Goal: Transaction & Acquisition: Purchase product/service

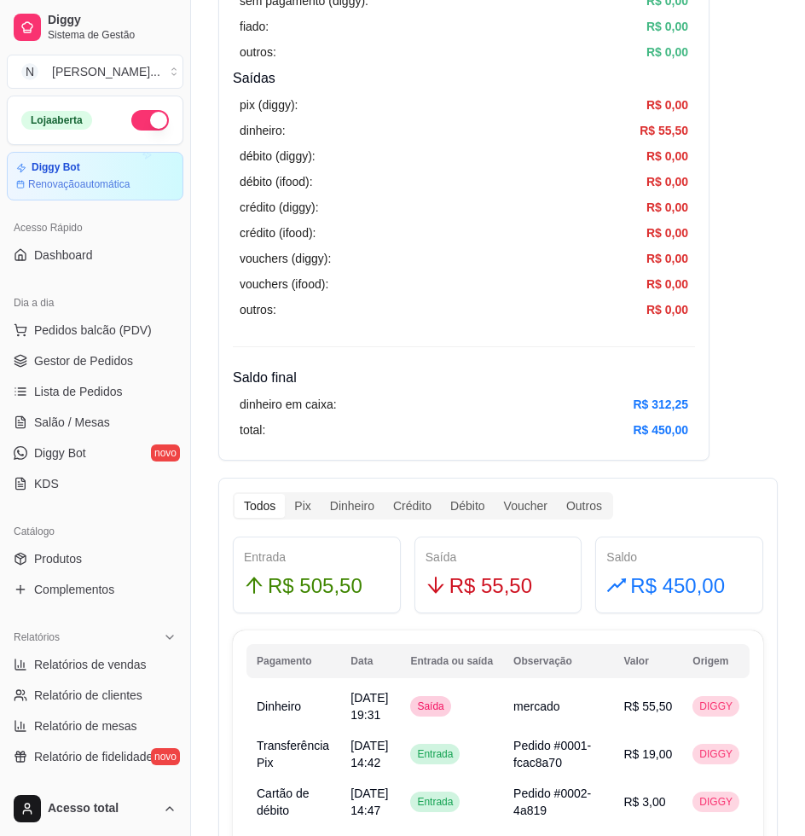
scroll to position [426, 0]
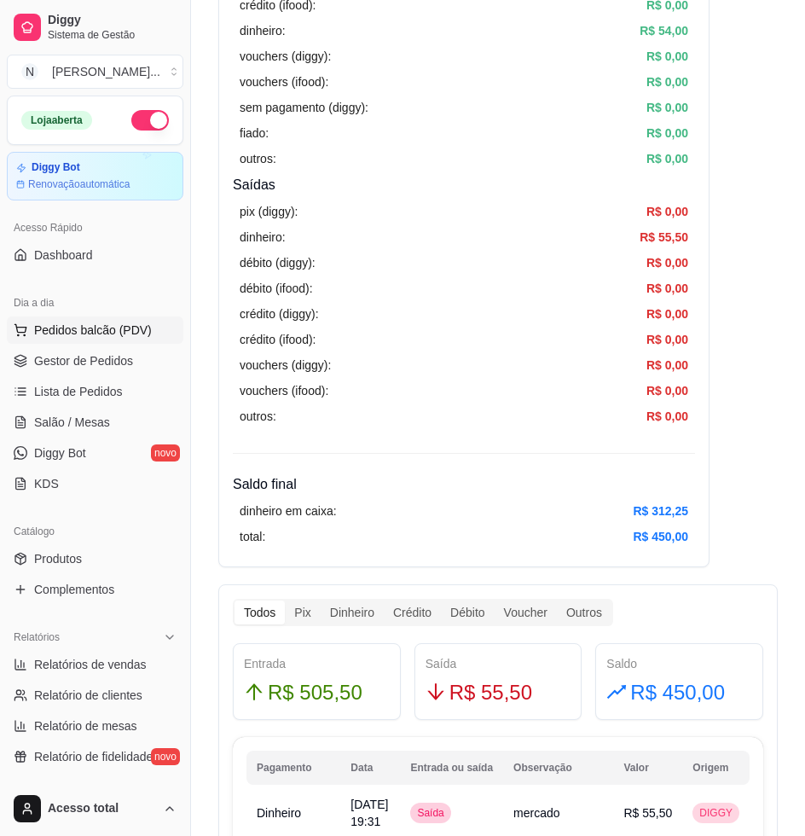
click at [121, 322] on span "Pedidos balcão (PDV)" at bounding box center [93, 330] width 118 height 17
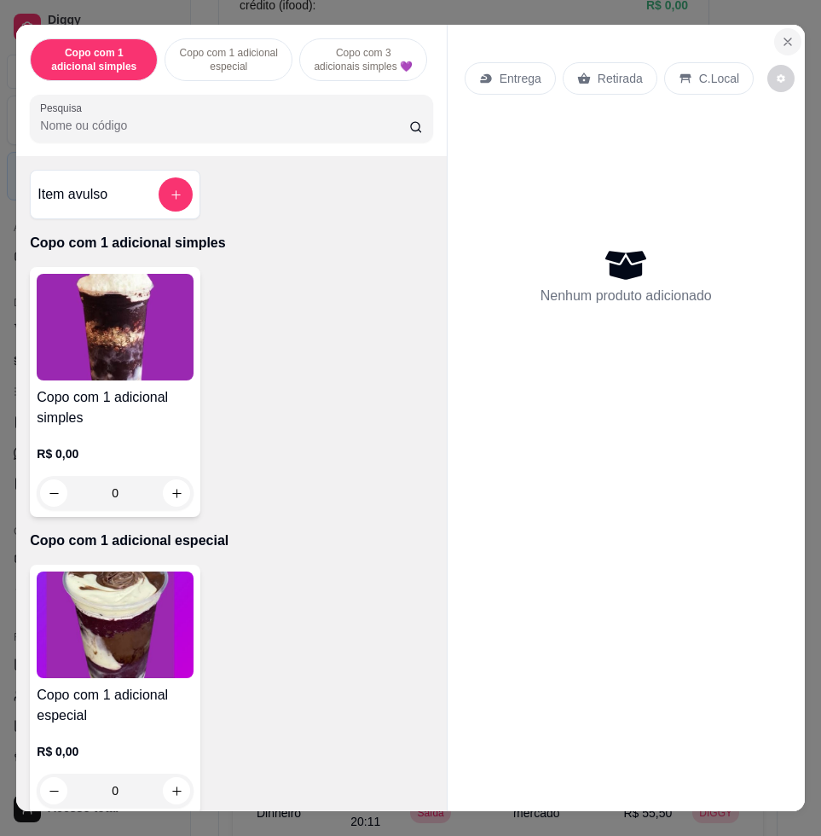
click at [788, 33] on button "Close" at bounding box center [787, 41] width 27 height 27
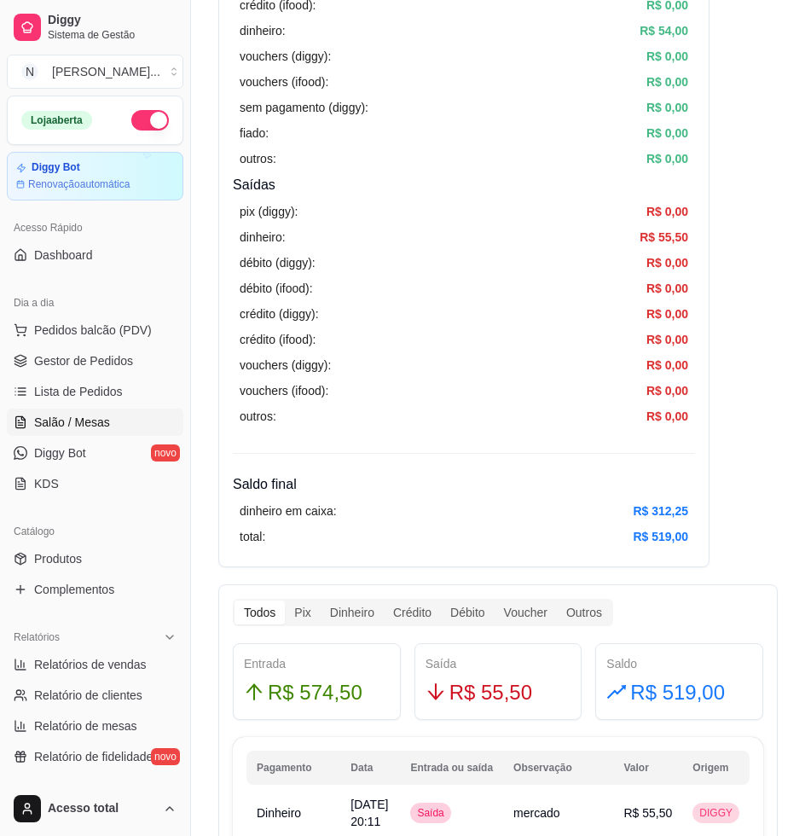
click at [101, 425] on span "Salão / Mesas" at bounding box center [72, 422] width 76 height 17
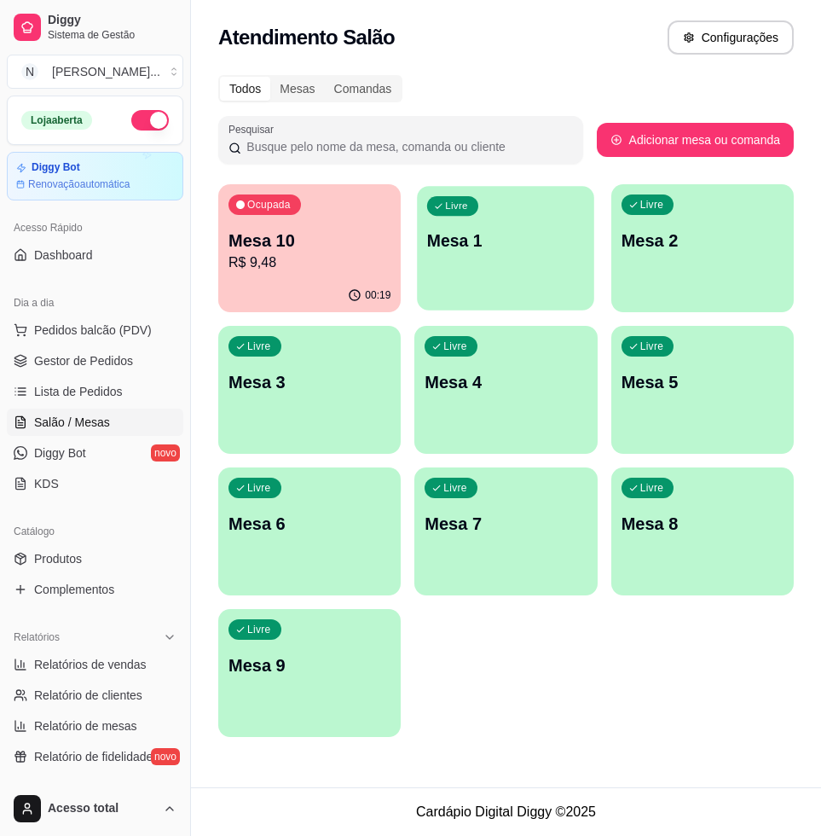
click at [523, 229] on div "Livre Mesa 1" at bounding box center [506, 238] width 177 height 104
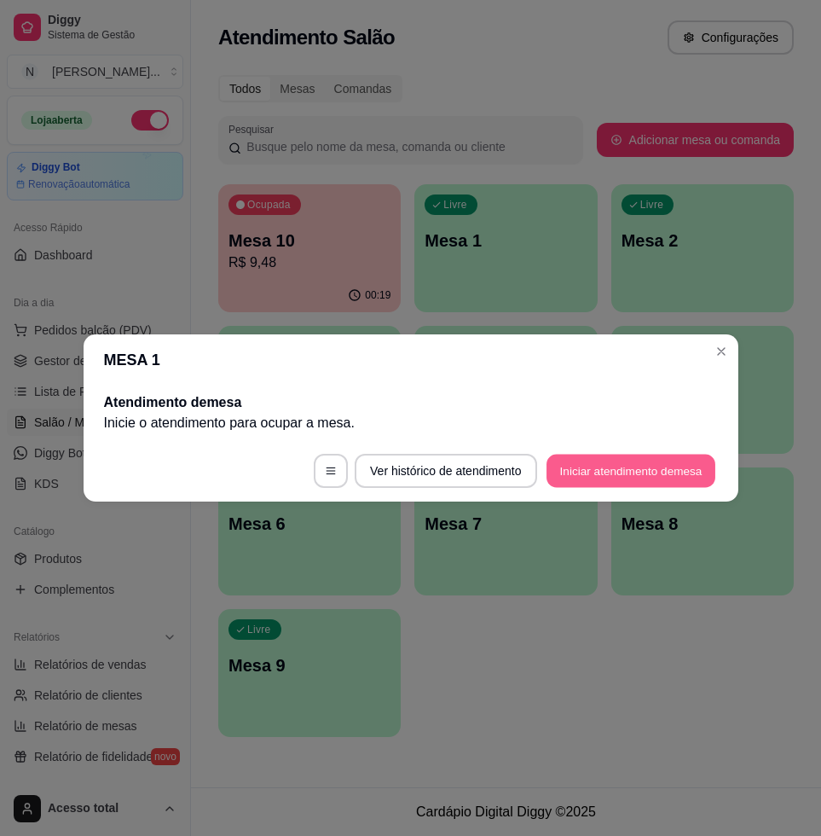
click at [676, 461] on button "Iniciar atendimento de mesa" at bounding box center [631, 471] width 169 height 33
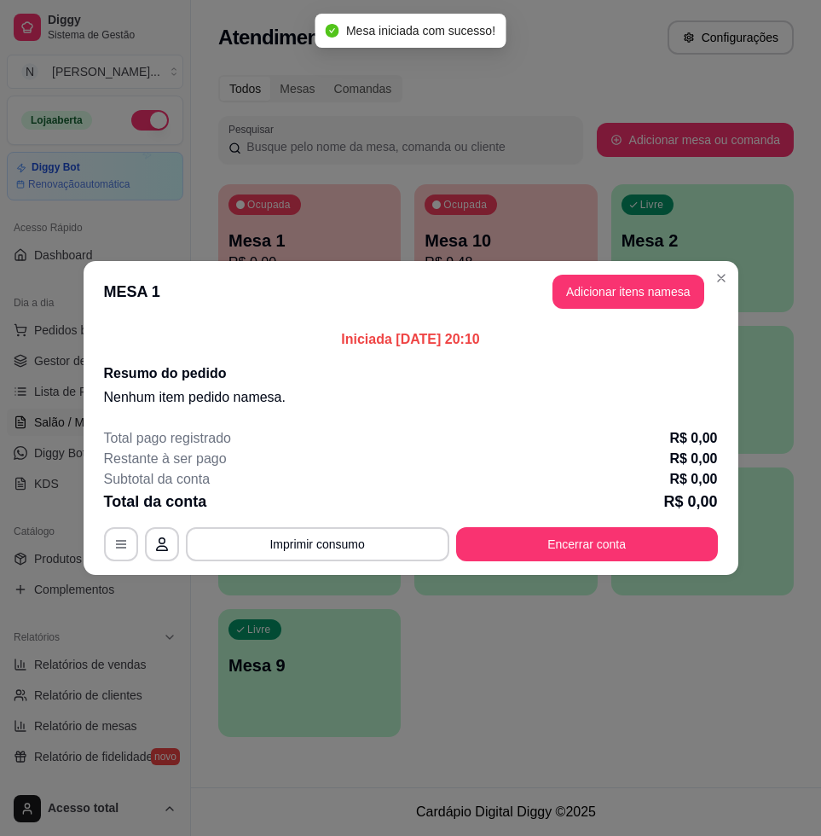
click at [602, 281] on button "Adicionar itens na mesa" at bounding box center [629, 292] width 152 height 34
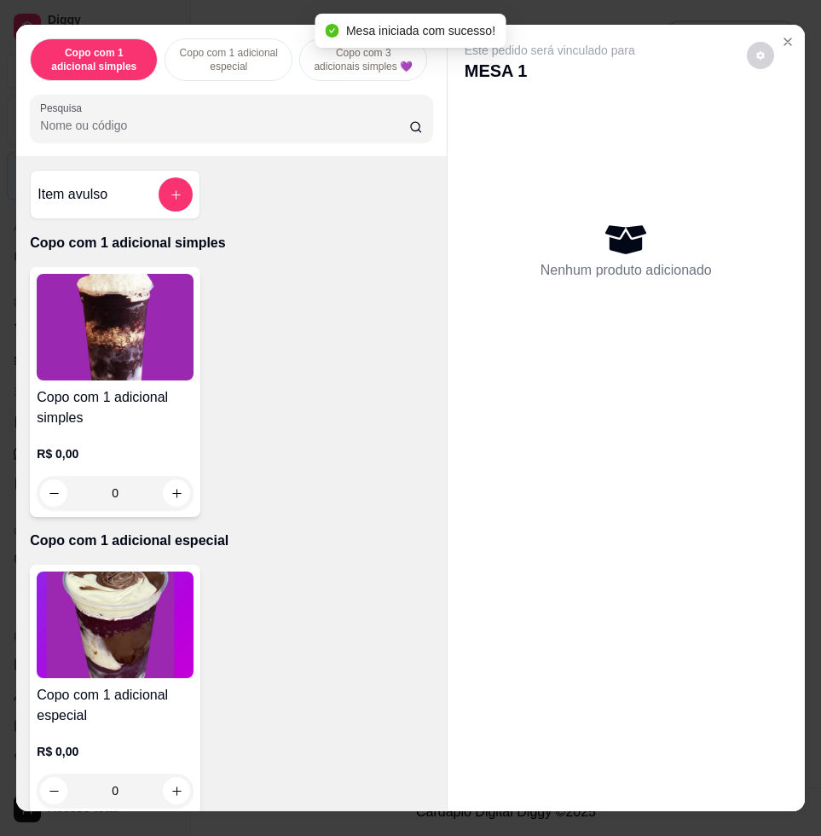
scroll to position [320, 0]
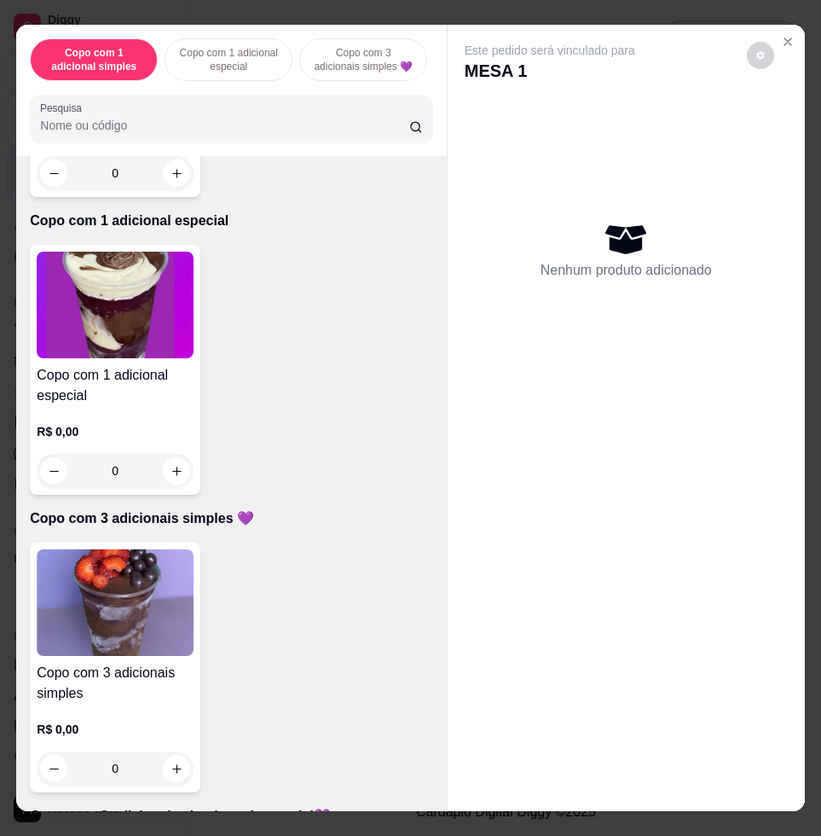
click at [121, 638] on img at bounding box center [115, 602] width 157 height 107
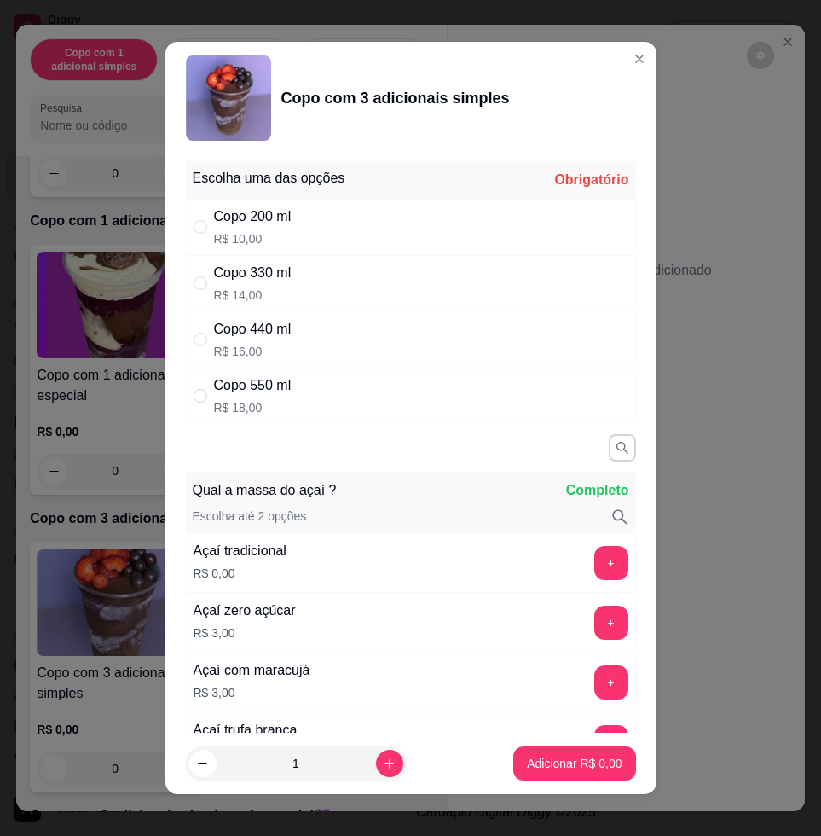
click at [297, 277] on div "Copo 330 ml R$ 14,00" at bounding box center [411, 283] width 450 height 56
radio input "true"
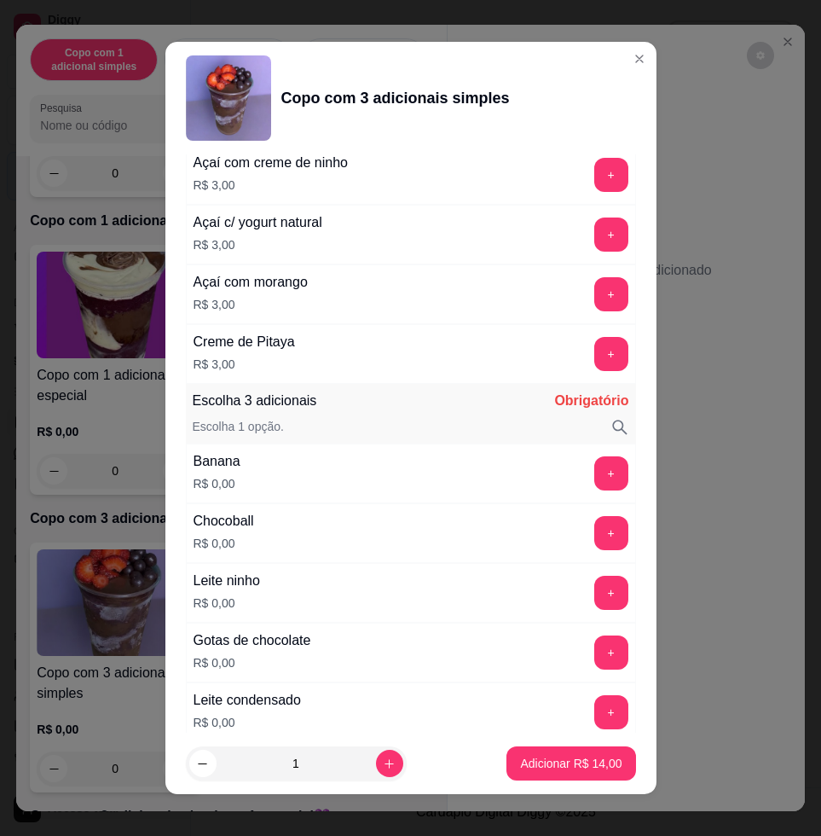
scroll to position [960, 0]
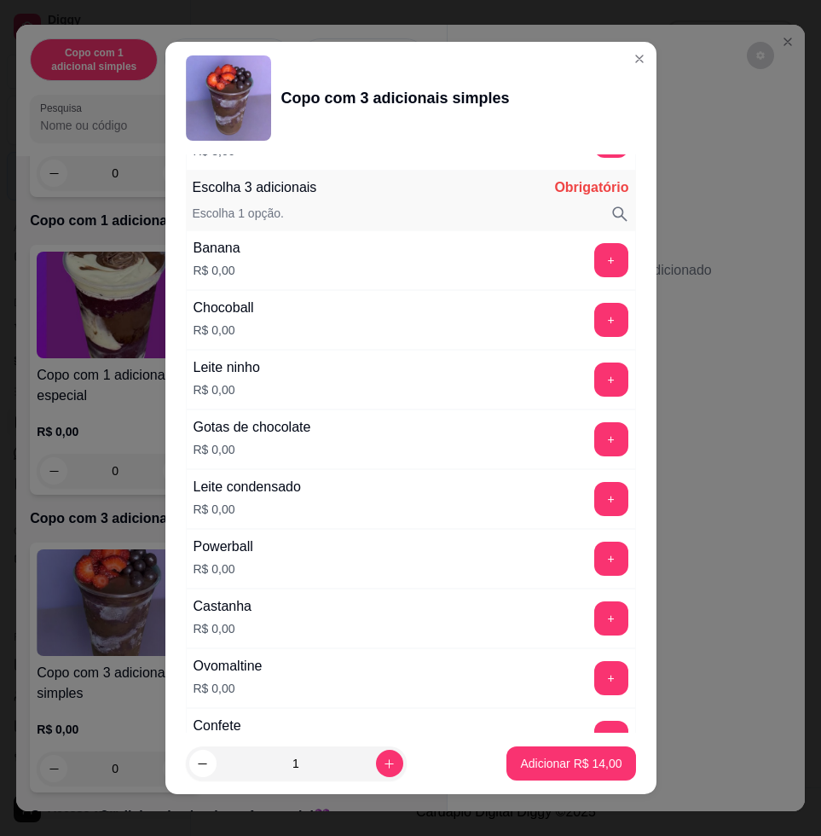
click at [594, 386] on button "+" at bounding box center [611, 379] width 34 height 34
click at [594, 501] on button "+" at bounding box center [610, 499] width 33 height 33
click at [594, 270] on button "+" at bounding box center [611, 260] width 34 height 34
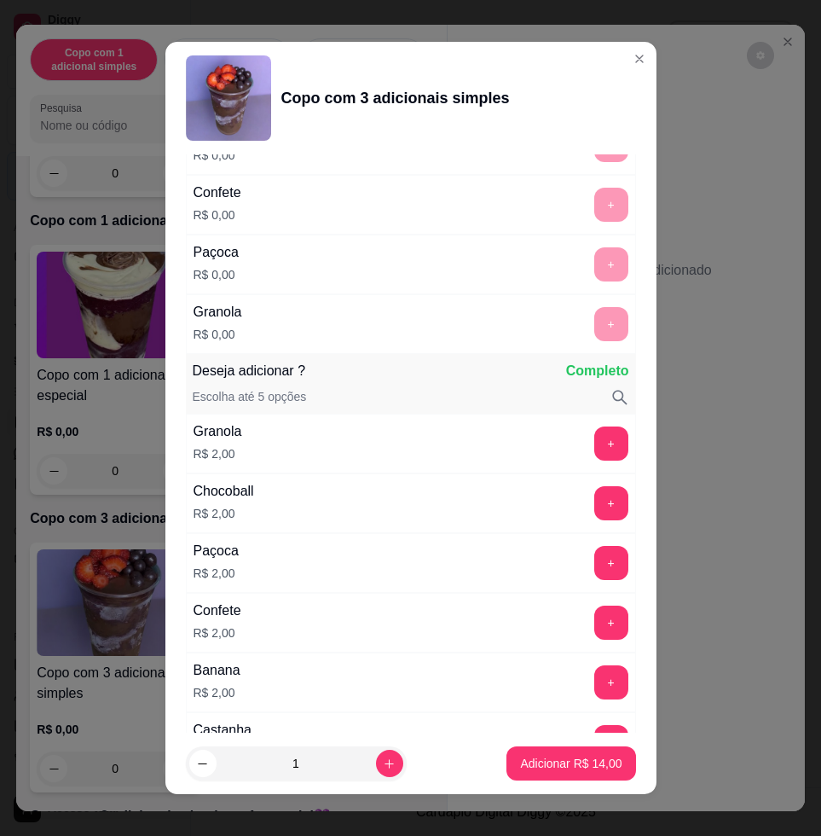
scroll to position [2001, 0]
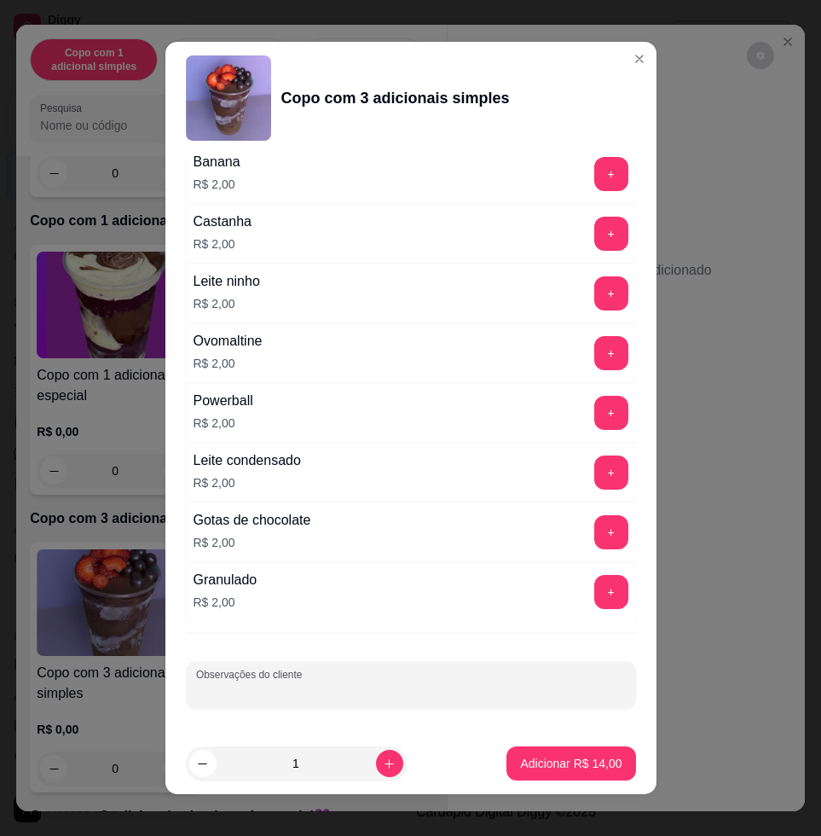
click at [486, 691] on input "Observações do cliente" at bounding box center [411, 691] width 430 height 17
type input "RETIRA"
click at [597, 753] on button "Adicionar R$ 14,00" at bounding box center [571, 763] width 129 height 34
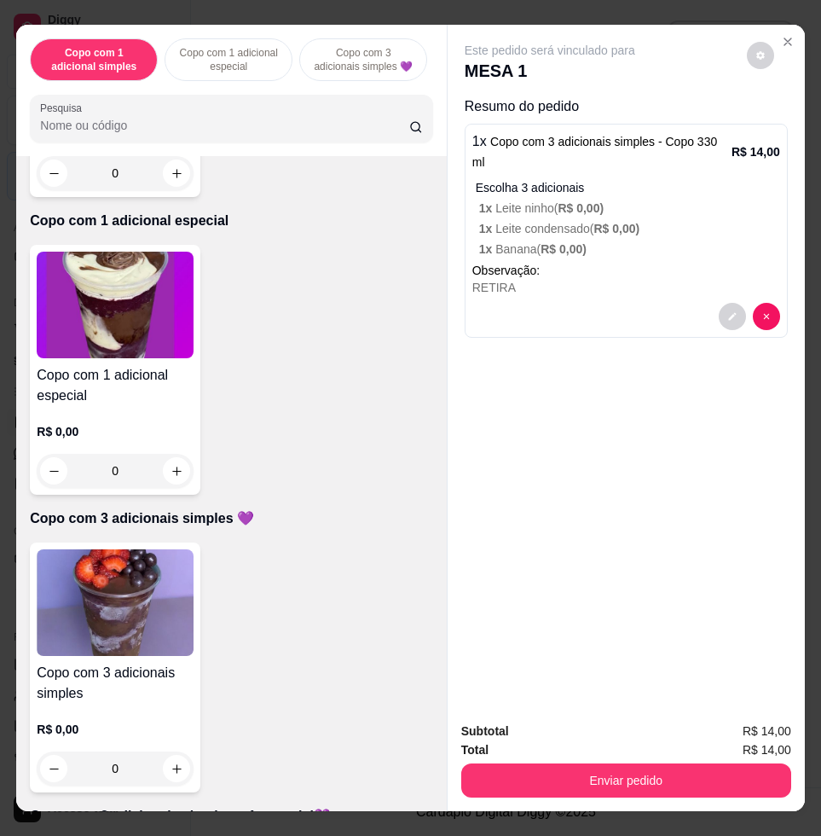
scroll to position [0, 0]
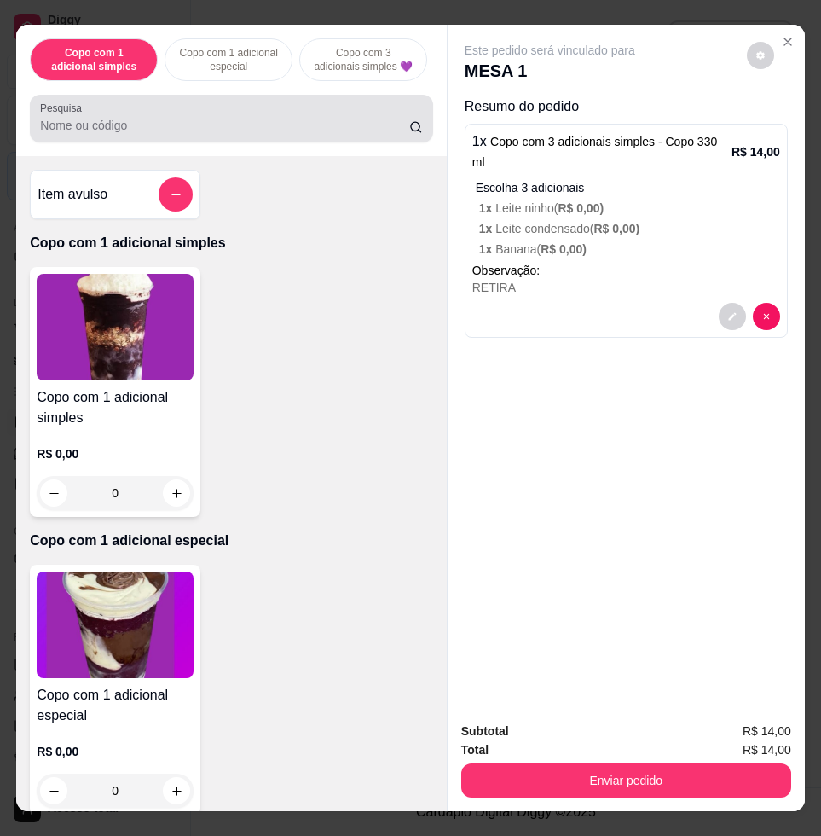
click at [197, 119] on div at bounding box center [231, 118] width 382 height 34
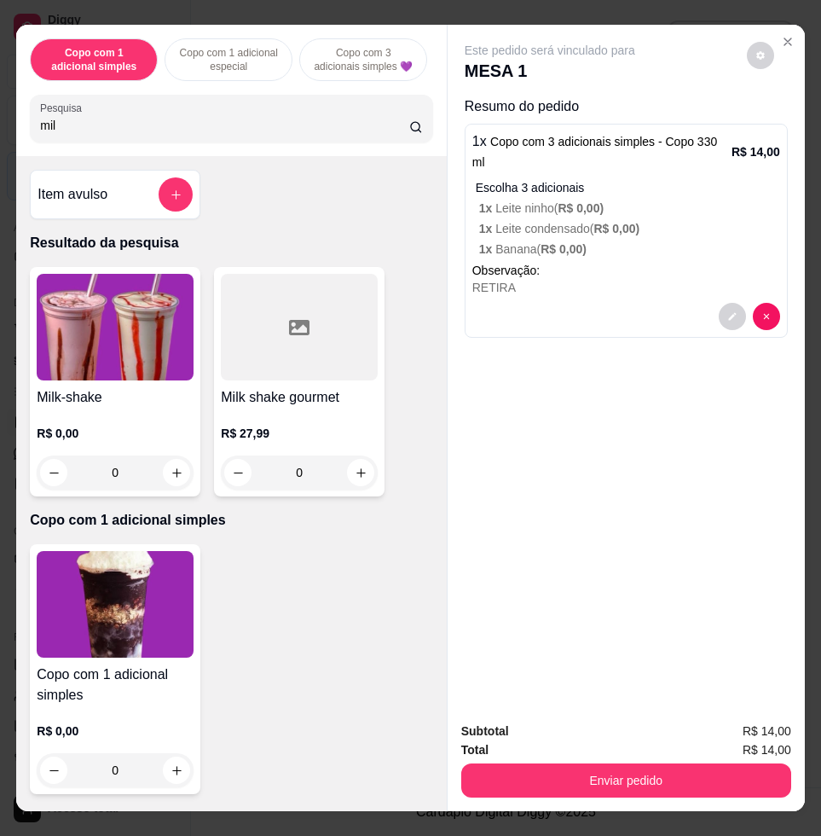
type input "mil"
click at [136, 380] on img at bounding box center [115, 327] width 157 height 107
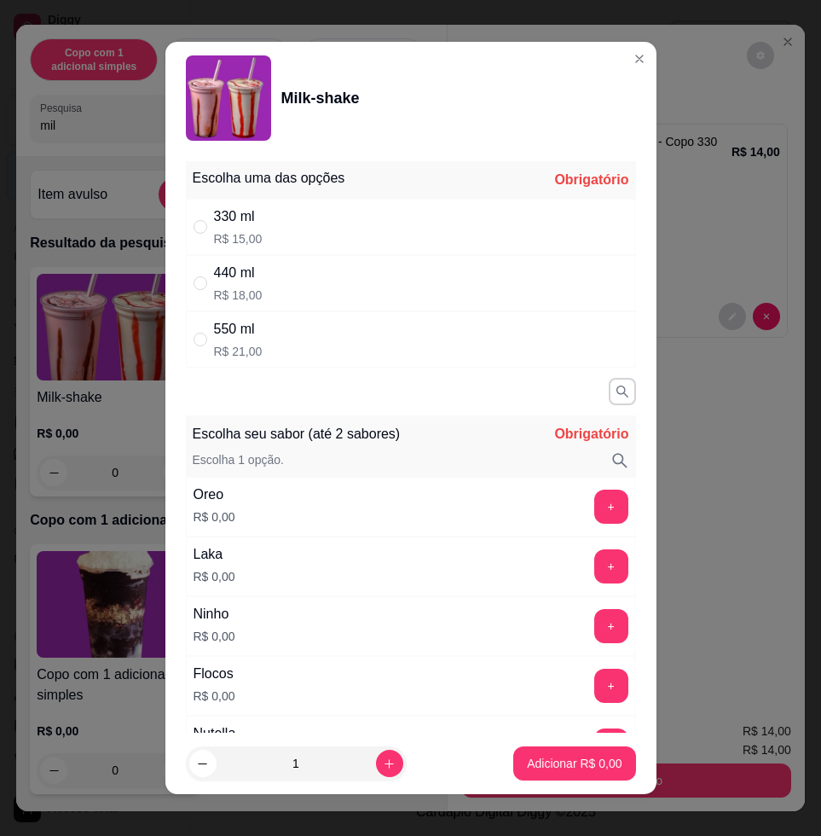
click at [262, 223] on div "330 ml R$ 15,00" at bounding box center [411, 227] width 450 height 56
radio input "true"
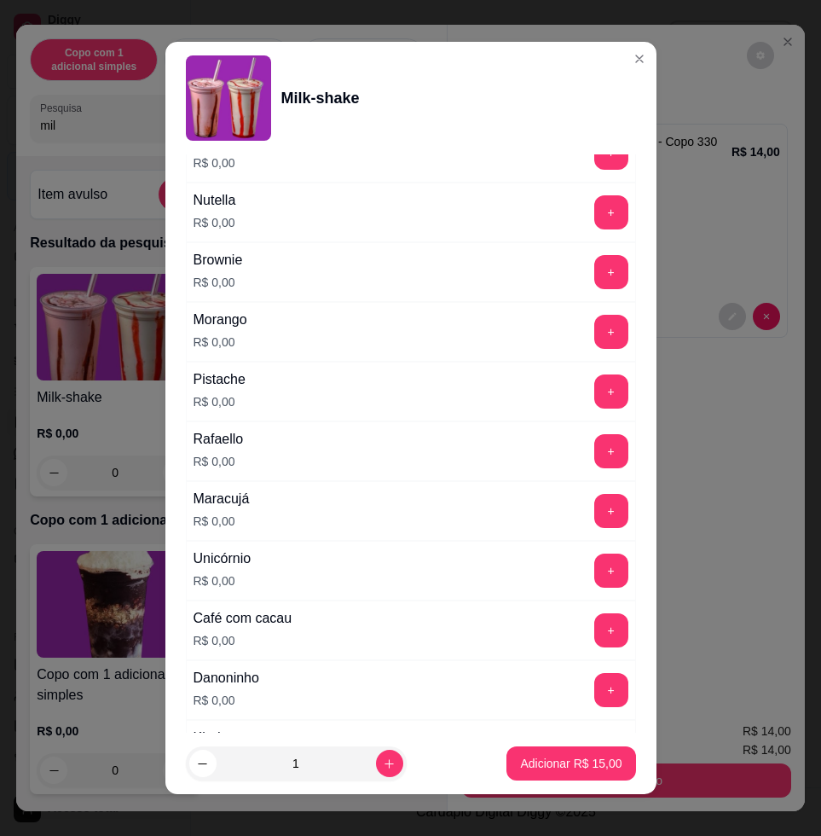
scroll to position [746, 0]
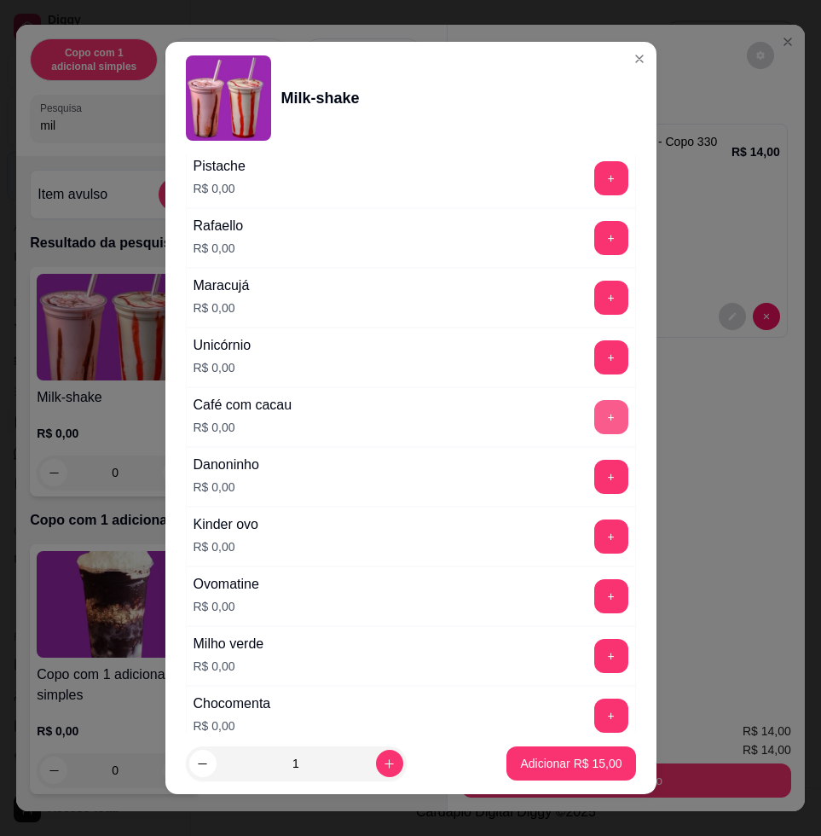
click at [594, 428] on button "+" at bounding box center [611, 417] width 34 height 34
click at [559, 765] on p "Adicionar R$ 15,00" at bounding box center [571, 763] width 99 height 16
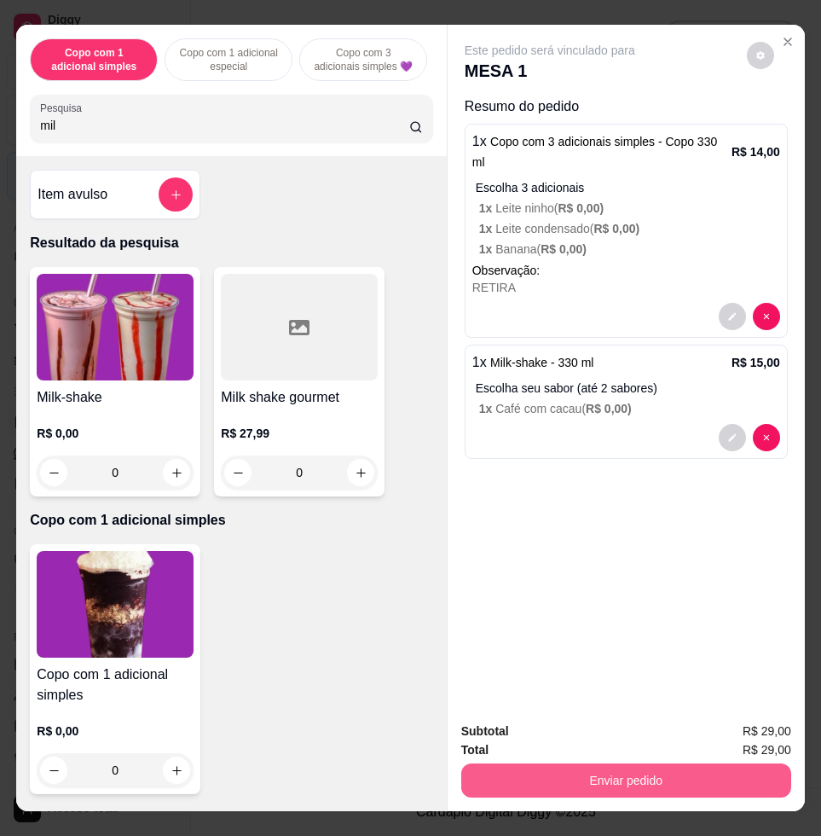
click at [603, 764] on button "Enviar pedido" at bounding box center [626, 780] width 330 height 34
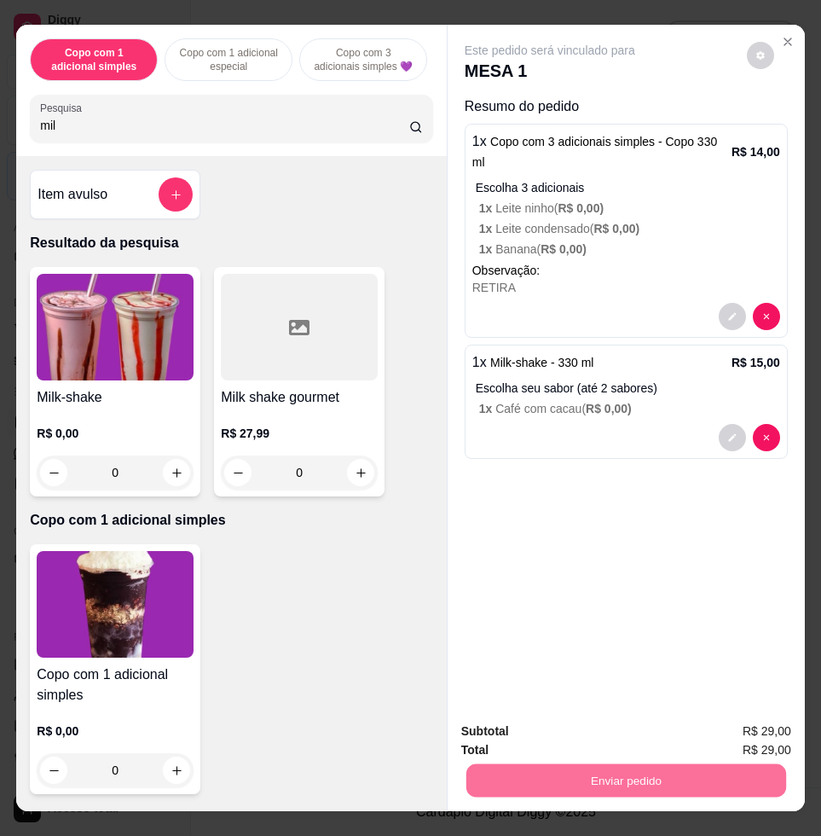
click at [738, 728] on button "Enviar pedido" at bounding box center [745, 730] width 96 height 32
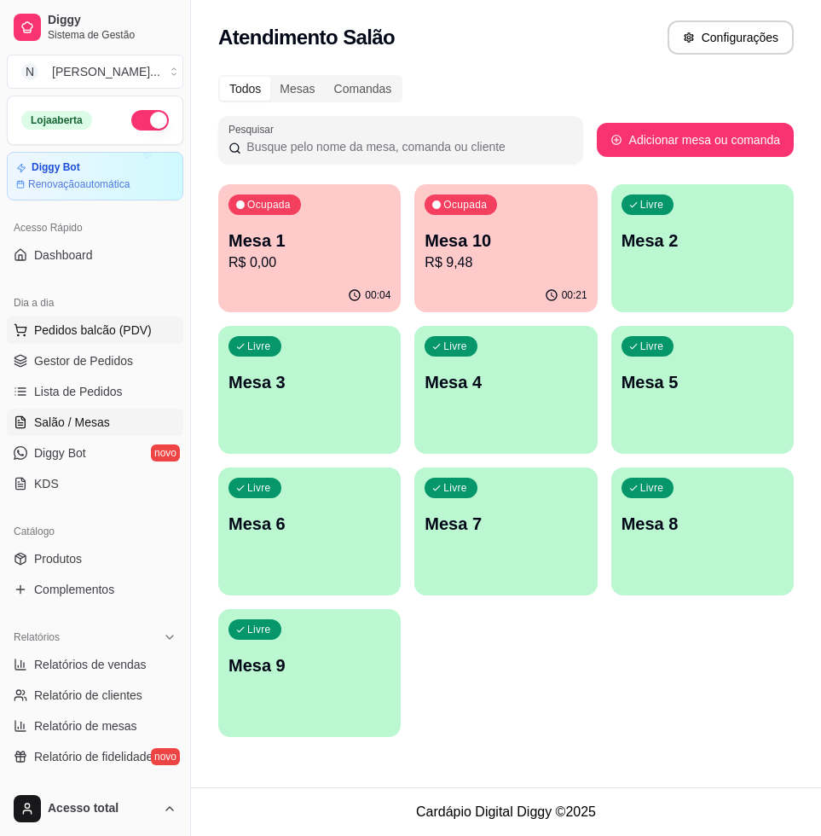
click at [53, 329] on span "Pedidos balcão (PDV)" at bounding box center [93, 330] width 118 height 17
click at [134, 126] on input "Pesquisa" at bounding box center [224, 125] width 369 height 17
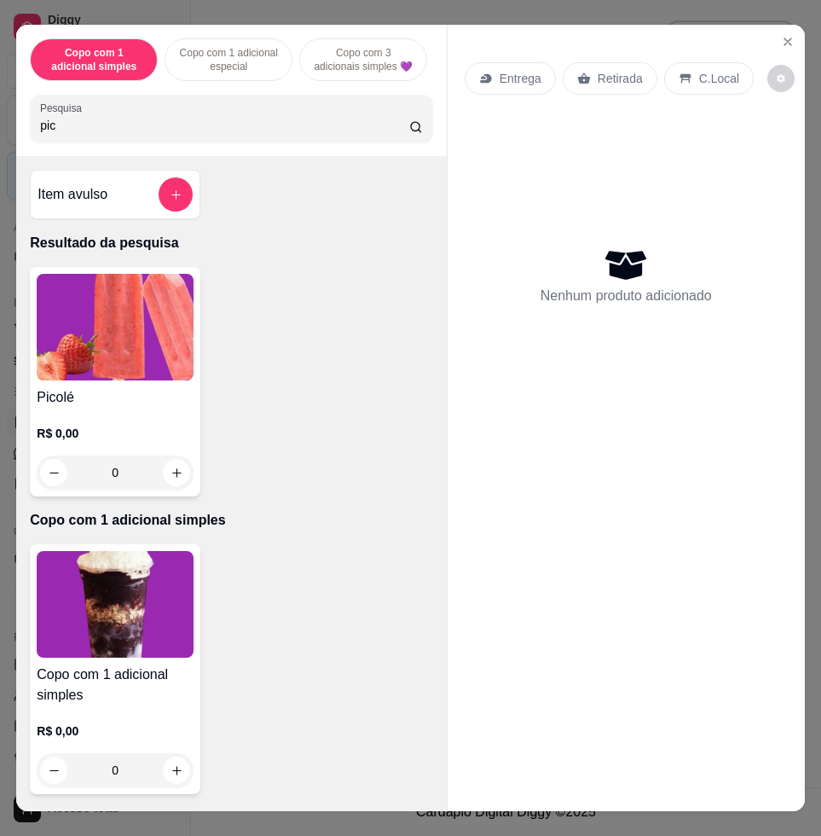
type input "pic"
click at [136, 315] on img at bounding box center [115, 327] width 157 height 107
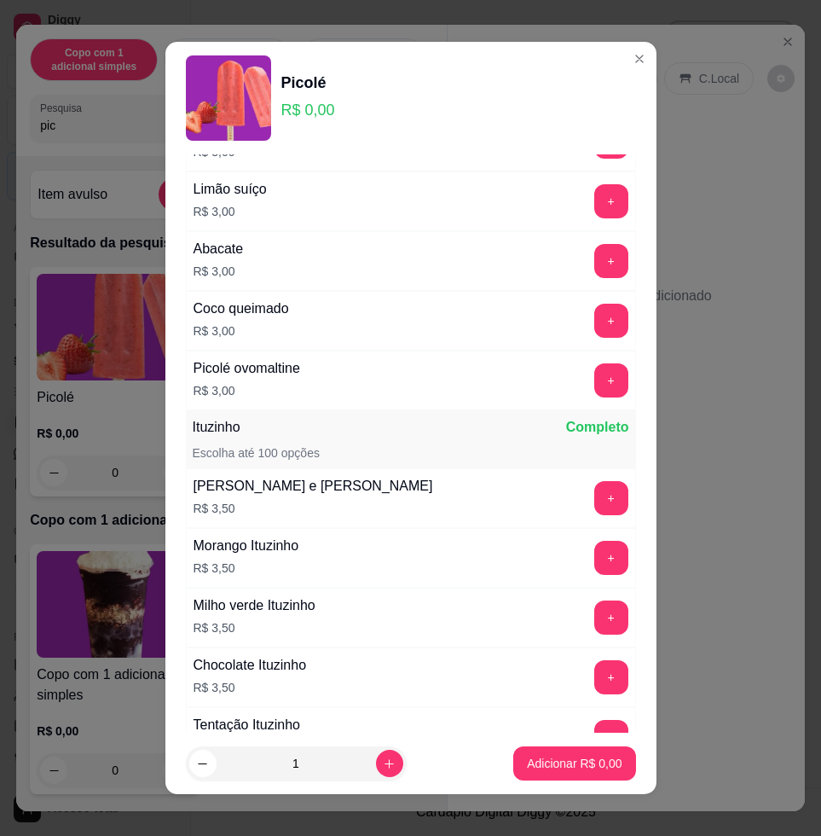
scroll to position [1706, 0]
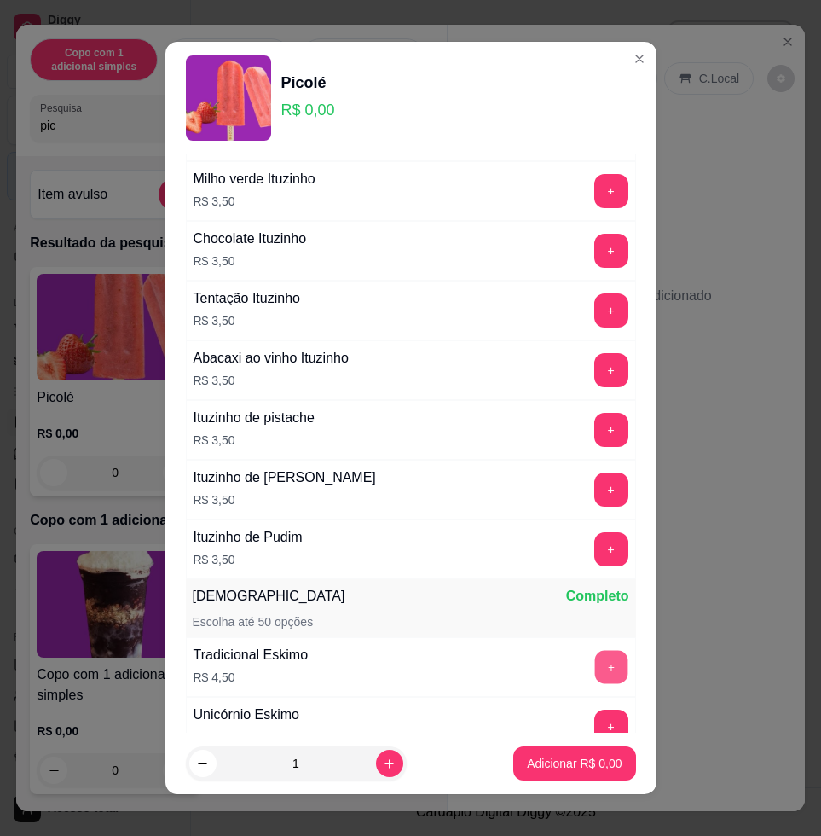
click at [594, 664] on button "+" at bounding box center [610, 667] width 33 height 33
click at [560, 767] on p "Adicionar R$ 4,50" at bounding box center [575, 763] width 92 height 16
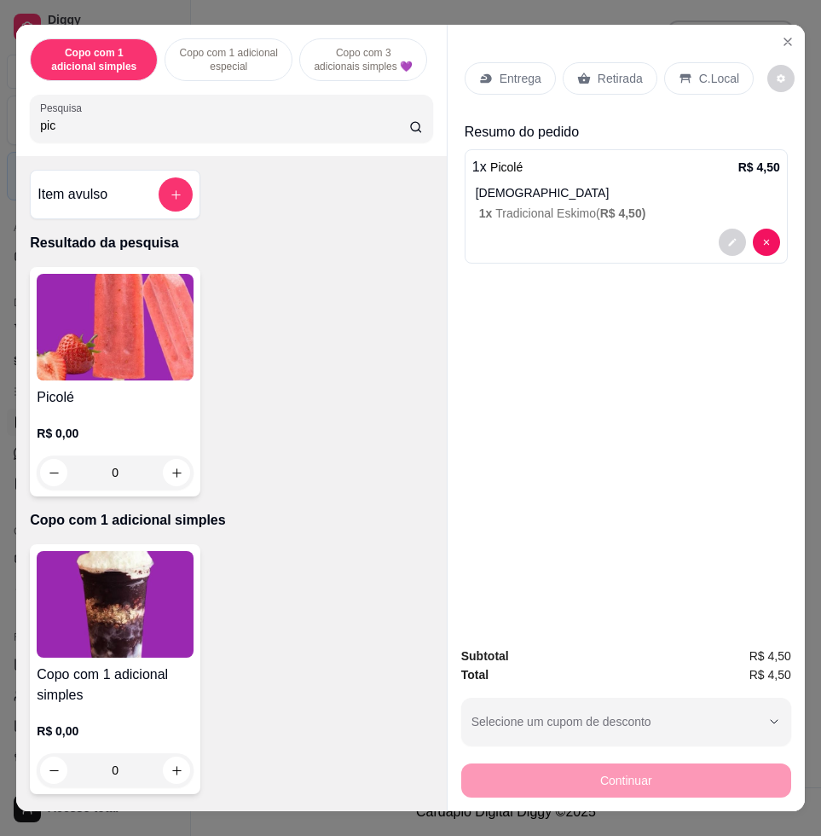
click at [704, 70] on p "C.Local" at bounding box center [719, 78] width 40 height 17
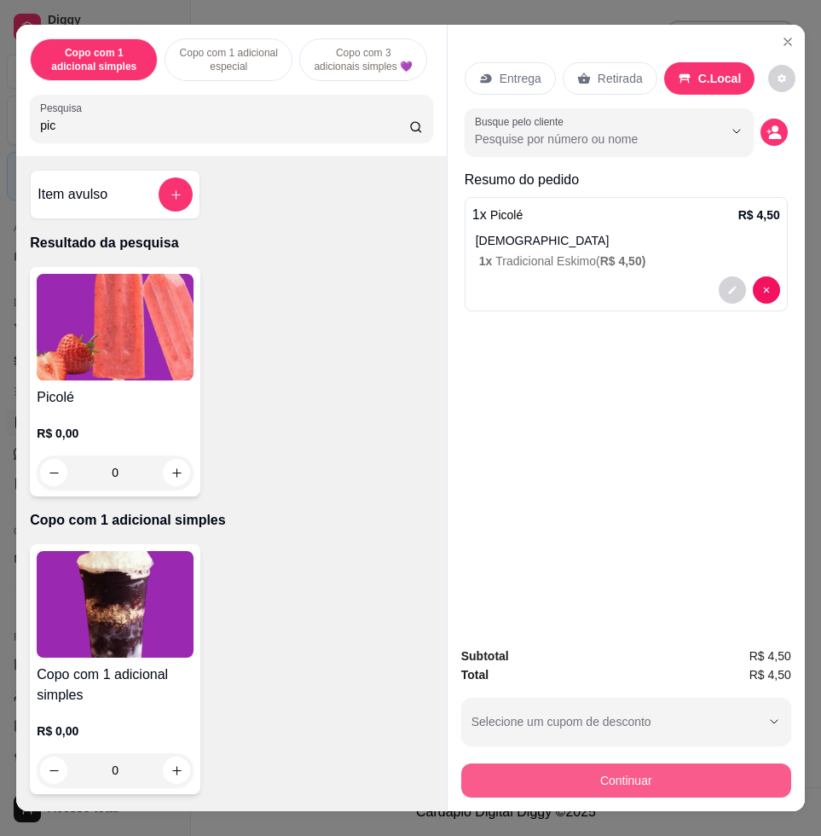
click at [738, 774] on button "Continuar" at bounding box center [626, 780] width 330 height 34
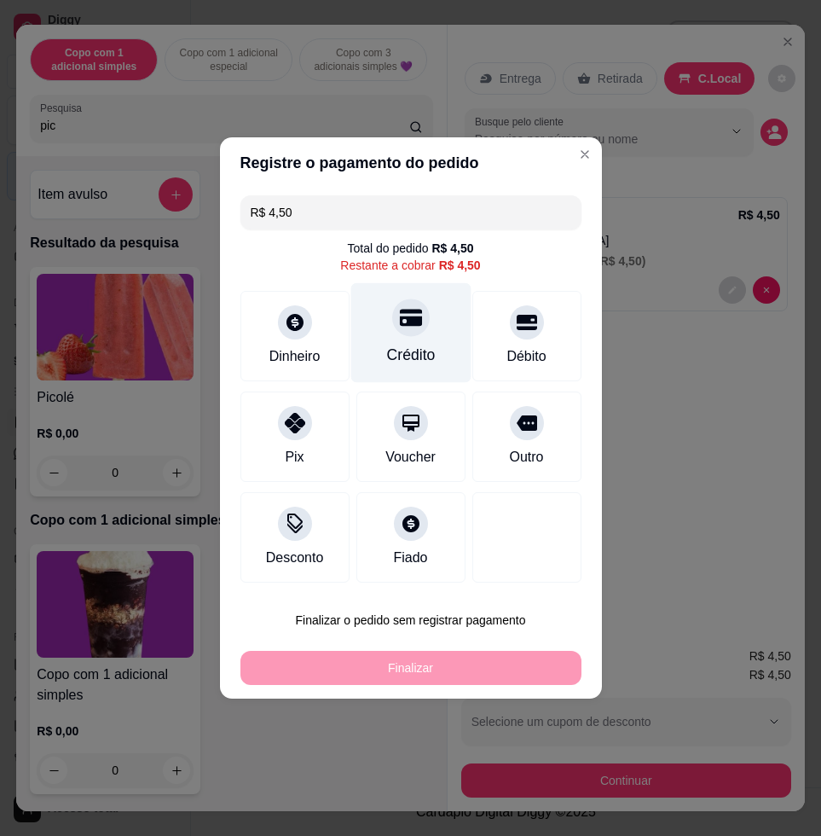
click at [421, 339] on div "Crédito" at bounding box center [411, 333] width 120 height 100
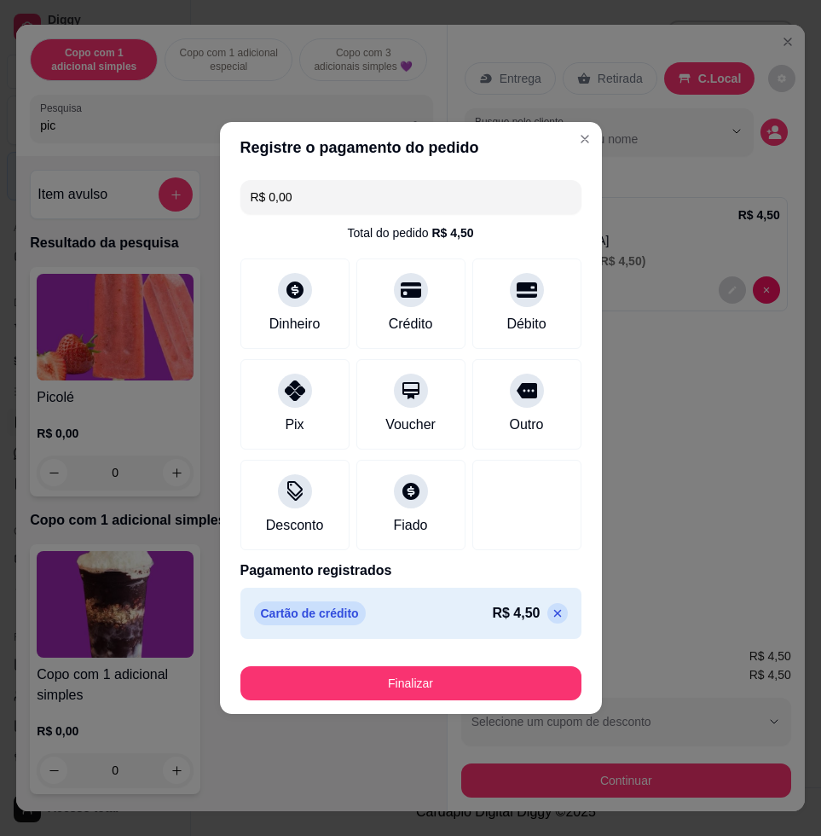
click at [548, 608] on p at bounding box center [558, 613] width 20 height 20
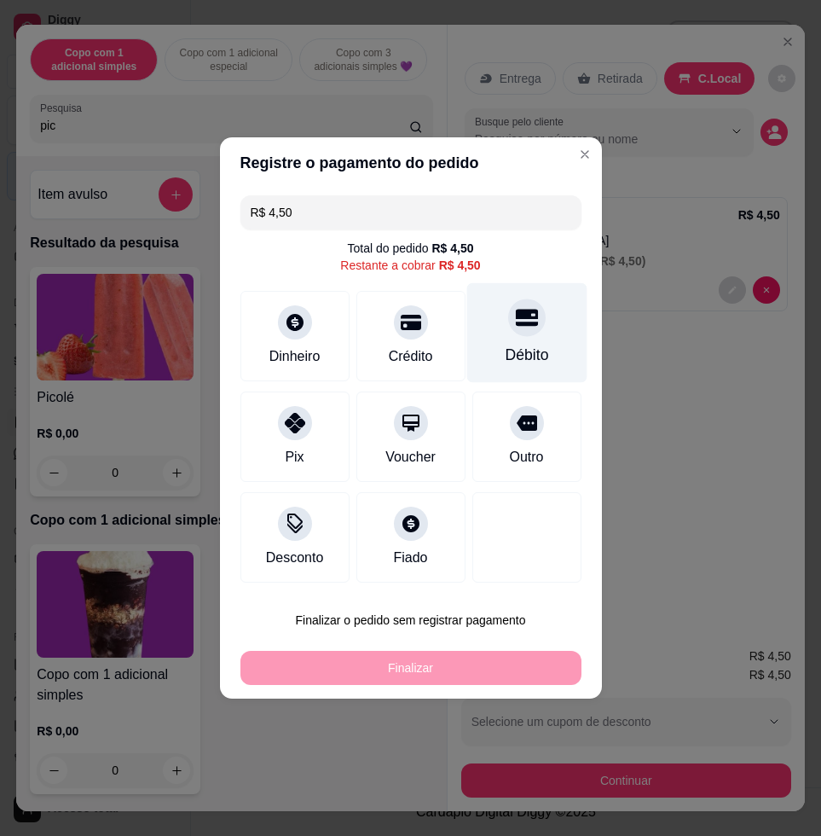
click at [512, 380] on div "Débito" at bounding box center [527, 333] width 120 height 100
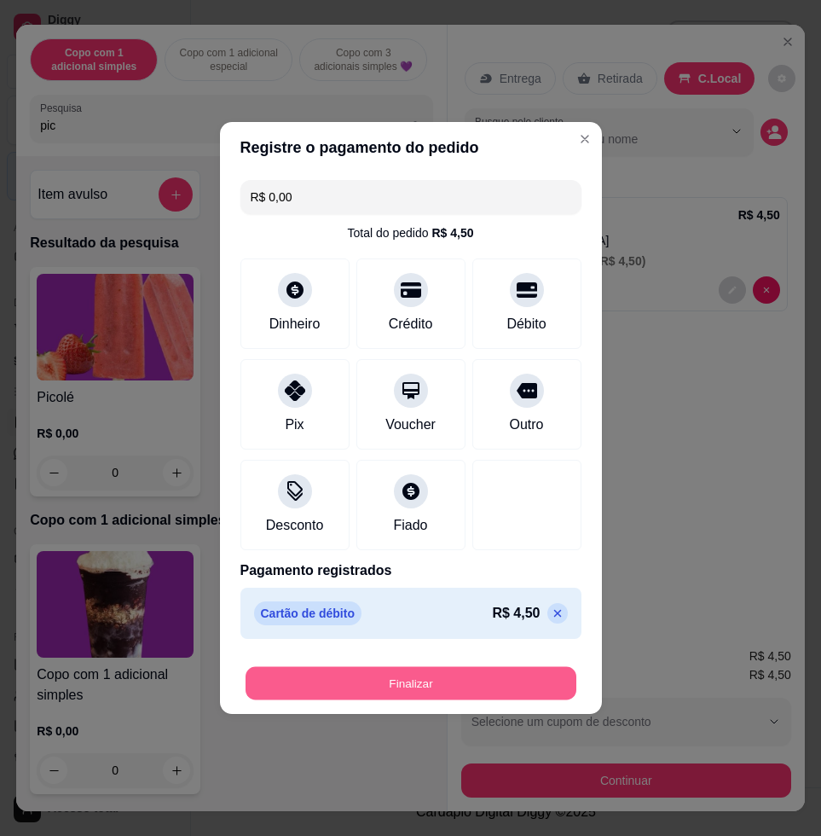
click at [555, 679] on button "Finalizar" at bounding box center [411, 683] width 331 height 33
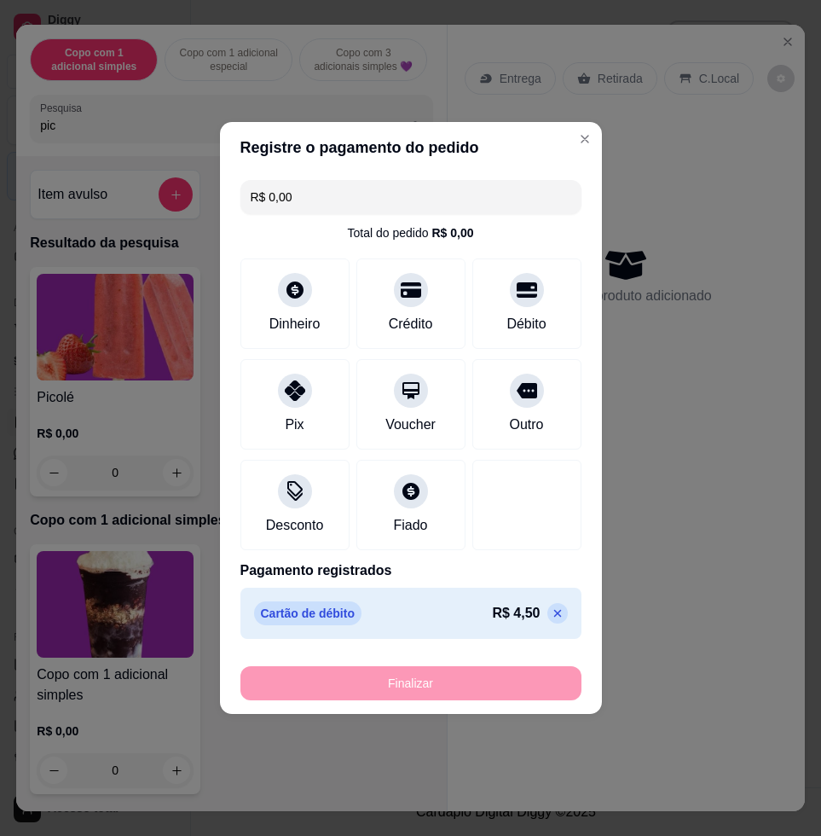
type input "-R$ 4,50"
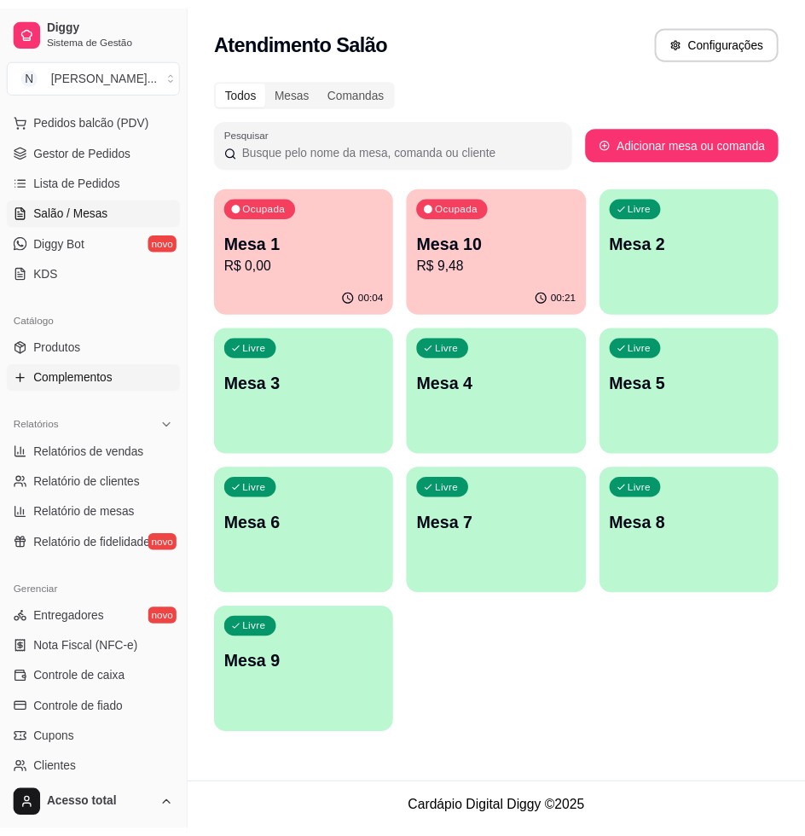
scroll to position [320, 0]
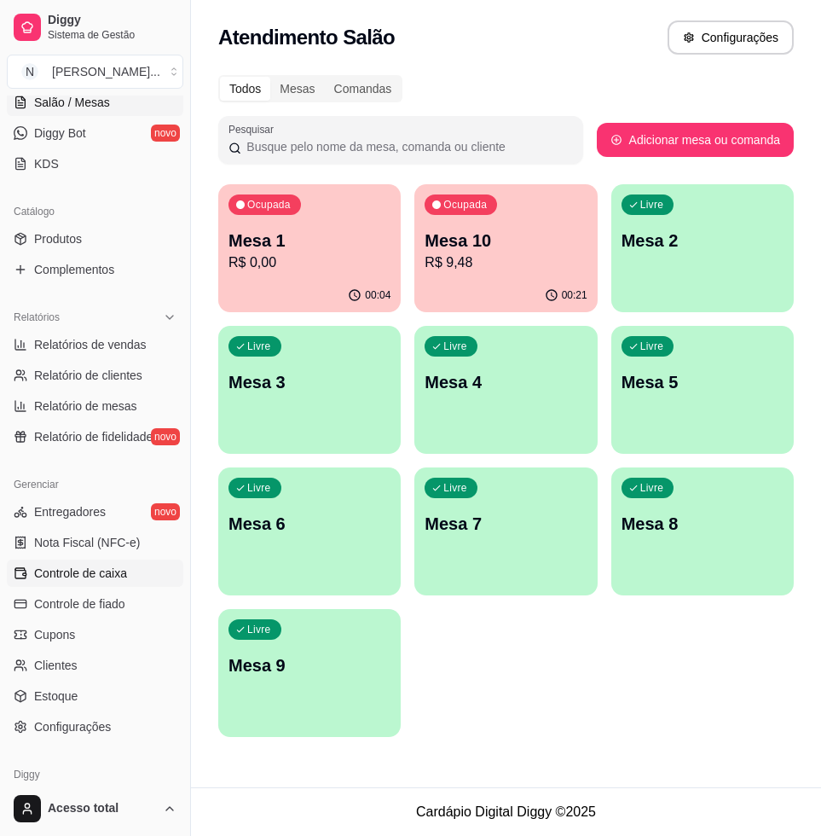
click at [100, 567] on span "Controle de caixa" at bounding box center [80, 573] width 93 height 17
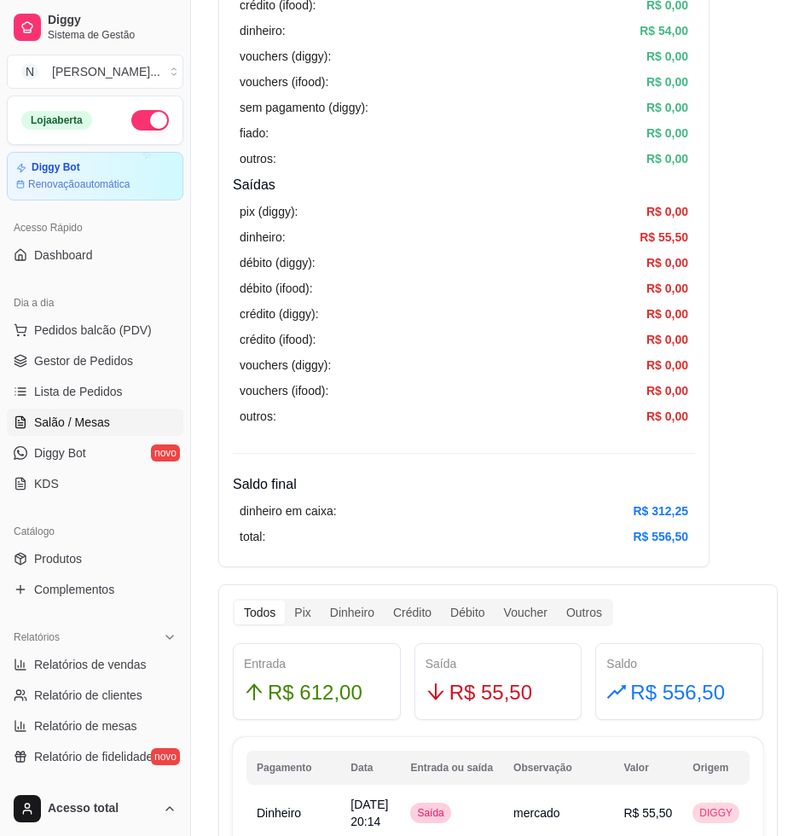
click at [79, 416] on span "Salão / Mesas" at bounding box center [72, 422] width 76 height 17
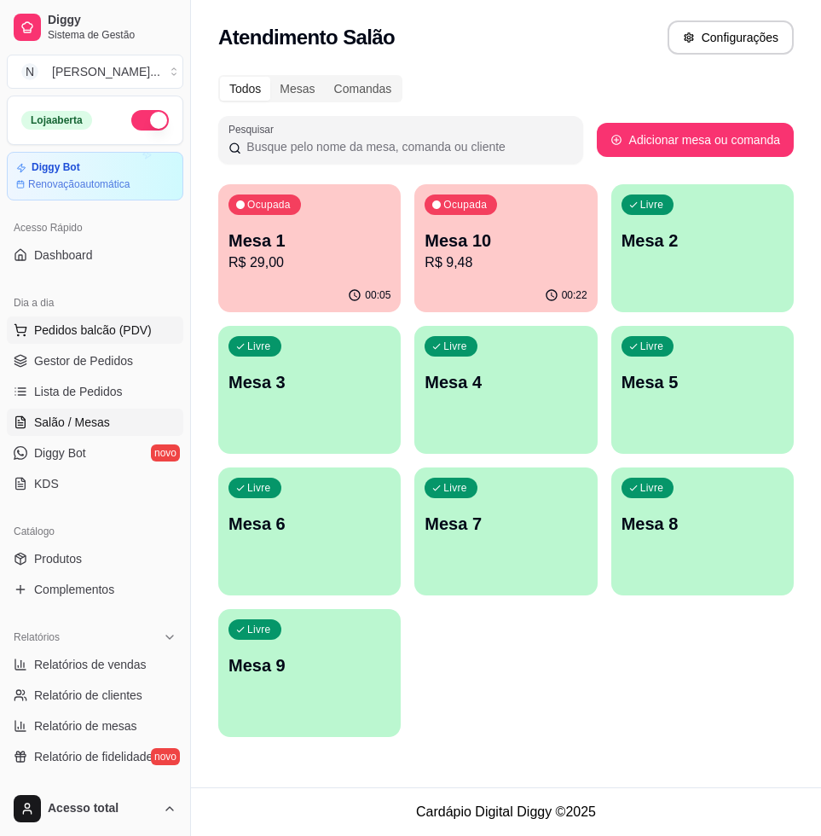
click at [80, 331] on span "Pedidos balcão (PDV)" at bounding box center [93, 330] width 118 height 17
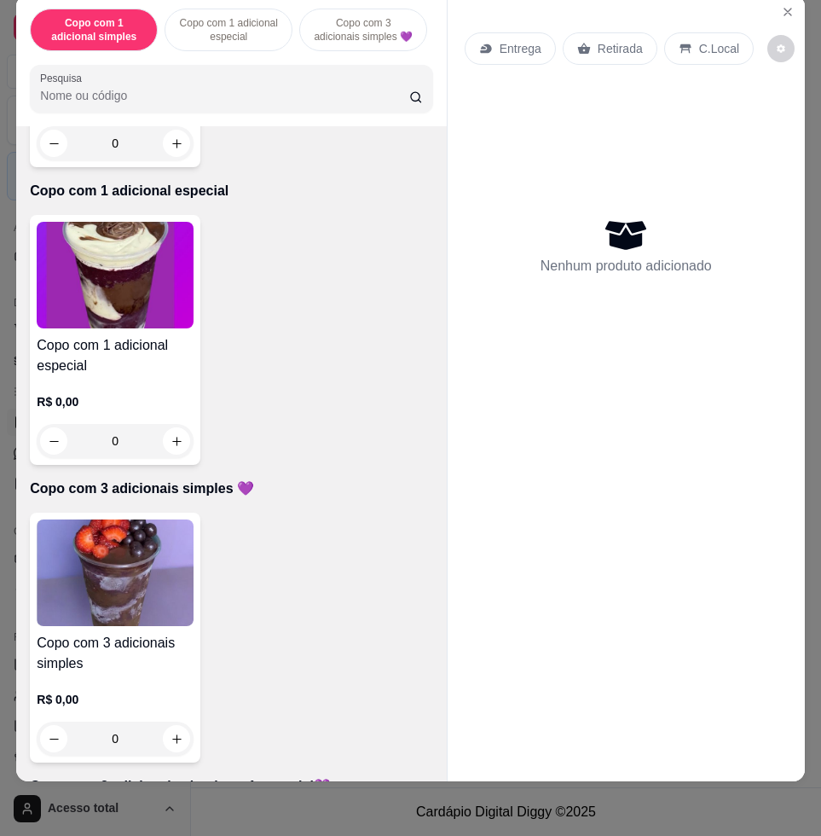
scroll to position [640, 0]
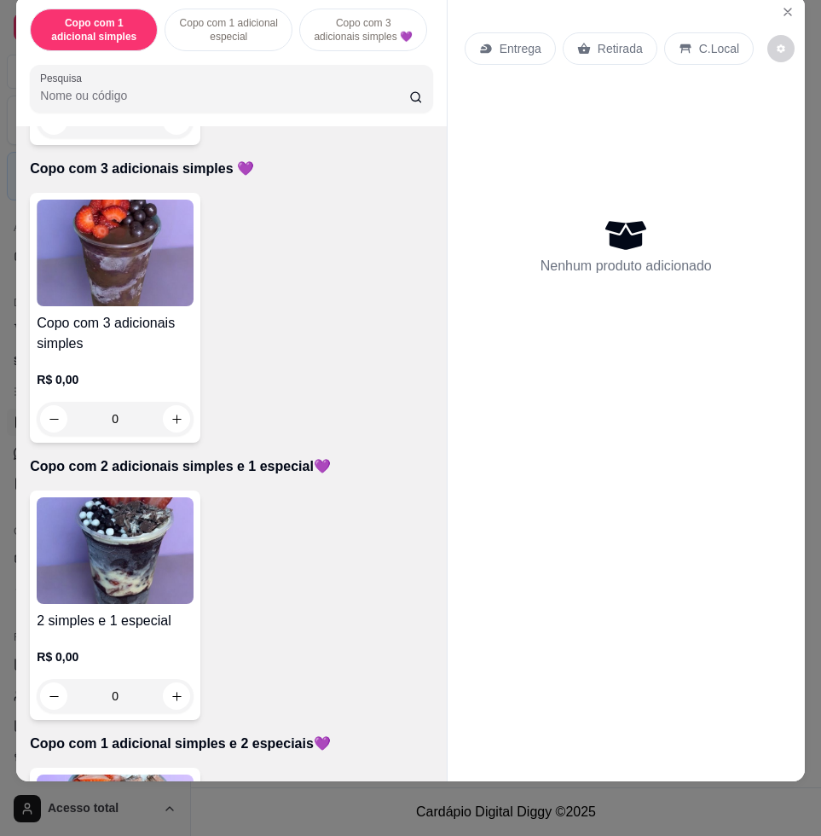
click at [90, 569] on img at bounding box center [115, 550] width 157 height 107
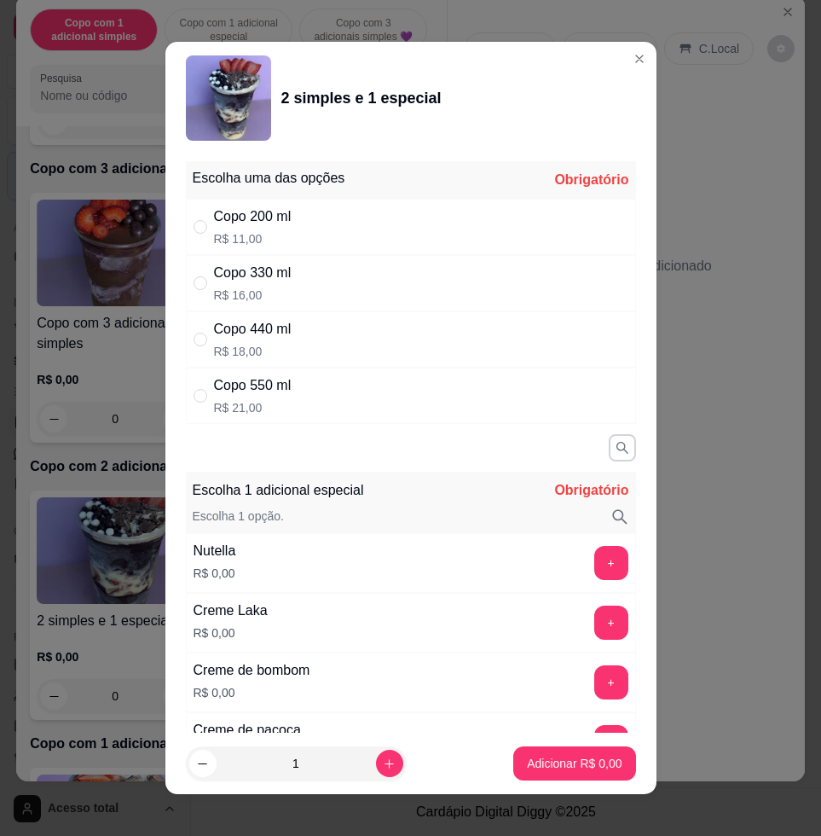
click at [347, 263] on div "Copo 330 ml R$ 16,00" at bounding box center [411, 283] width 450 height 56
radio input "true"
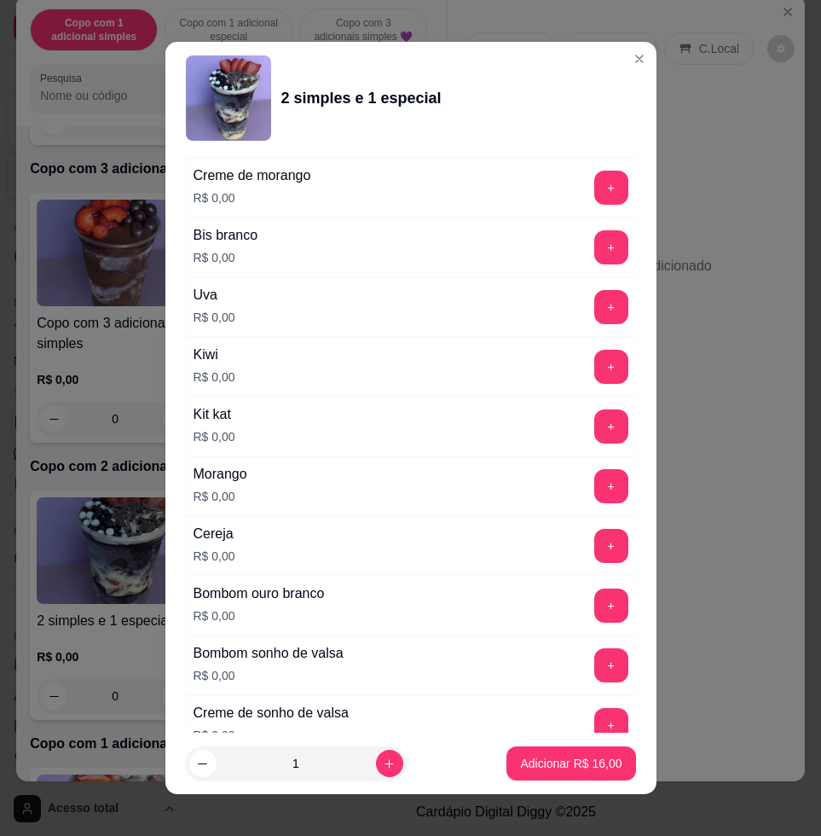
scroll to position [1173, 0]
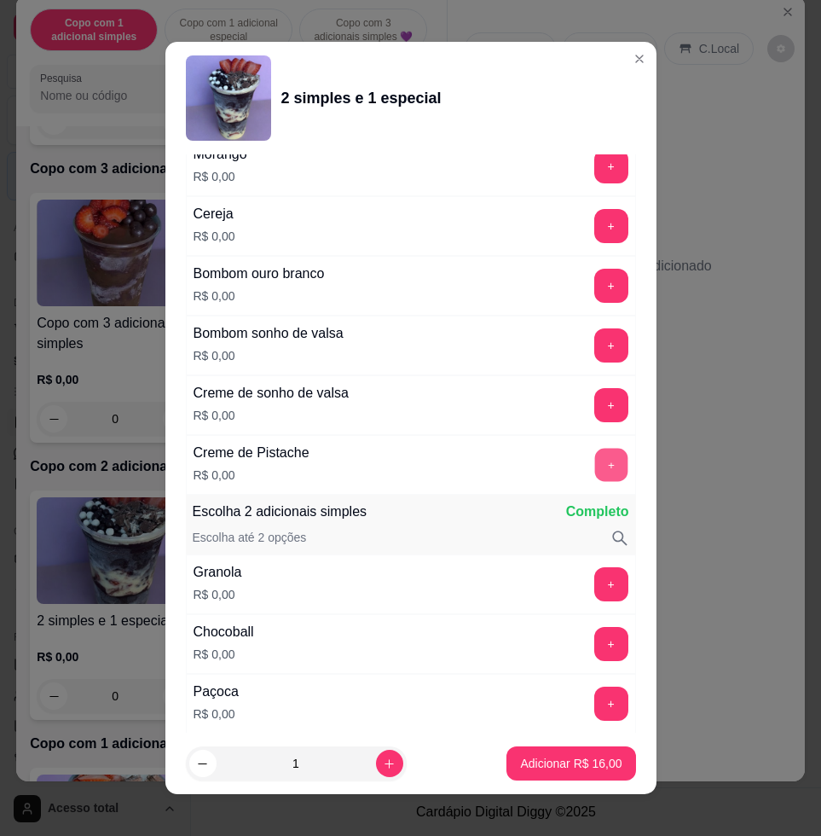
click at [594, 455] on button "+" at bounding box center [610, 465] width 33 height 33
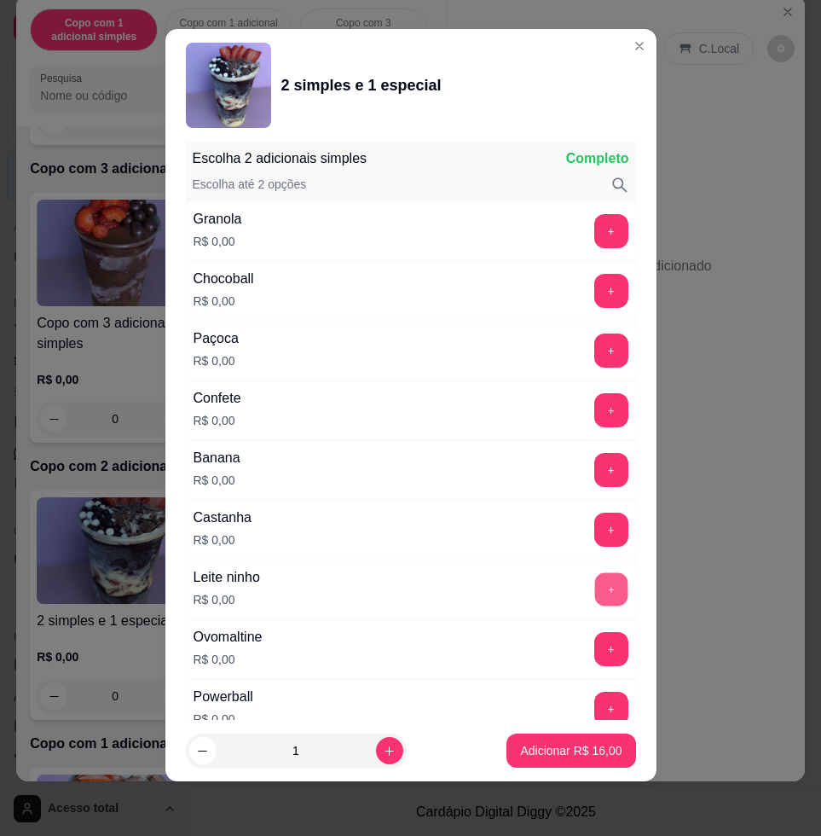
click at [594, 583] on button "+" at bounding box center [610, 589] width 33 height 33
click at [594, 224] on button "+" at bounding box center [611, 231] width 34 height 34
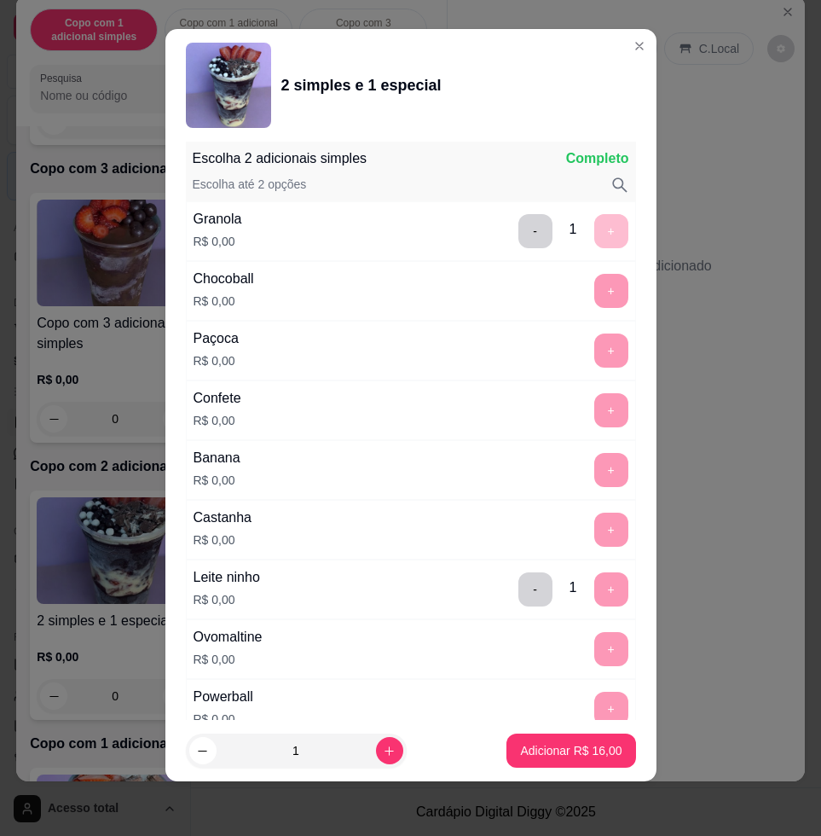
scroll to position [2230, 0]
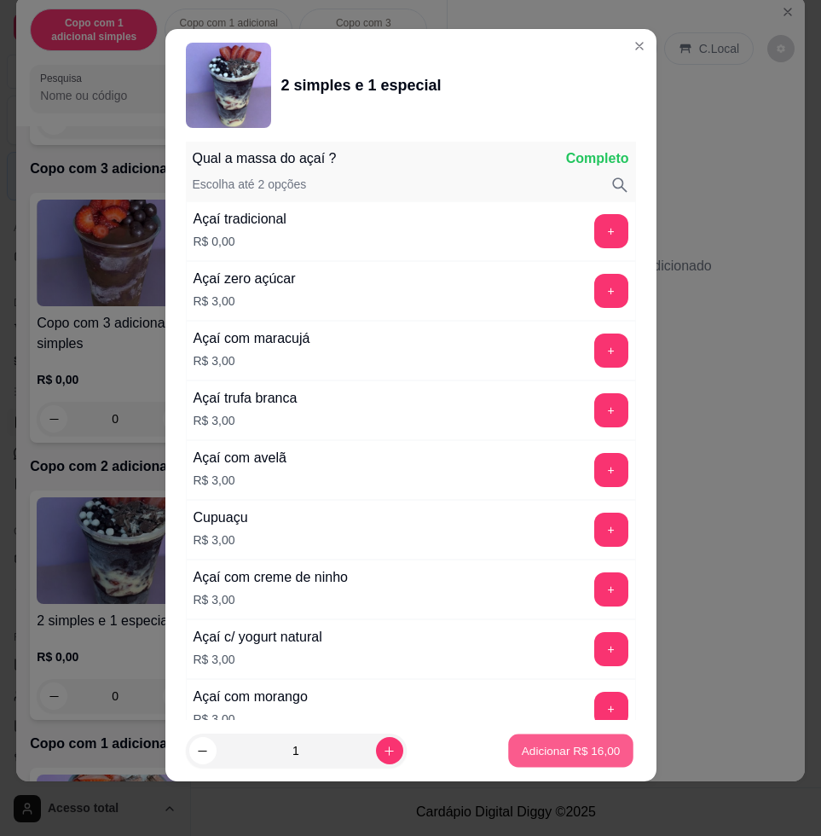
click at [553, 751] on p "Adicionar R$ 16,00" at bounding box center [571, 750] width 99 height 16
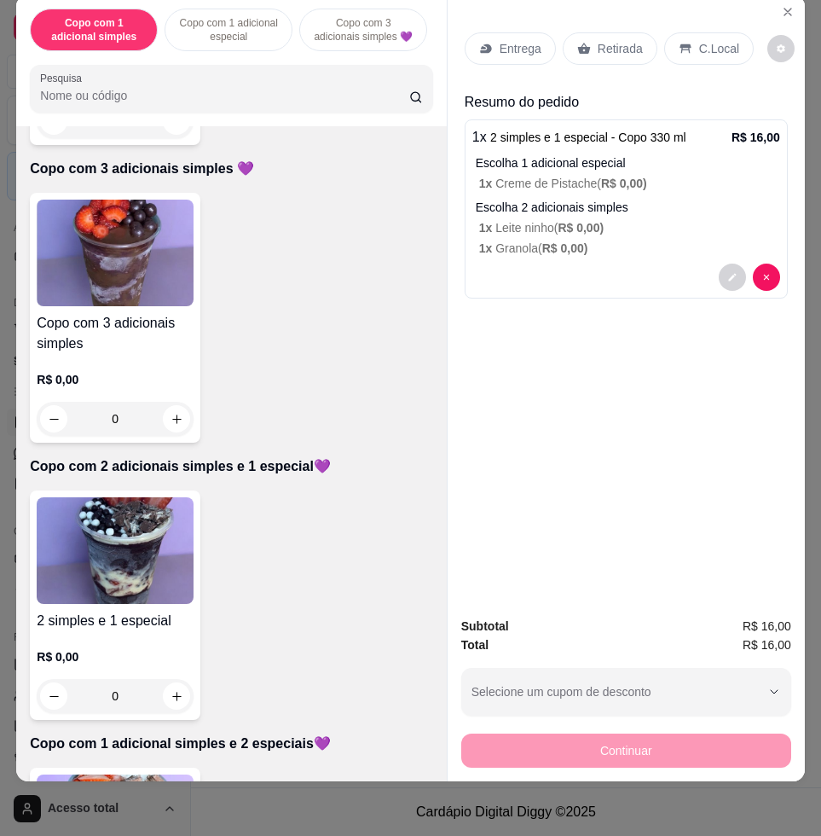
click at [507, 49] on div "Entrega" at bounding box center [510, 48] width 91 height 32
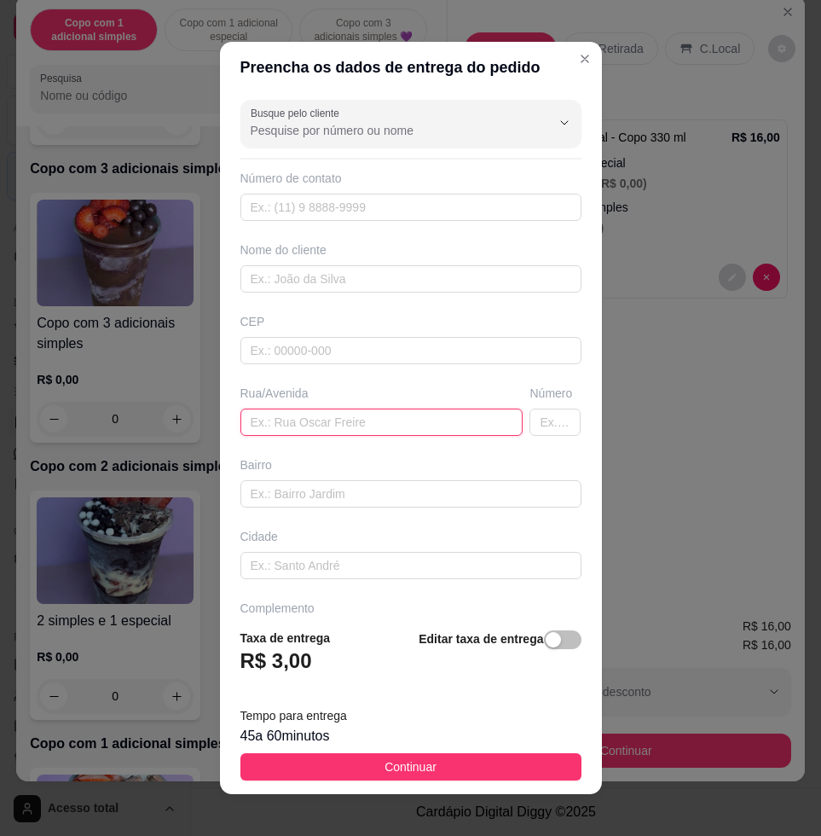
click at [351, 414] on input "text" at bounding box center [382, 422] width 283 height 27
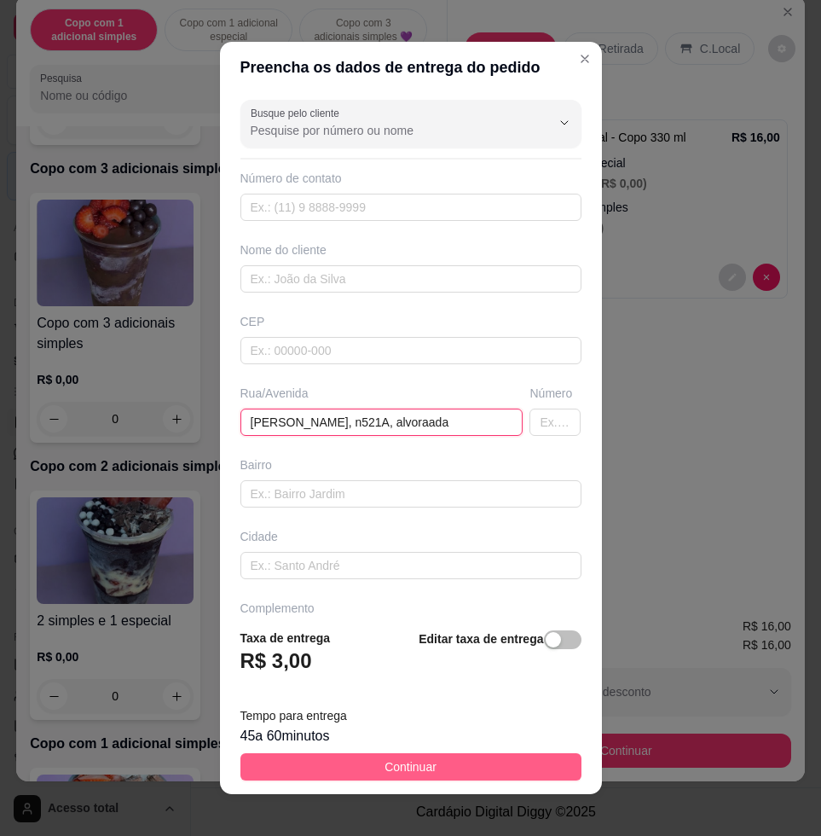
type input "[PERSON_NAME], n521A, alvoraada"
click at [294, 761] on button "Continuar" at bounding box center [411, 766] width 341 height 27
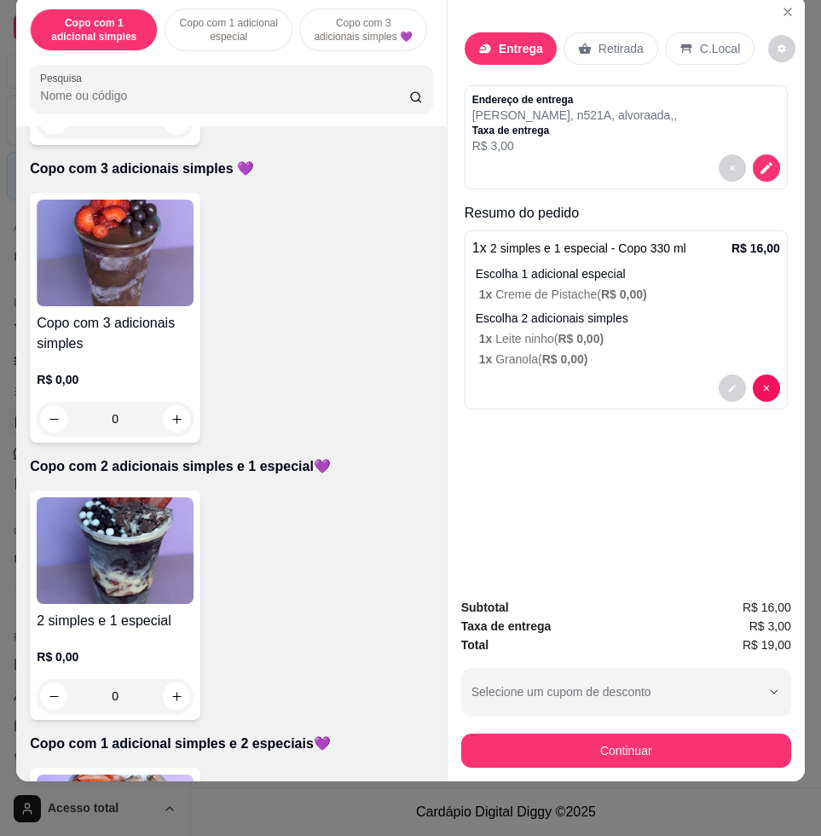
click at [768, 734] on button "Continuar" at bounding box center [626, 751] width 330 height 34
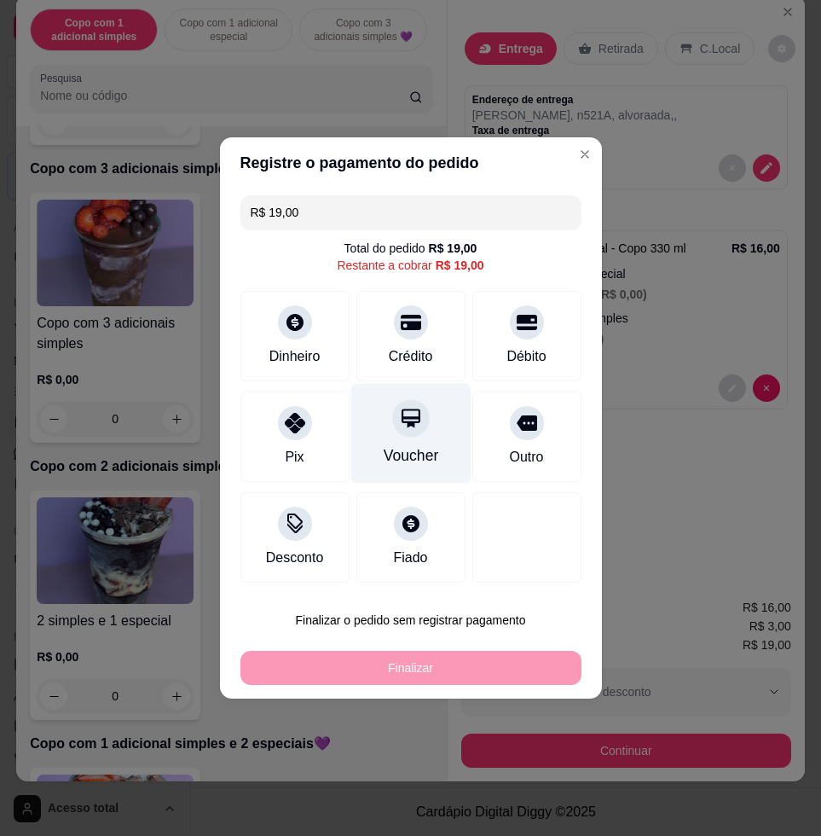
click at [393, 352] on div "Crédito" at bounding box center [411, 356] width 44 height 20
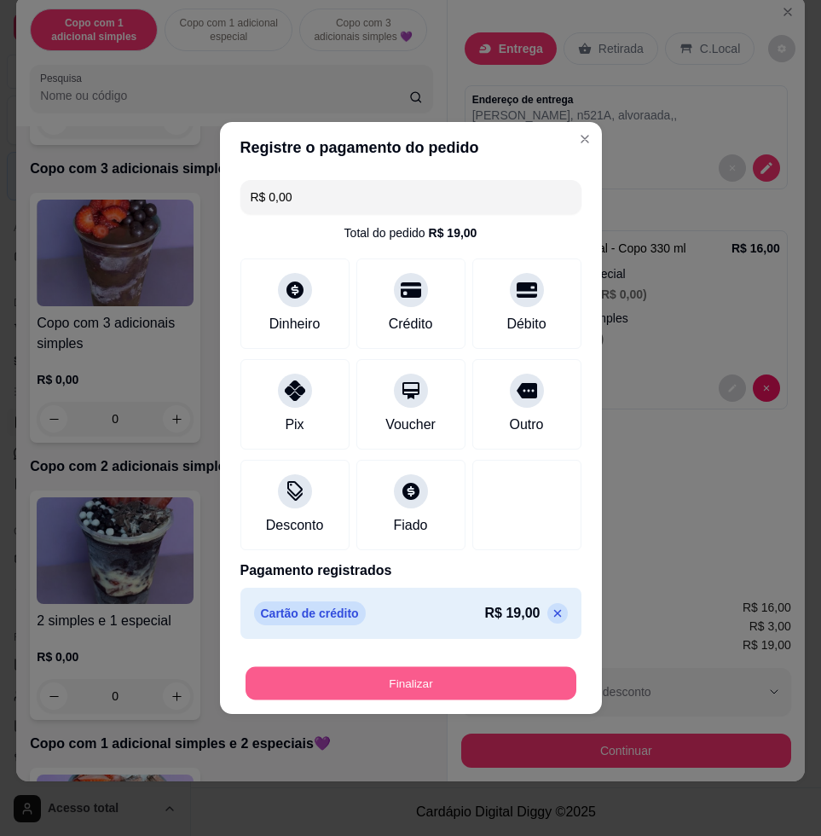
click at [492, 687] on button "Finalizar" at bounding box center [411, 683] width 331 height 33
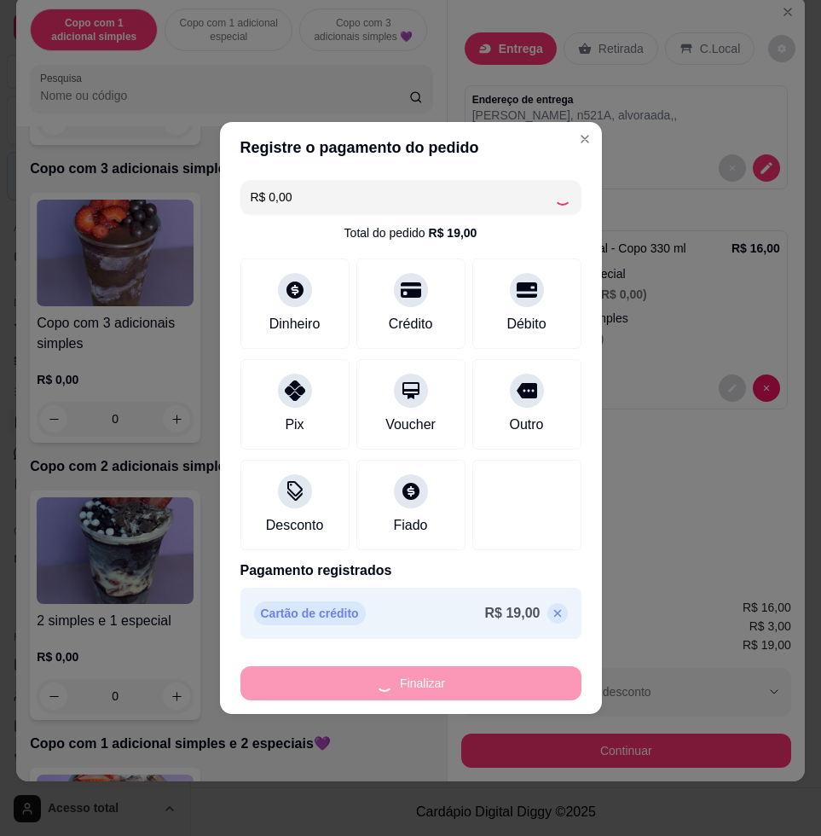
type input "-R$ 19,00"
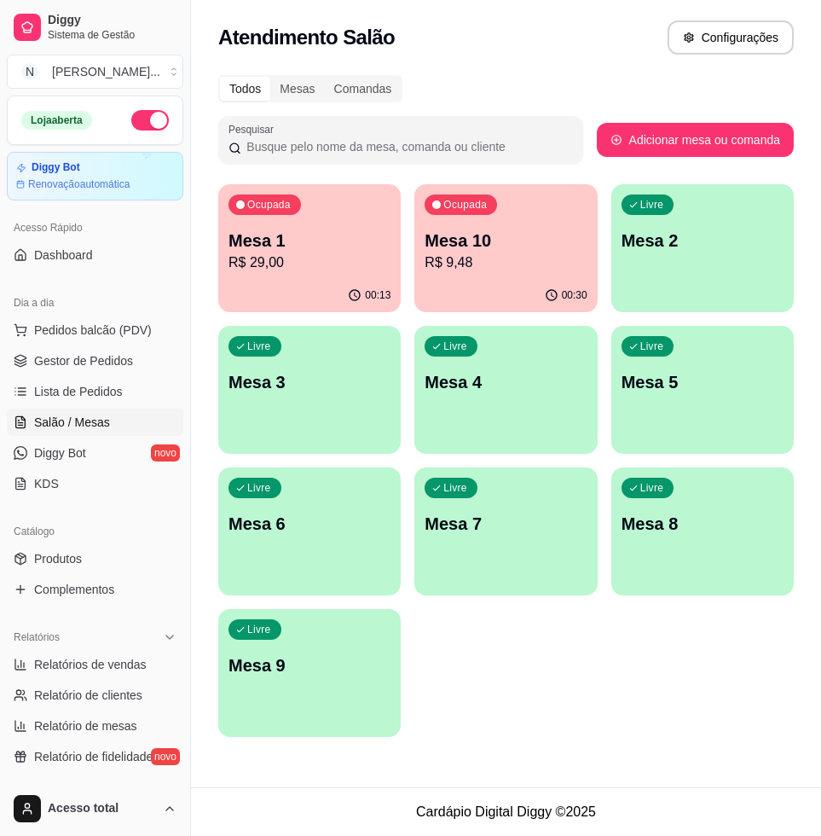
click at [692, 206] on div "Livre Mesa 2" at bounding box center [703, 237] width 183 height 107
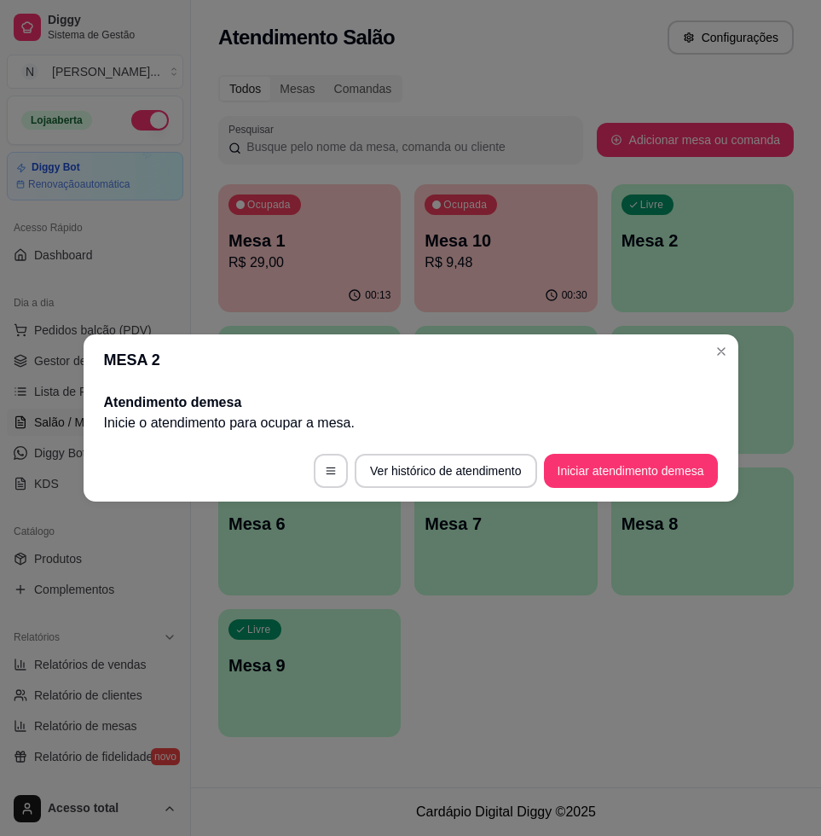
click at [689, 455] on button "Iniciar atendimento de mesa" at bounding box center [631, 471] width 174 height 34
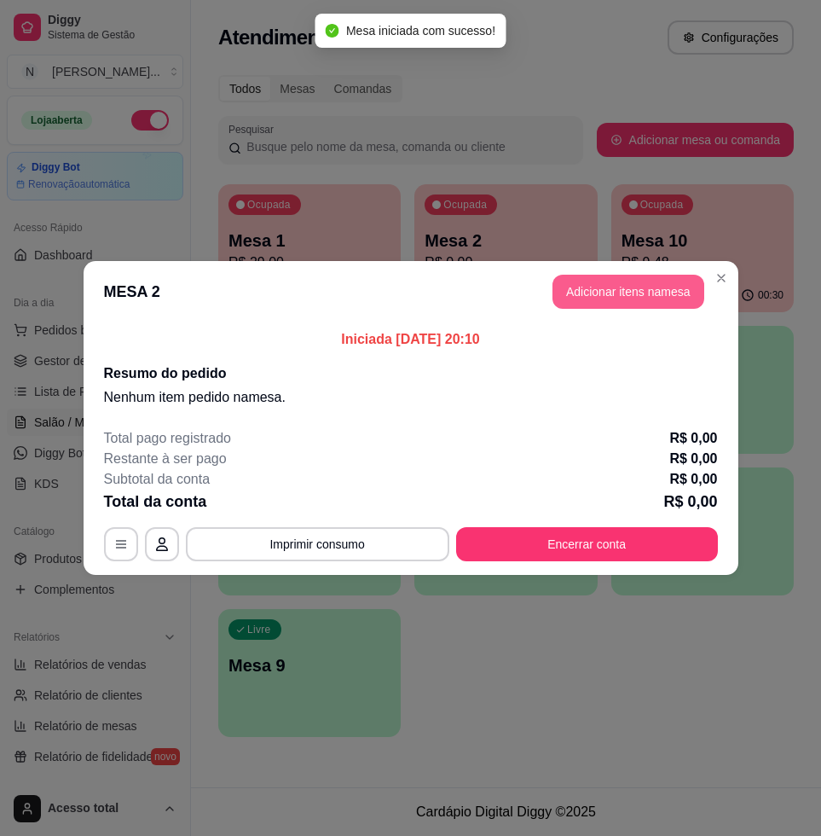
click at [648, 287] on button "Adicionar itens na mesa" at bounding box center [629, 292] width 152 height 34
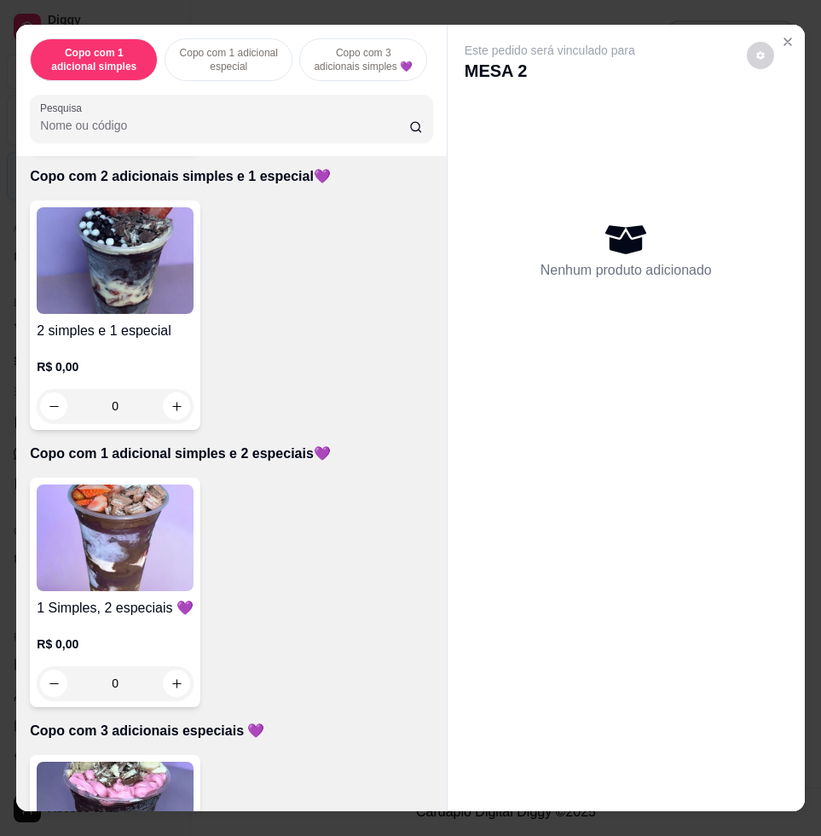
scroll to position [1066, 0]
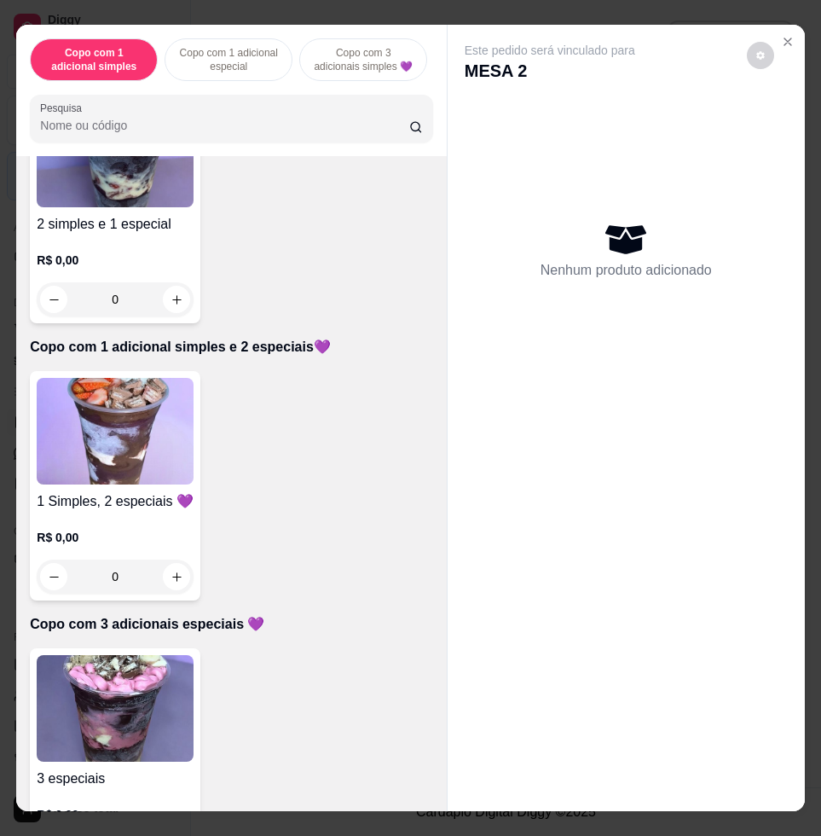
click at [142, 244] on div "R$ 0,00 0" at bounding box center [115, 276] width 157 height 82
click at [354, 409] on div "Copo 550 ml R$ 21,00" at bounding box center [411, 396] width 450 height 56
radio input "true"
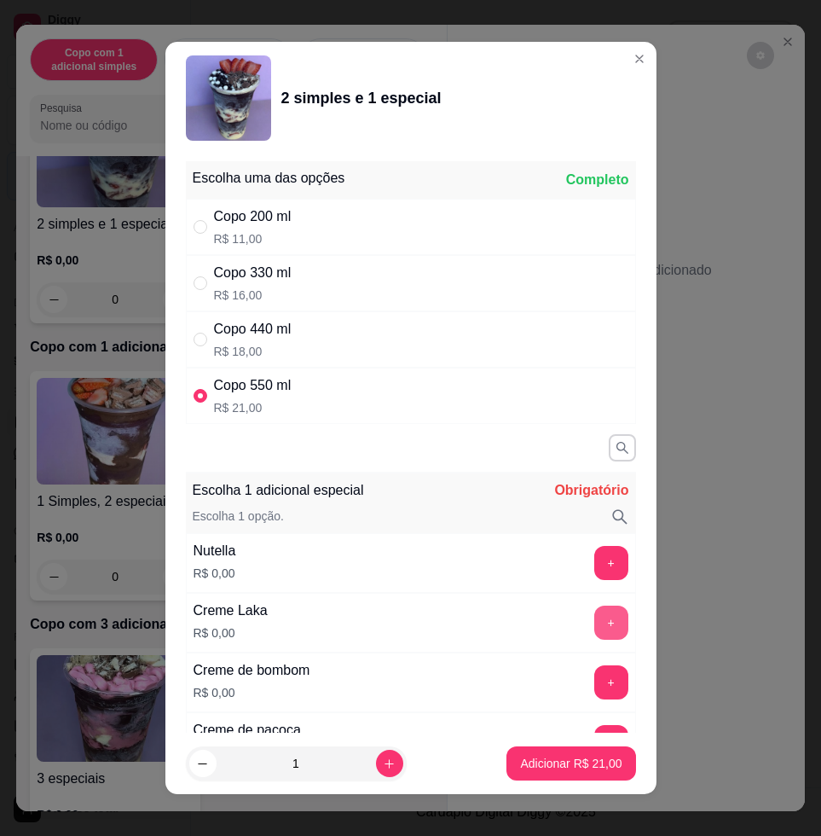
click at [594, 629] on button "+" at bounding box center [611, 623] width 34 height 34
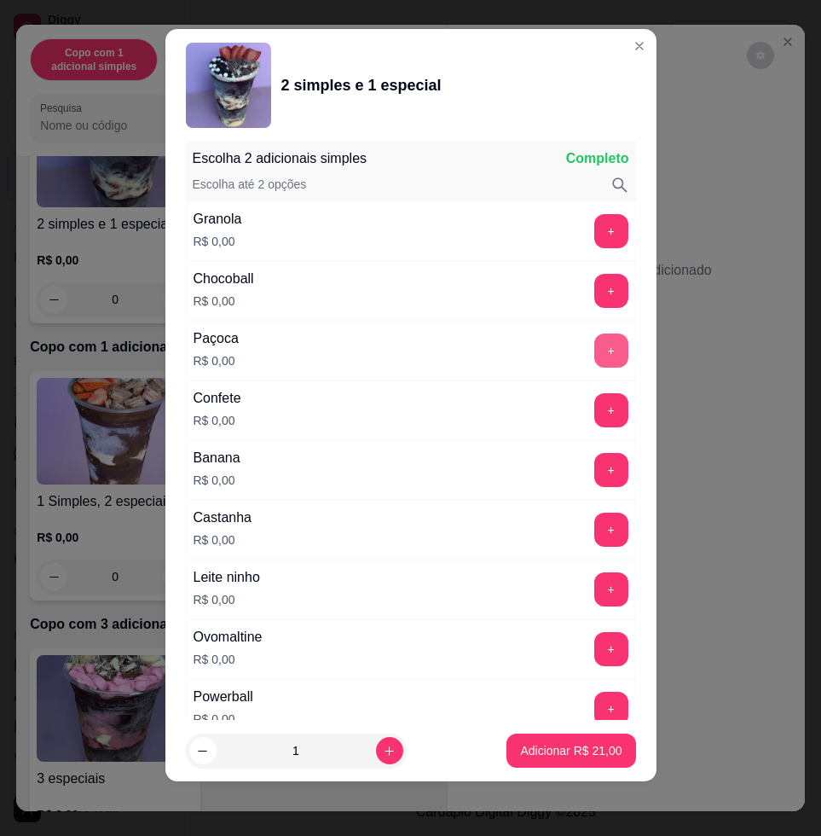
click at [594, 339] on button "+" at bounding box center [611, 350] width 34 height 34
click at [594, 591] on button "+" at bounding box center [610, 589] width 33 height 33
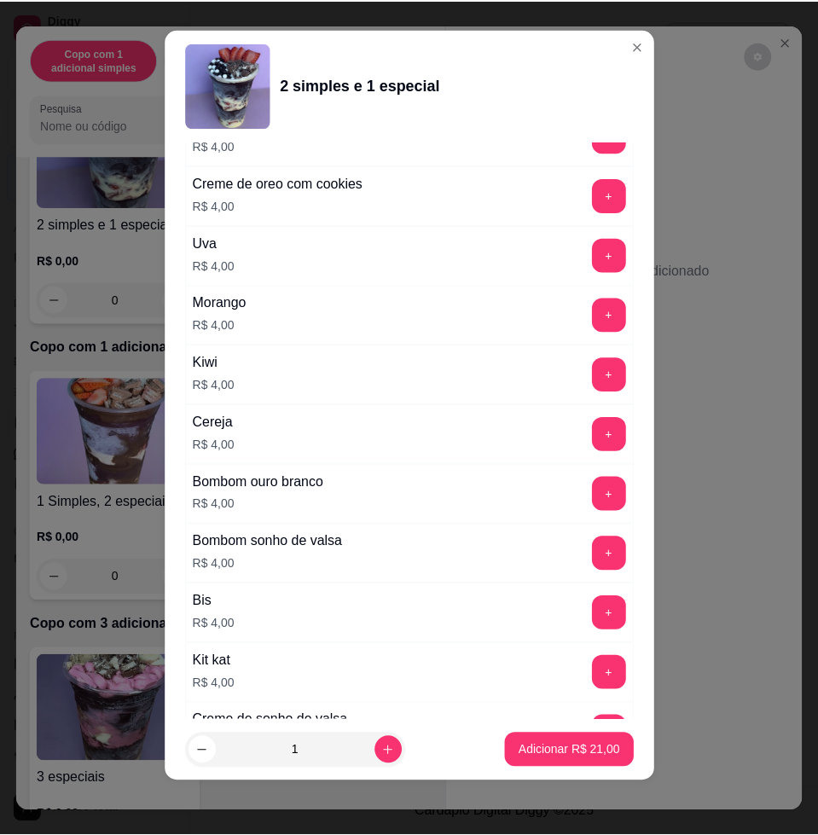
scroll to position [4270, 0]
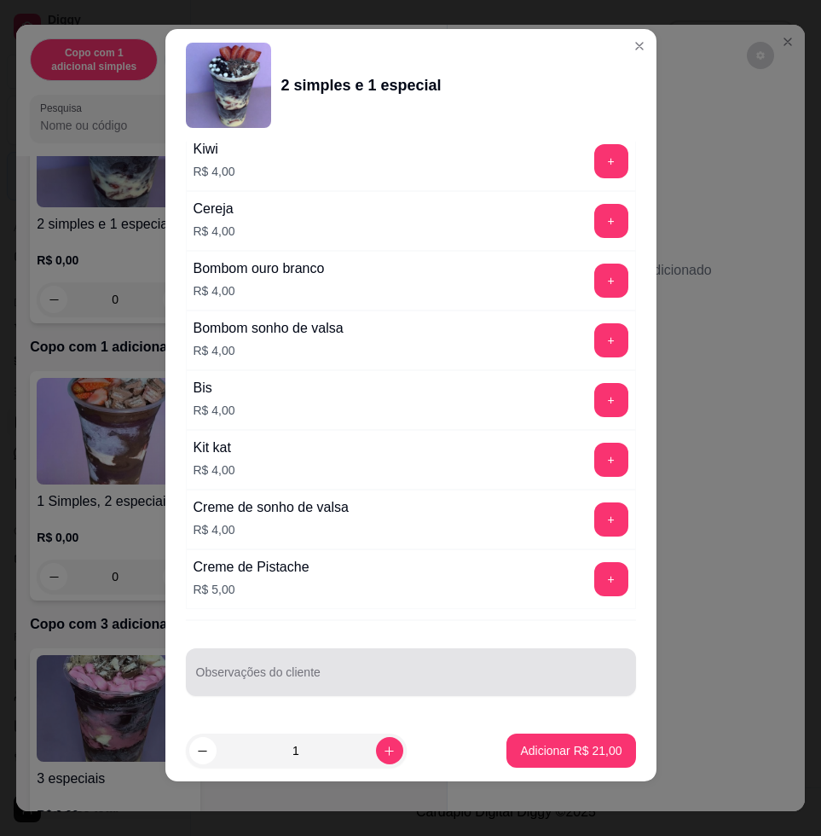
click at [439, 669] on div at bounding box center [411, 672] width 430 height 34
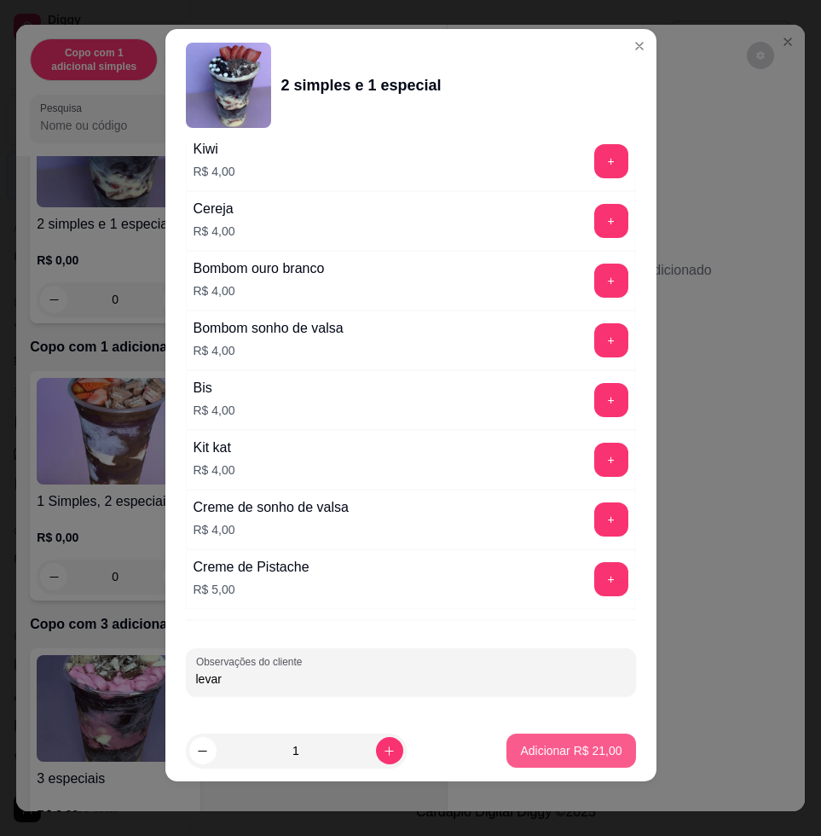
type input "levar"
click at [520, 742] on p "Adicionar R$ 21,00" at bounding box center [570, 750] width 101 height 17
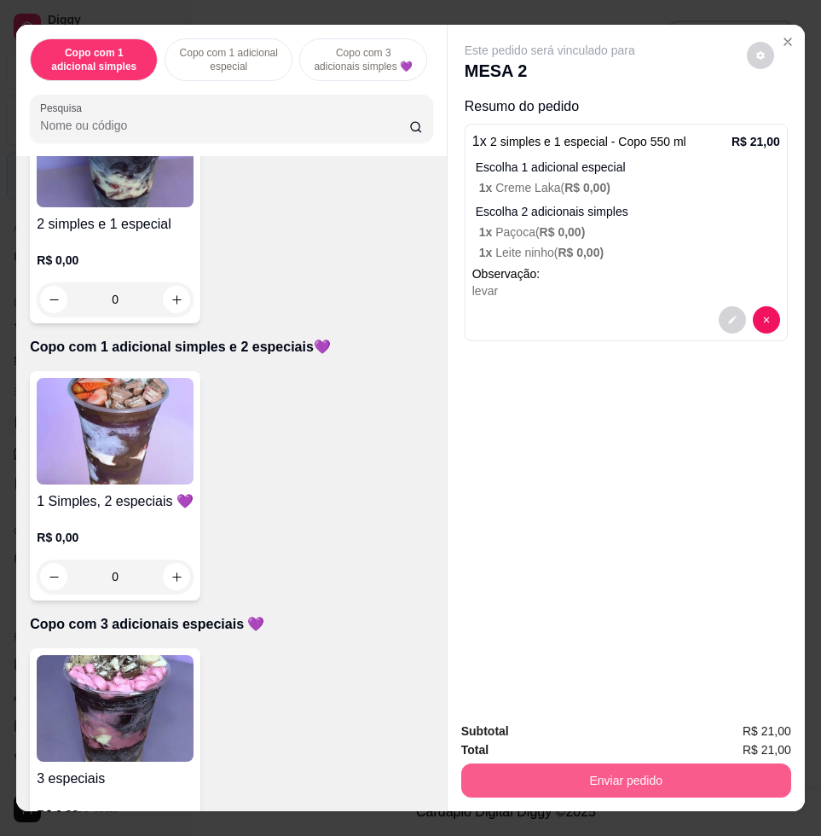
click at [649, 775] on button "Enviar pedido" at bounding box center [626, 780] width 330 height 34
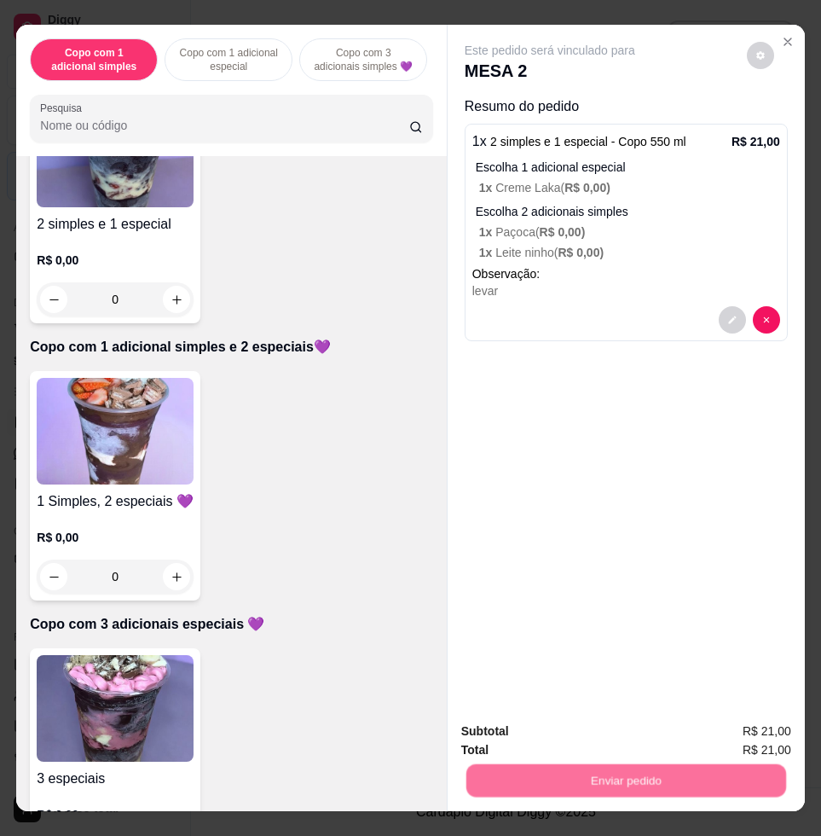
click at [752, 742] on button "Enviar pedido" at bounding box center [746, 730] width 94 height 32
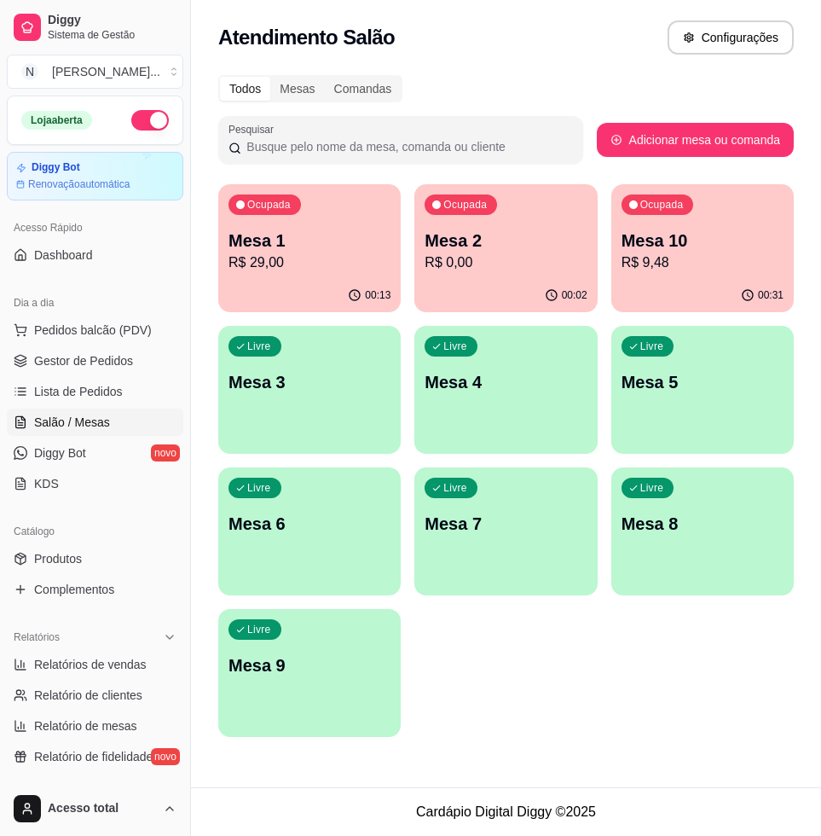
click at [248, 281] on div "00:13" at bounding box center [309, 295] width 183 height 33
click at [507, 264] on p "R$ 0,00" at bounding box center [506, 262] width 162 height 20
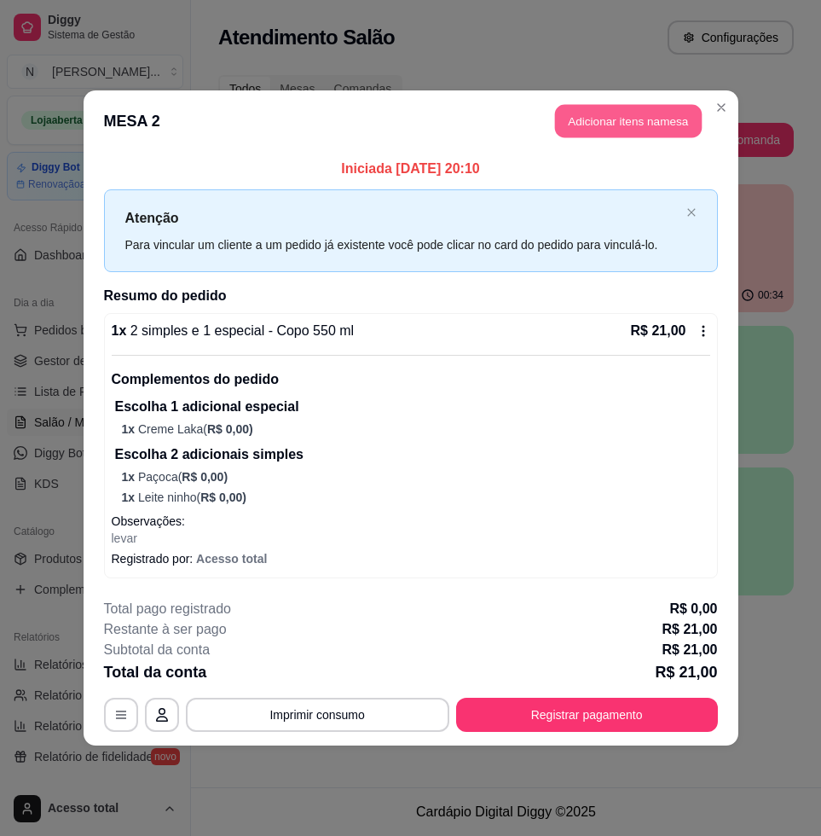
click at [632, 119] on button "Adicionar itens na mesa" at bounding box center [628, 121] width 147 height 33
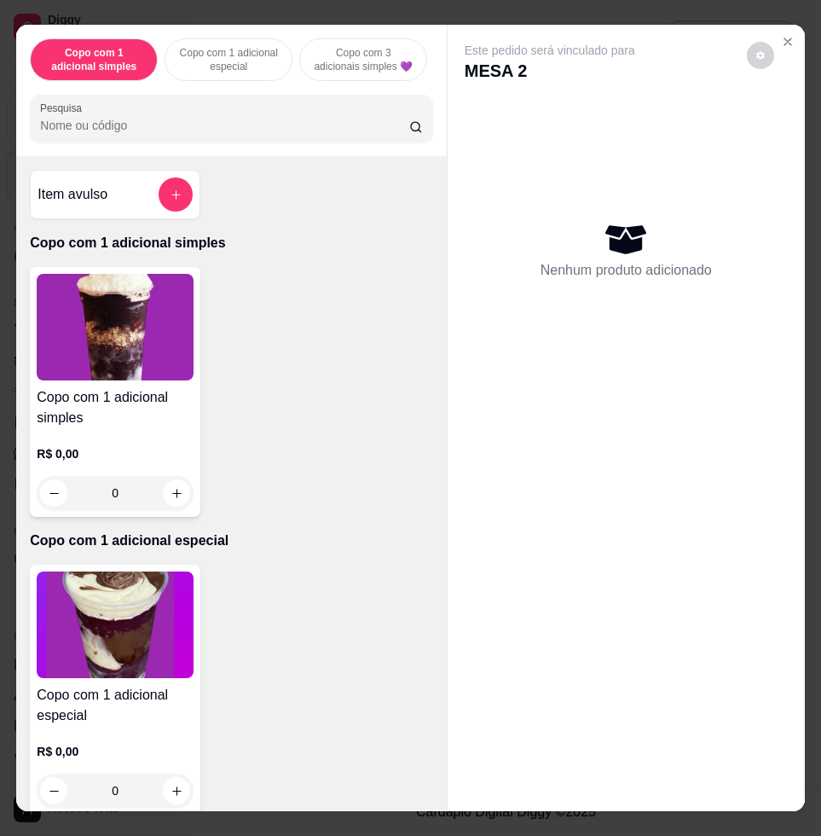
click at [171, 125] on input "Pesquisa" at bounding box center [224, 125] width 369 height 17
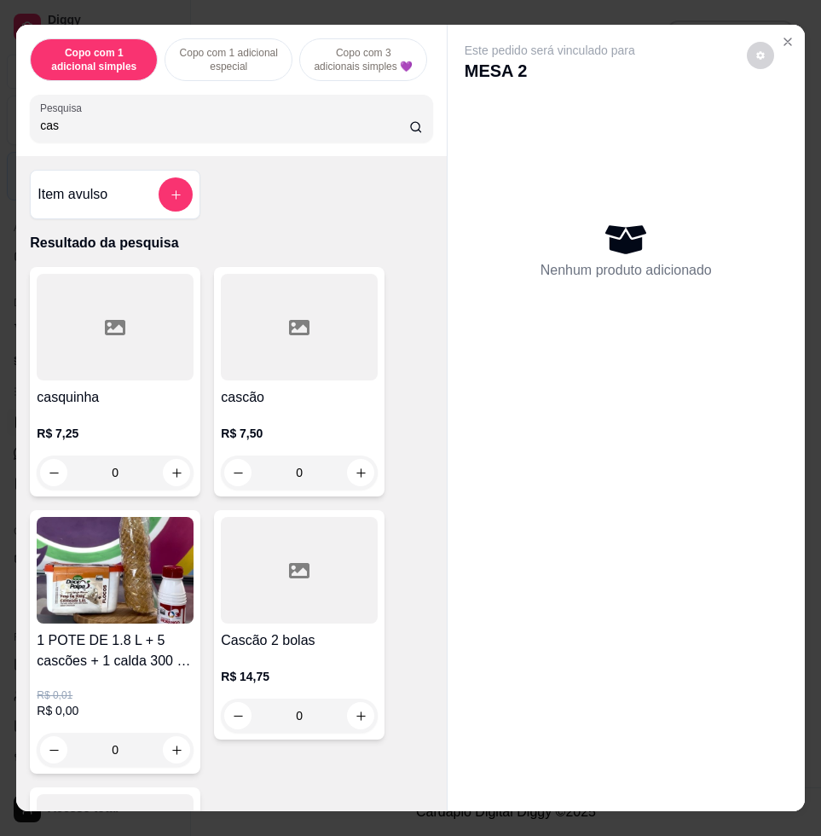
type input "cas"
click at [177, 486] on button "increase-product-quantity" at bounding box center [177, 473] width 26 height 26
type input "1"
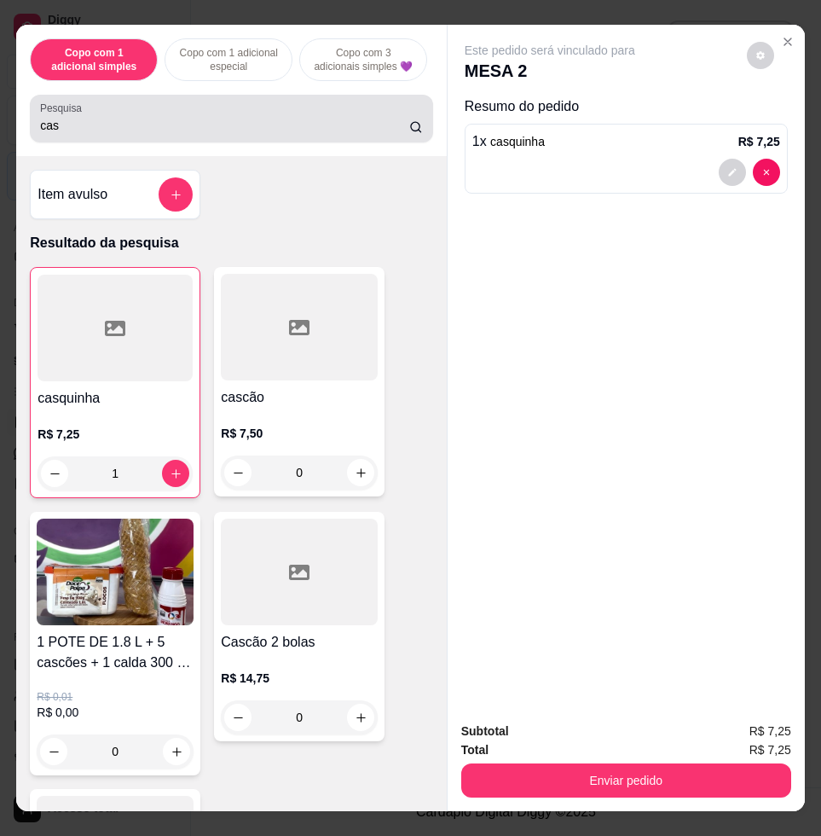
click at [228, 142] on div "Pesquisa cas" at bounding box center [231, 119] width 403 height 48
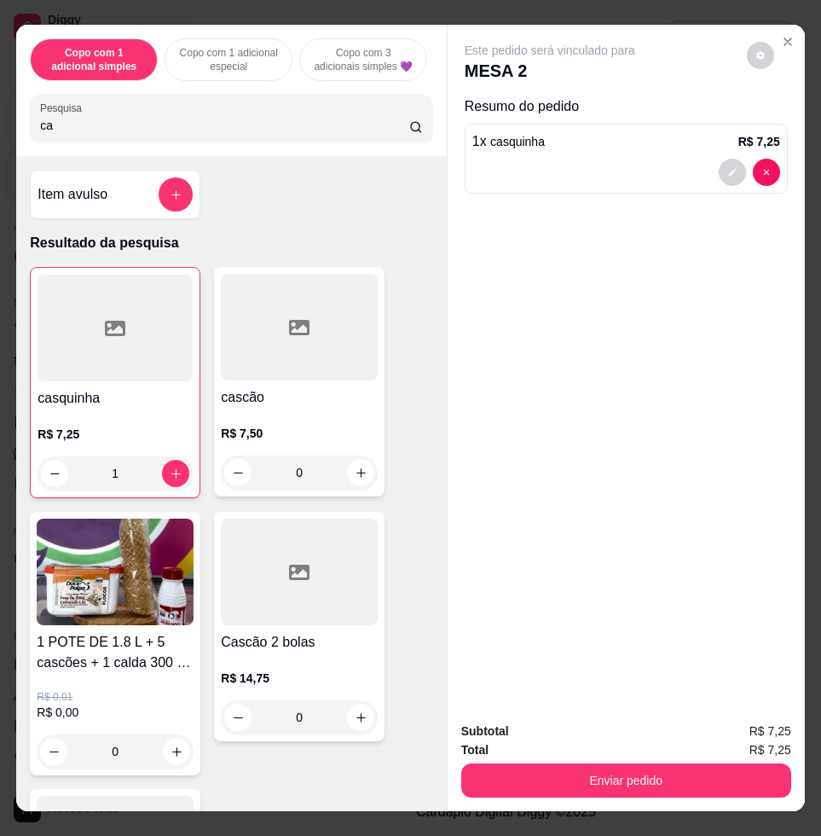
type input "c"
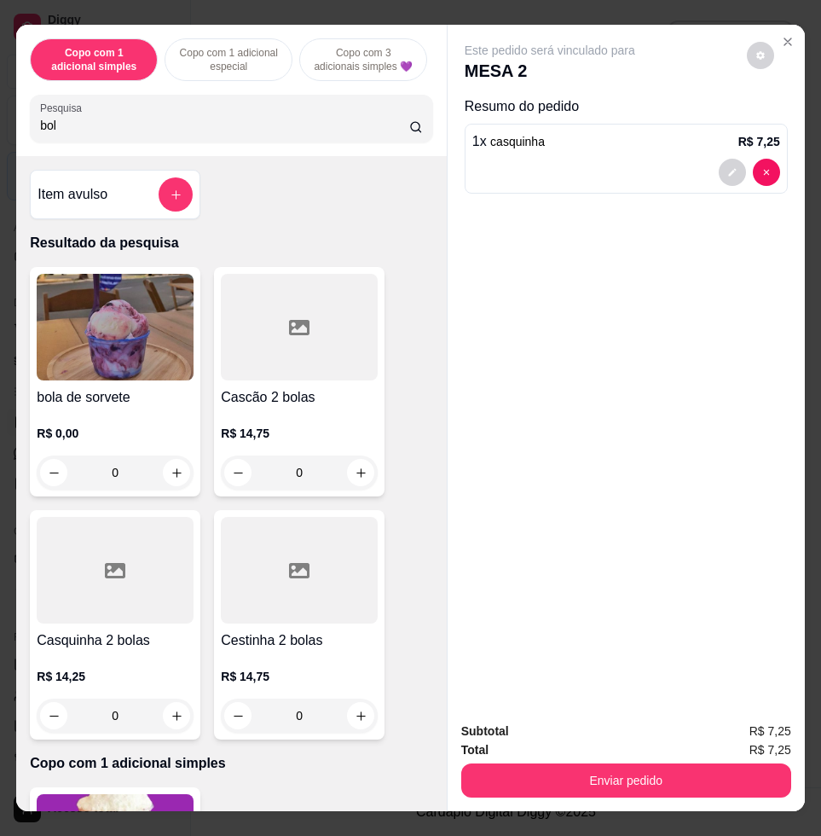
type input "bol"
click at [116, 355] on img at bounding box center [115, 327] width 157 height 107
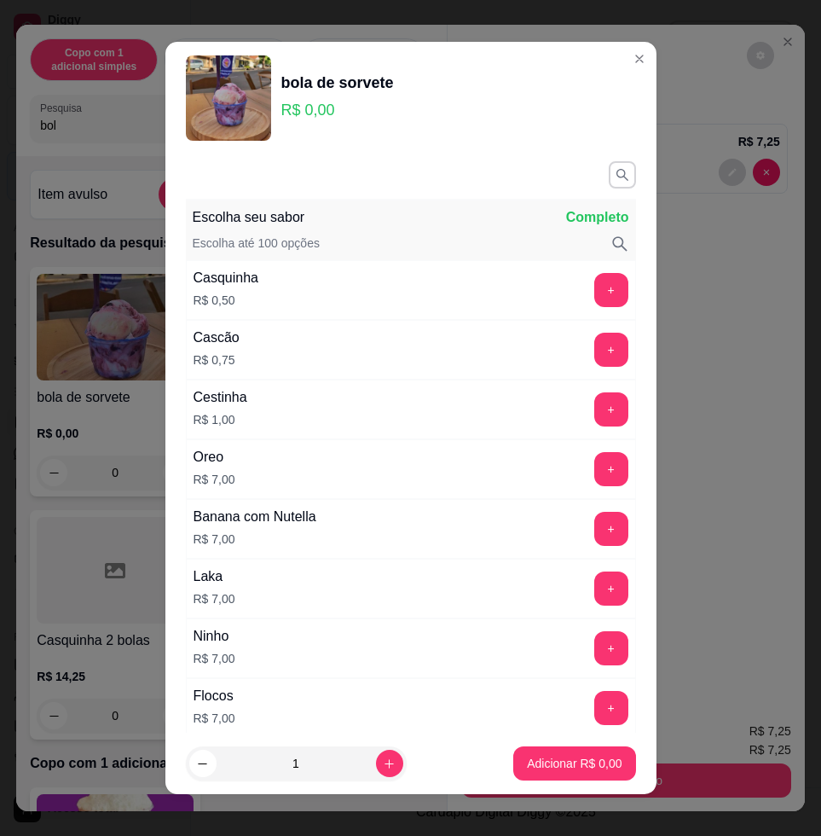
click at [594, 478] on button "+" at bounding box center [611, 469] width 34 height 34
click at [590, 772] on button "Adicionar R$ 7,00" at bounding box center [574, 763] width 119 height 33
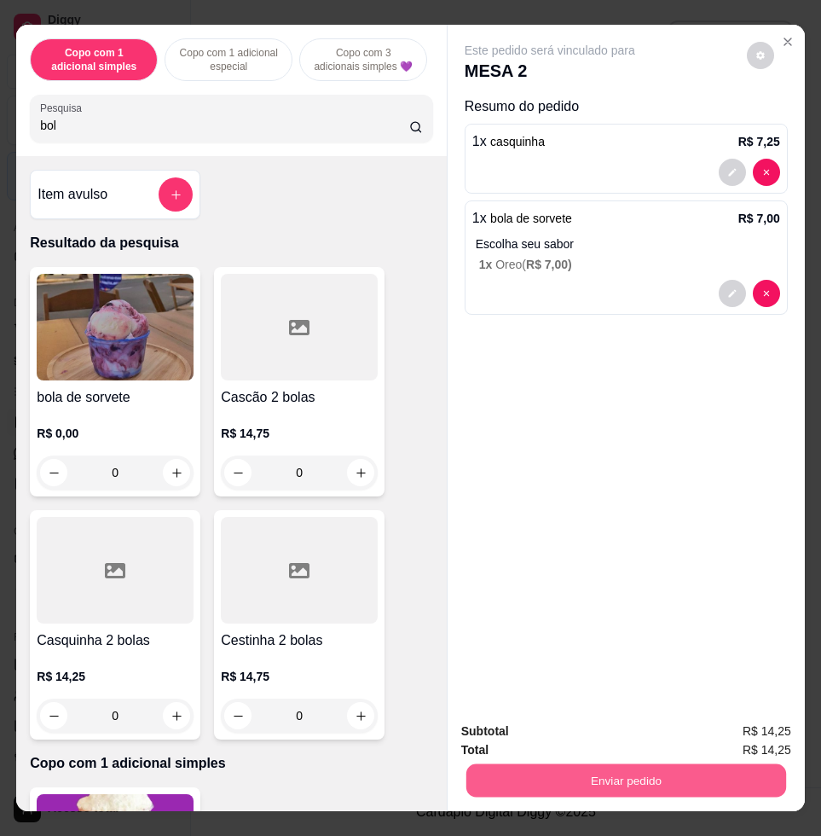
click at [708, 771] on button "Enviar pedido" at bounding box center [627, 779] width 320 height 33
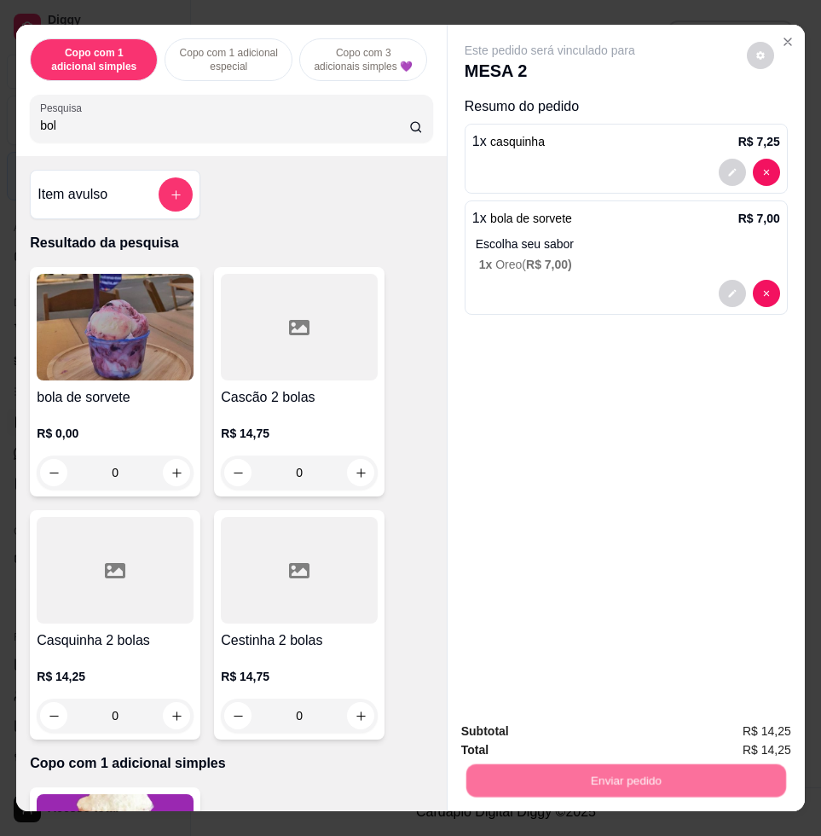
click at [756, 730] on button "Enviar pedido" at bounding box center [745, 730] width 96 height 32
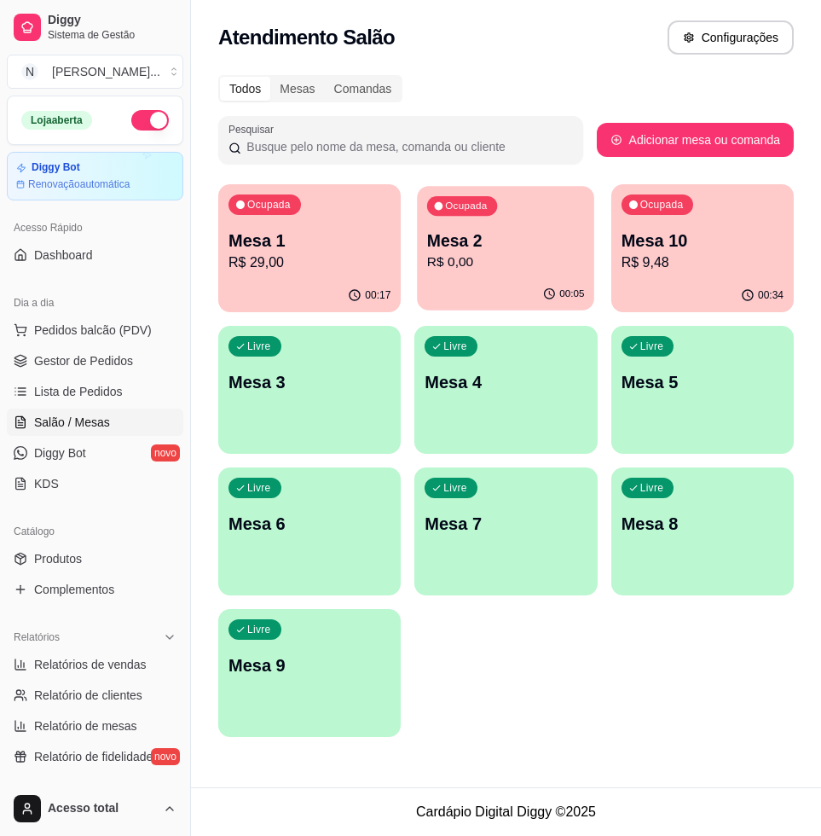
click at [485, 207] on p "Ocupada" at bounding box center [467, 207] width 42 height 14
drag, startPoint x: 363, startPoint y: 1, endPoint x: 587, endPoint y: 658, distance: 694.5
click at [587, 658] on div "Ocupada Mesa 1 R$ 29,00 00:18 Ocupada Mesa 2 R$ 0,00 00:07 Ocupada Mesa 10 R$ 9…" at bounding box center [506, 460] width 576 height 553
click at [511, 257] on p "R$ 35,25" at bounding box center [504, 262] width 156 height 20
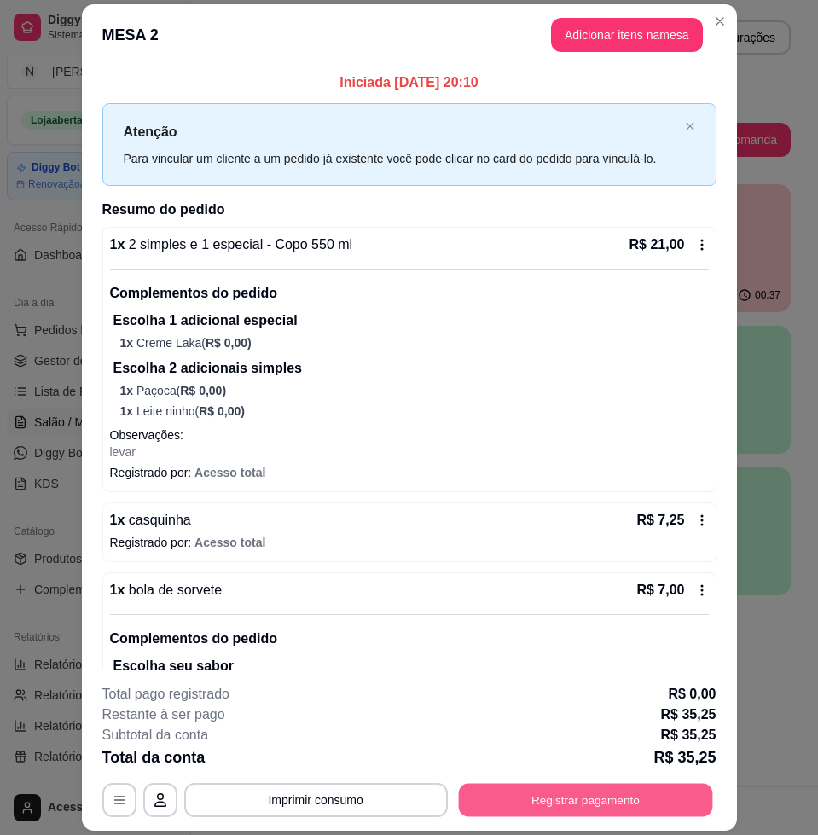
click at [573, 809] on button "Registrar pagamento" at bounding box center [585, 800] width 254 height 33
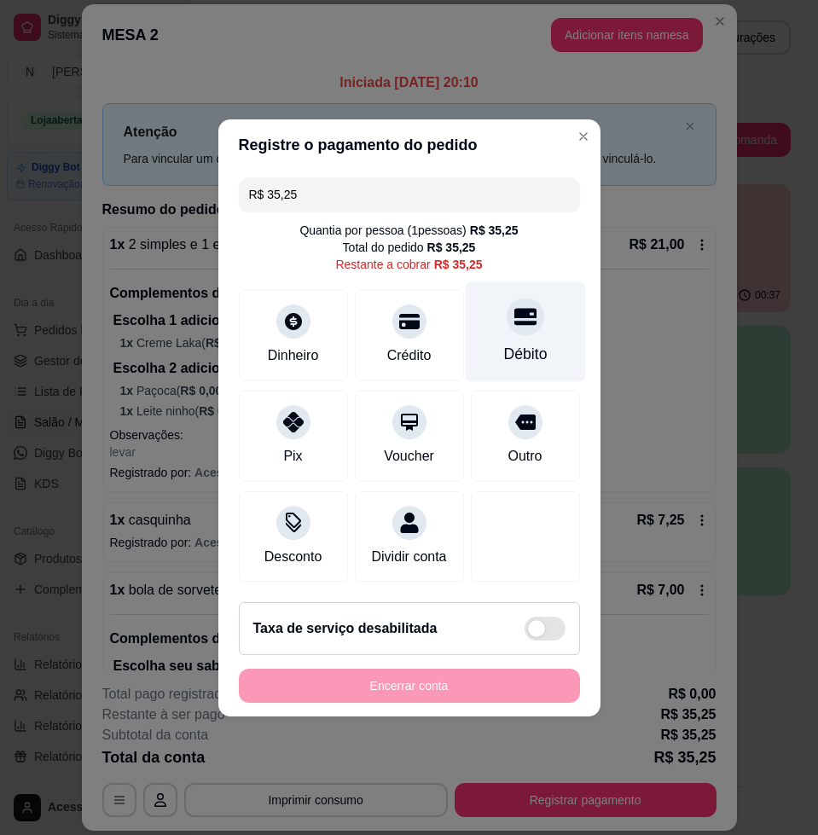
click at [490, 330] on div "Débito" at bounding box center [525, 331] width 120 height 100
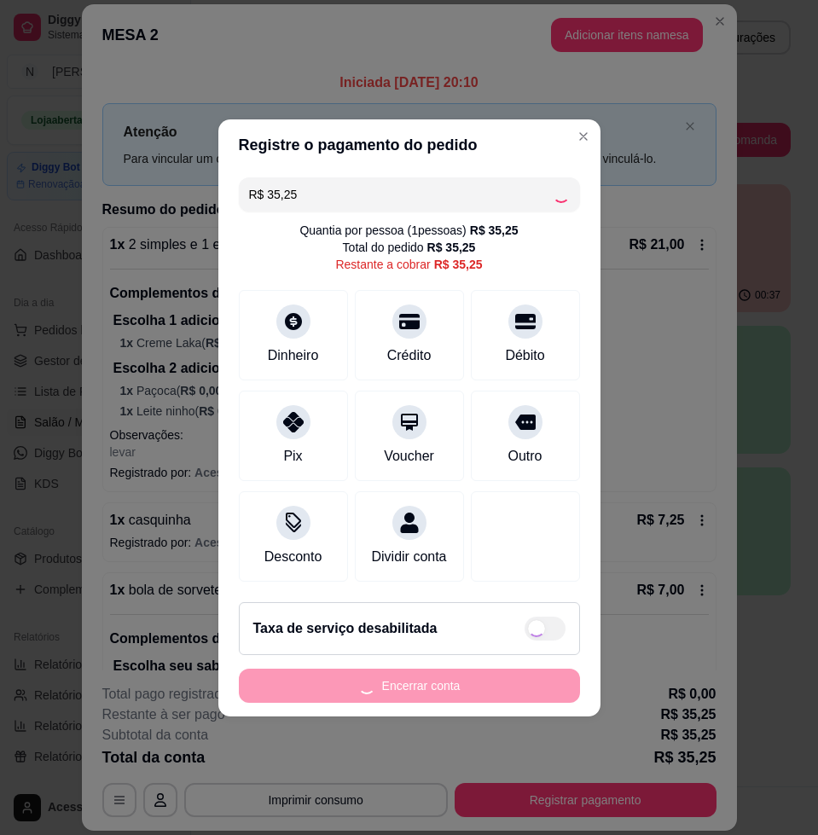
type input "R$ 0,00"
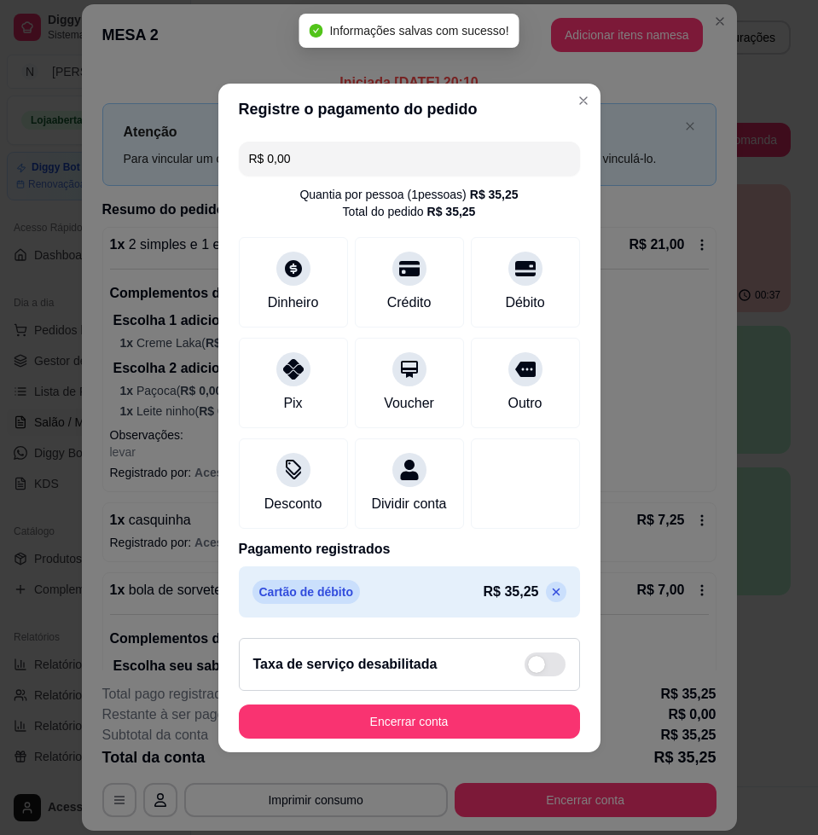
click at [466, 705] on footer "Taxa de serviço desabilitada Encerrar conta" at bounding box center [409, 688] width 382 height 128
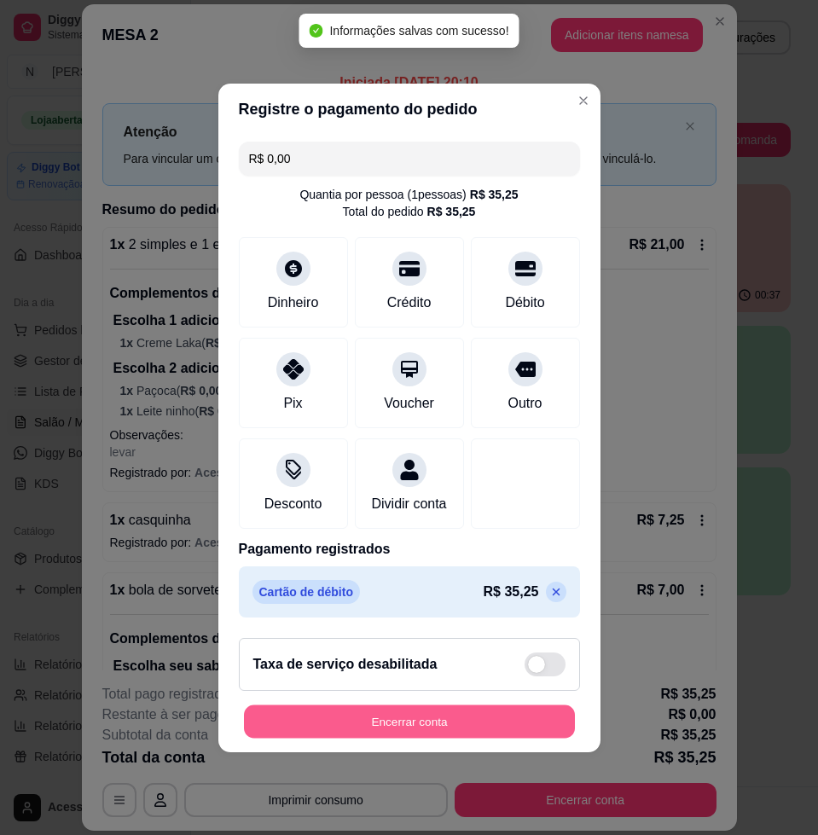
click at [466, 728] on button "Encerrar conta" at bounding box center [409, 721] width 331 height 33
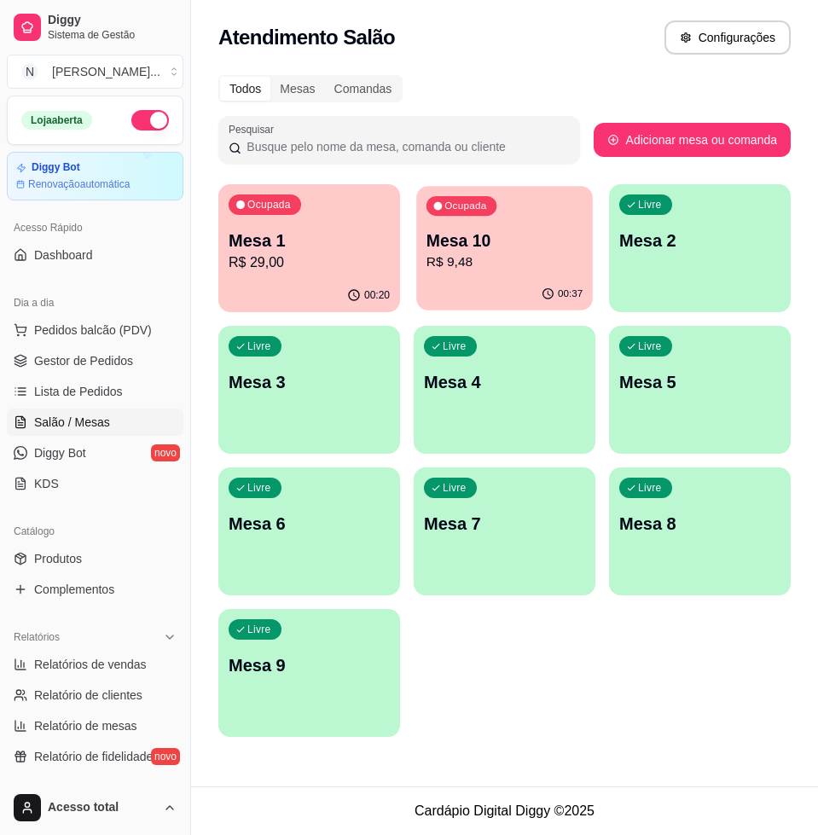
click at [462, 267] on p "R$ 9,48" at bounding box center [504, 262] width 156 height 20
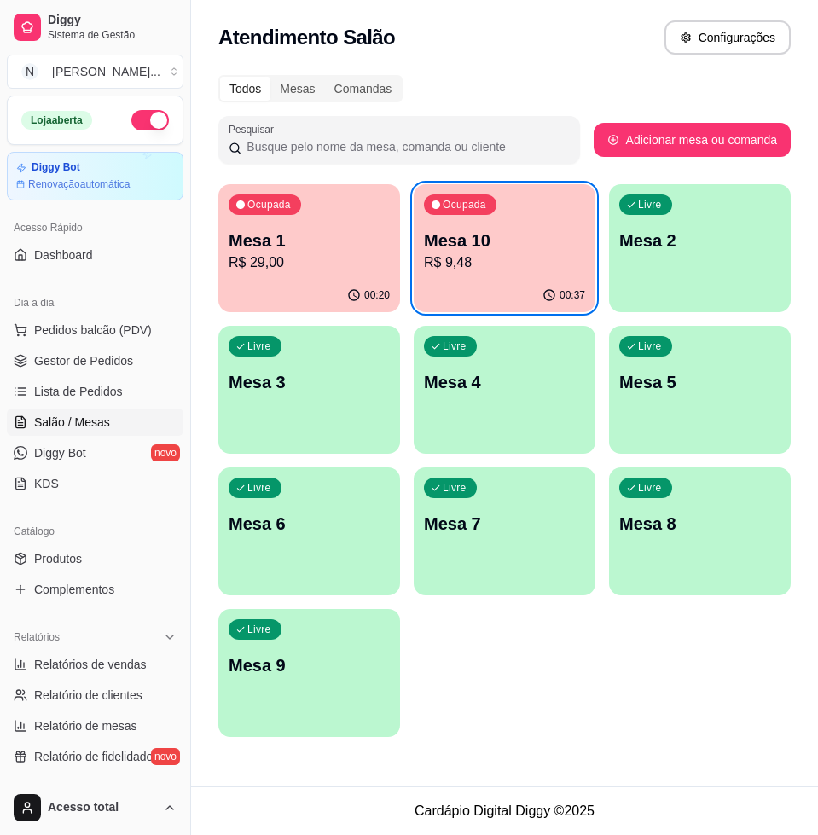
click at [309, 243] on p "Mesa 1" at bounding box center [309, 241] width 161 height 24
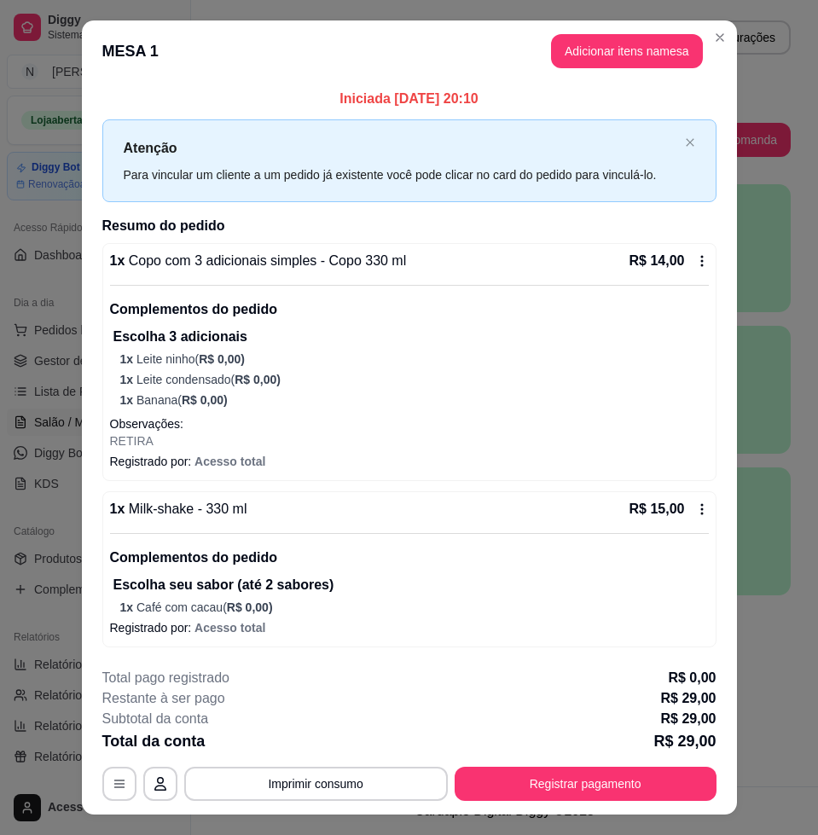
scroll to position [34, 0]
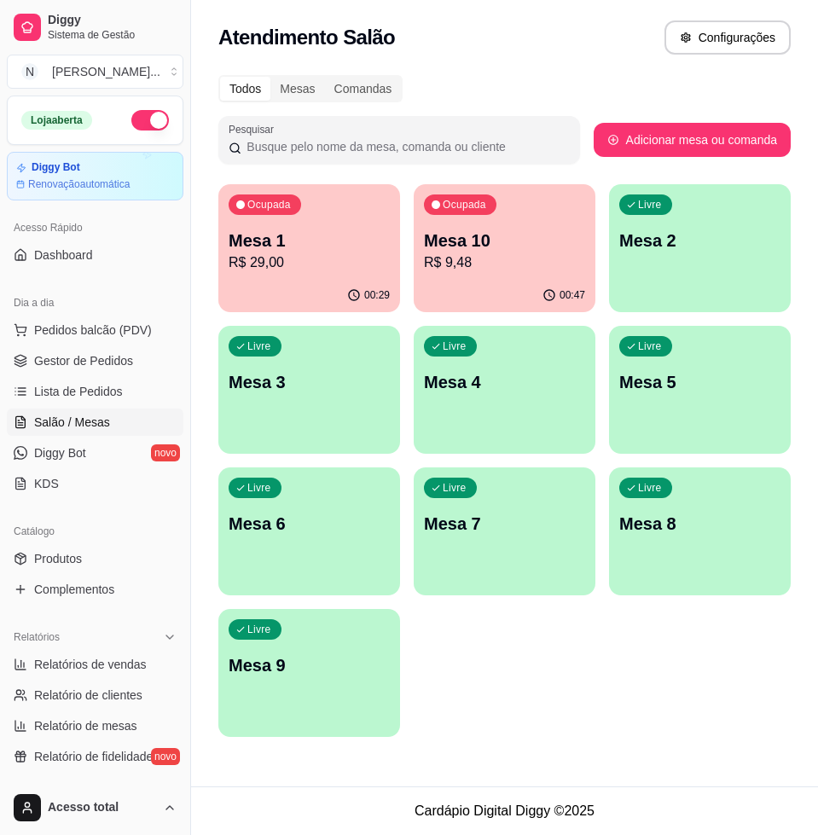
click at [691, 262] on div "Livre Mesa 2" at bounding box center [700, 237] width 182 height 107
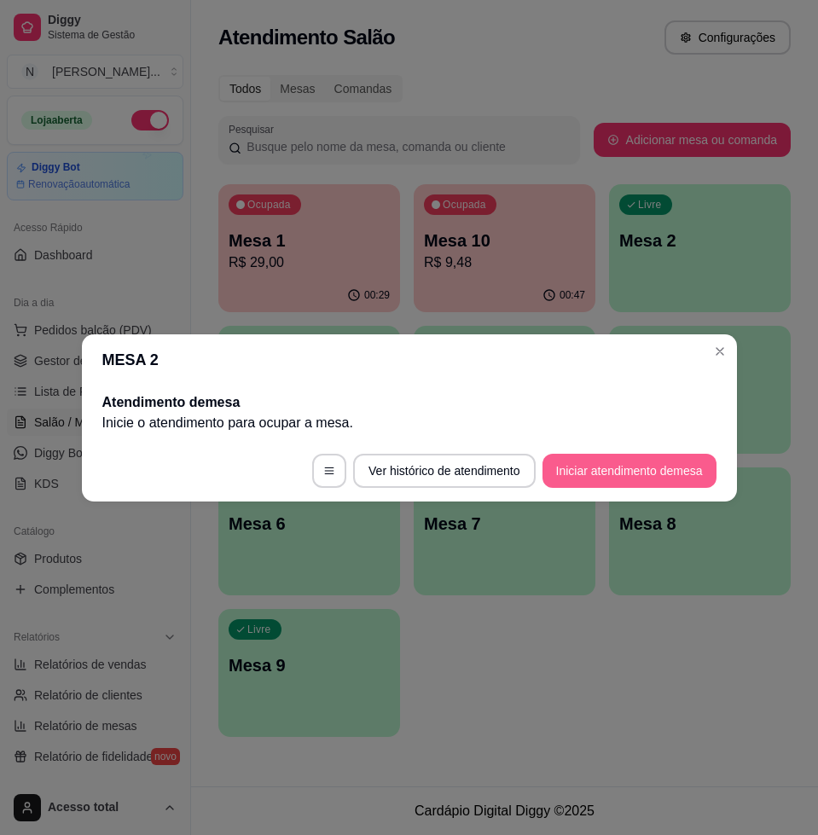
click at [649, 463] on button "Iniciar atendimento de mesa" at bounding box center [629, 471] width 174 height 34
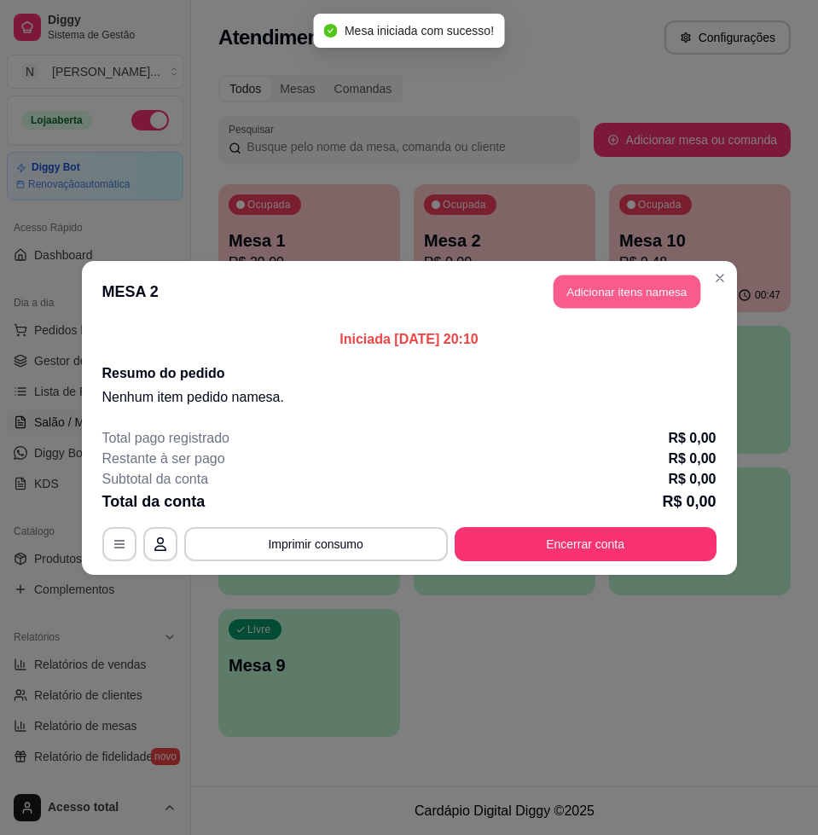
click at [589, 286] on button "Adicionar itens na mesa" at bounding box center [627, 291] width 147 height 33
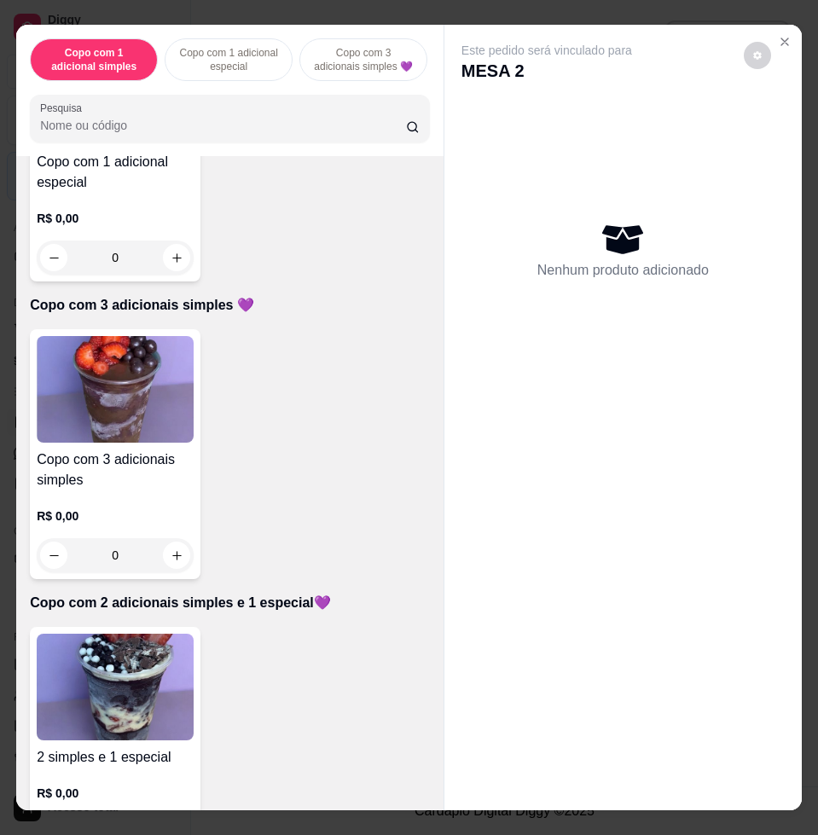
scroll to position [853, 0]
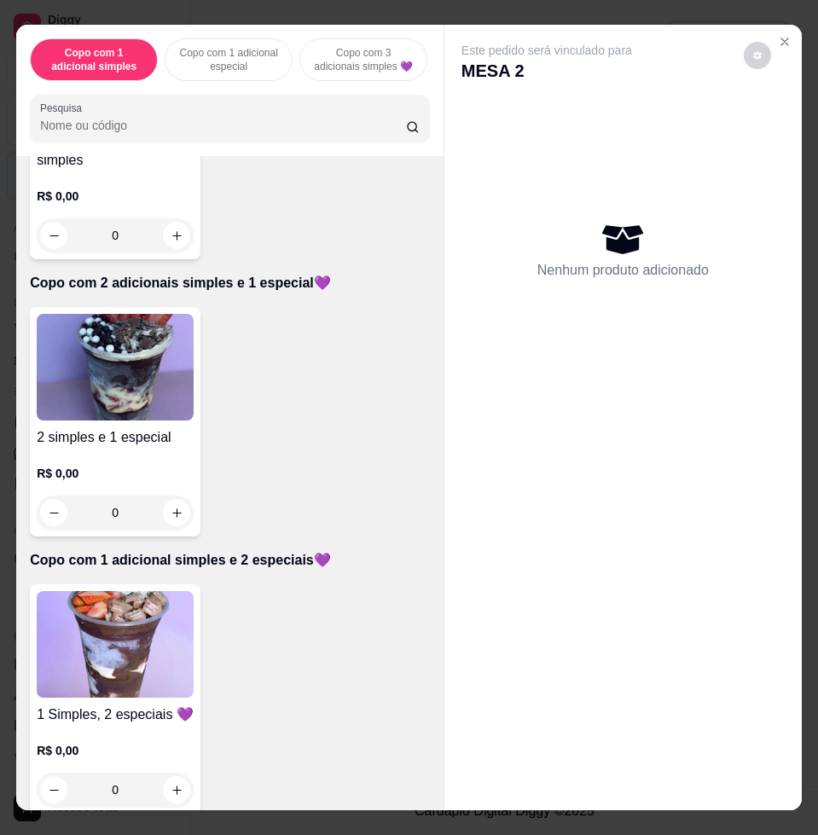
click at [102, 371] on img at bounding box center [115, 367] width 157 height 107
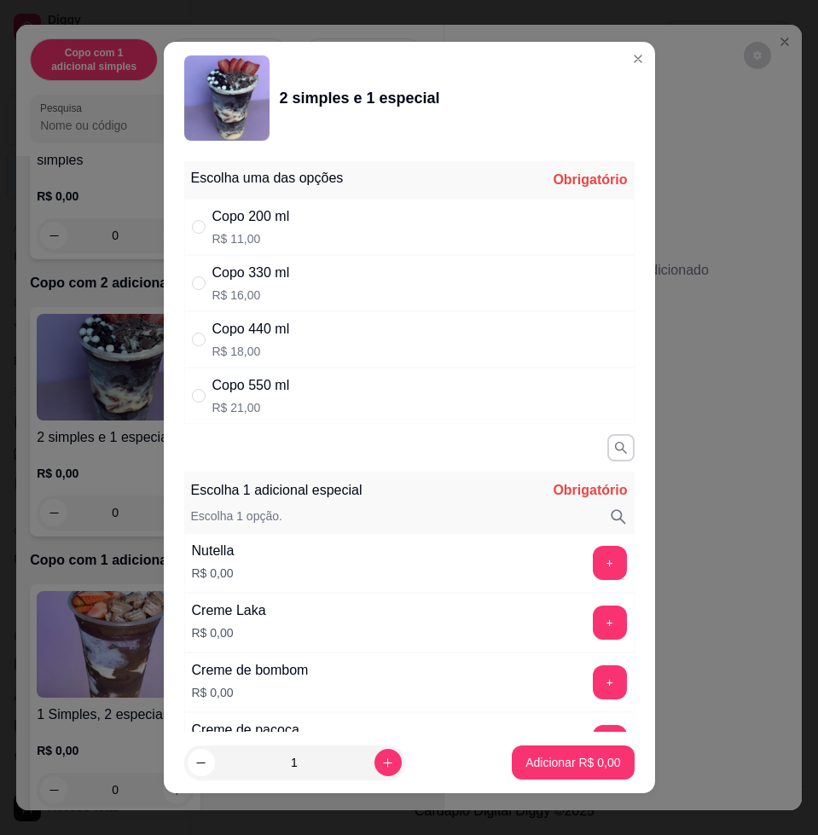
drag, startPoint x: 323, startPoint y: 289, endPoint x: 337, endPoint y: 287, distance: 13.9
click at [324, 287] on div "Copo 330 ml R$ 16,00" at bounding box center [409, 283] width 450 height 56
radio input "true"
click at [593, 562] on button "+" at bounding box center [609, 563] width 33 height 33
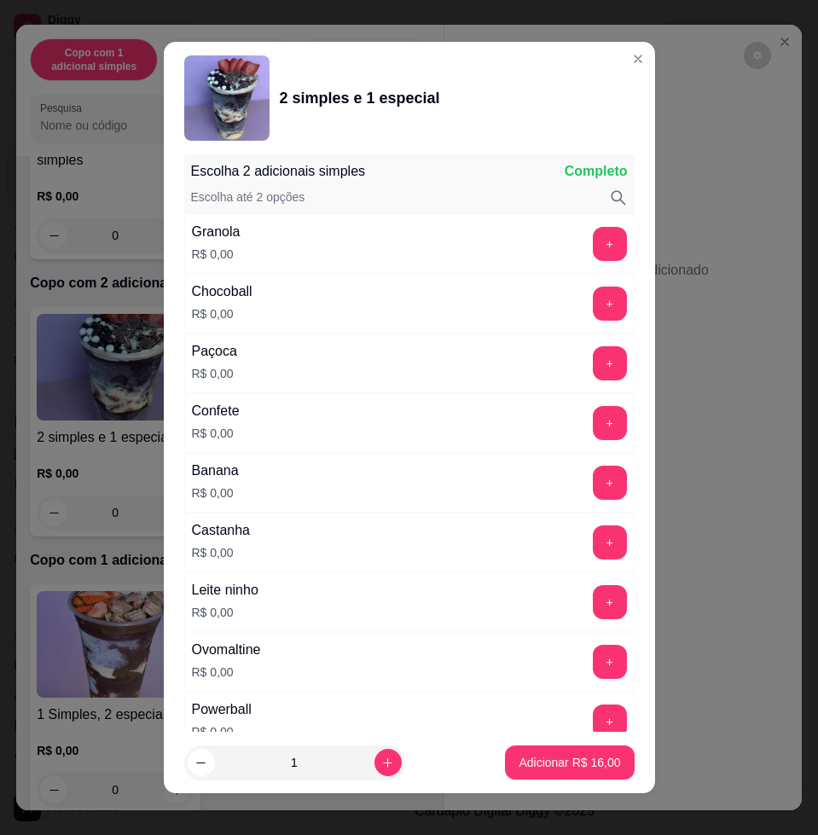
scroll to position [13, 0]
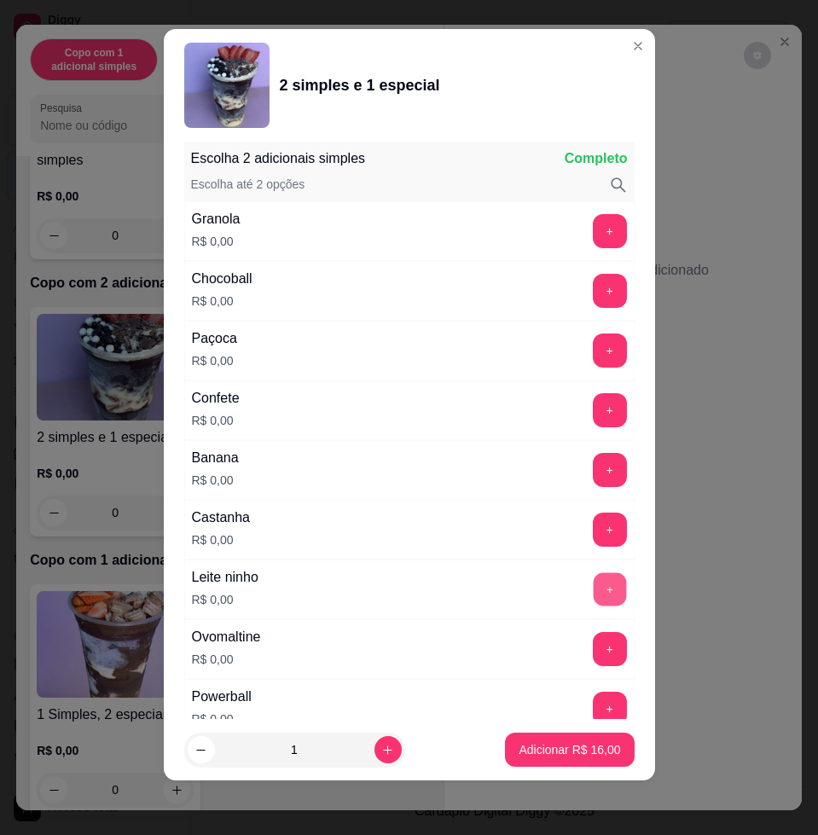
click at [593, 584] on button "+" at bounding box center [609, 589] width 33 height 33
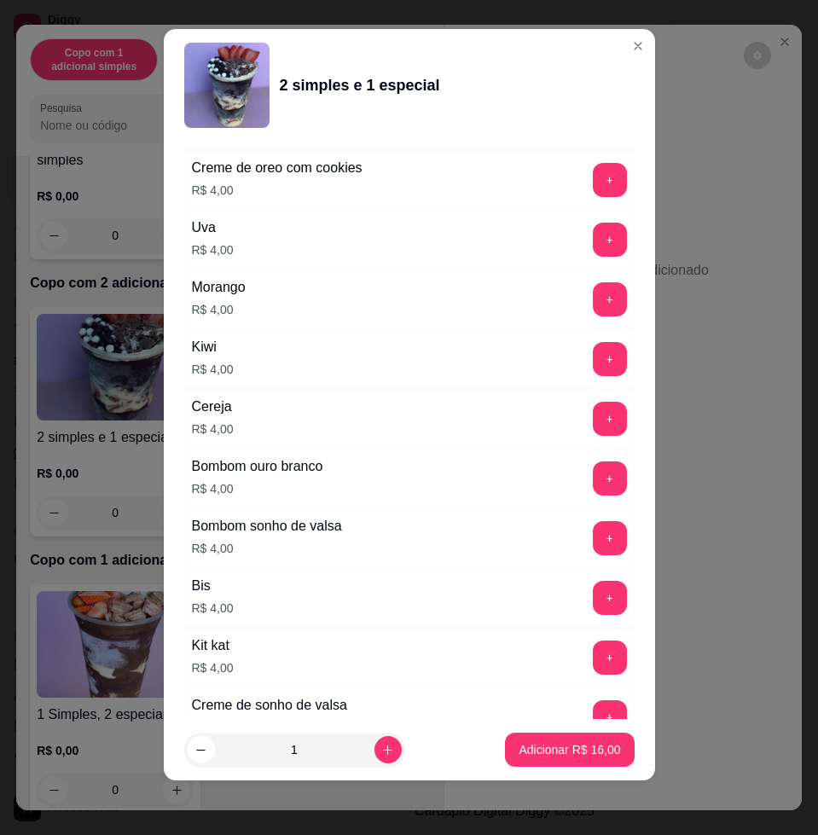
scroll to position [4271, 0]
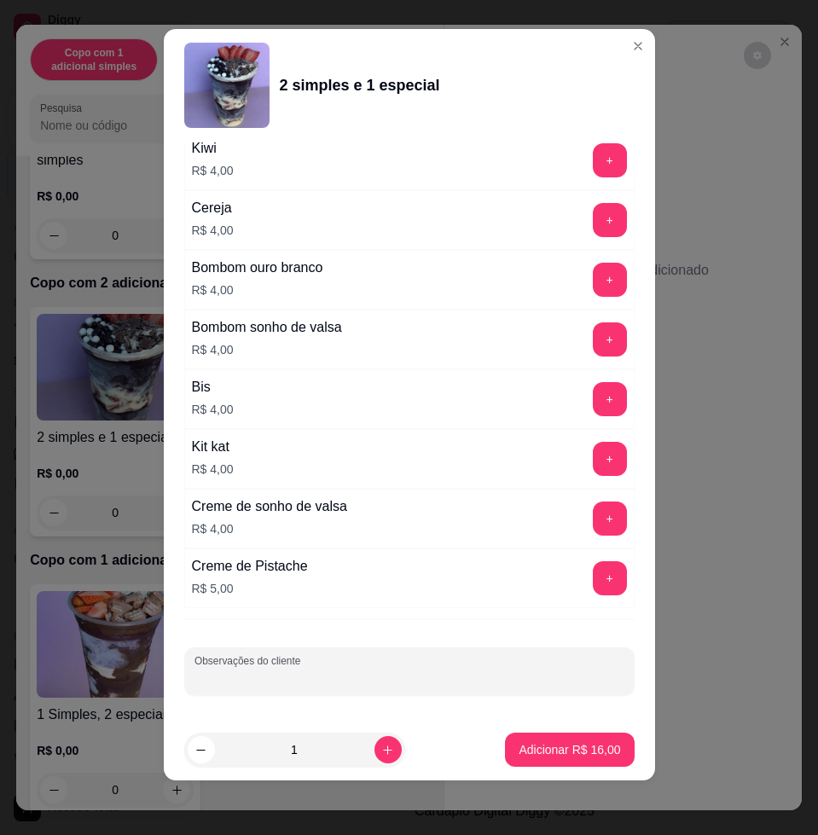
drag, startPoint x: 512, startPoint y: 676, endPoint x: 496, endPoint y: 658, distance: 24.2
click at [501, 676] on input "Observações do cliente" at bounding box center [409, 678] width 430 height 17
type input "levar"
click at [572, 756] on p "Adicionar R$ 16,00" at bounding box center [569, 749] width 99 height 16
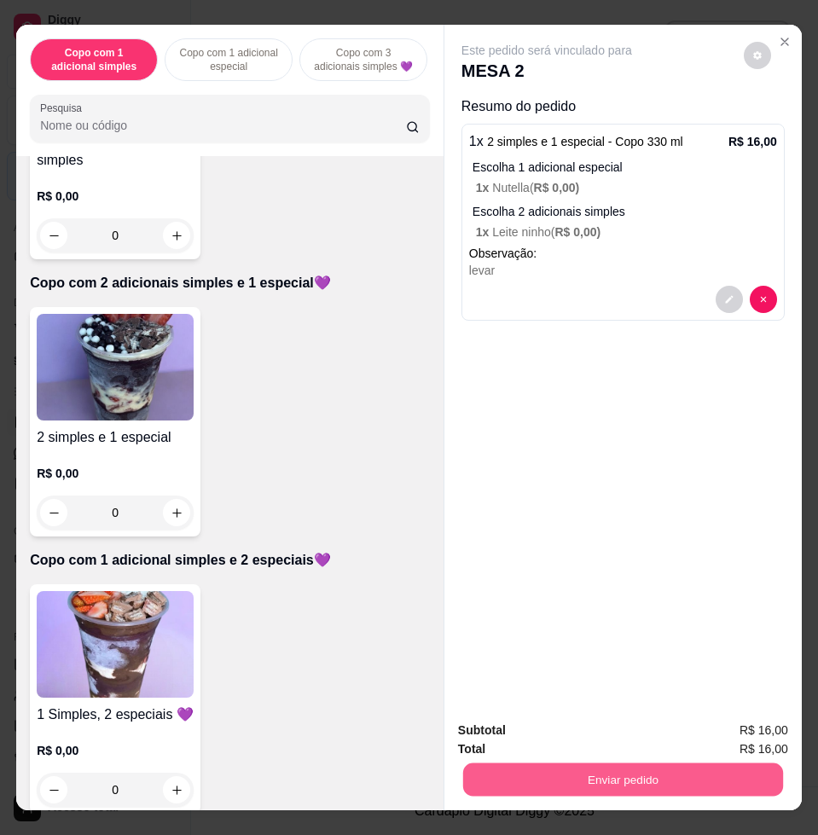
click at [688, 782] on button "Enviar pedido" at bounding box center [623, 779] width 320 height 33
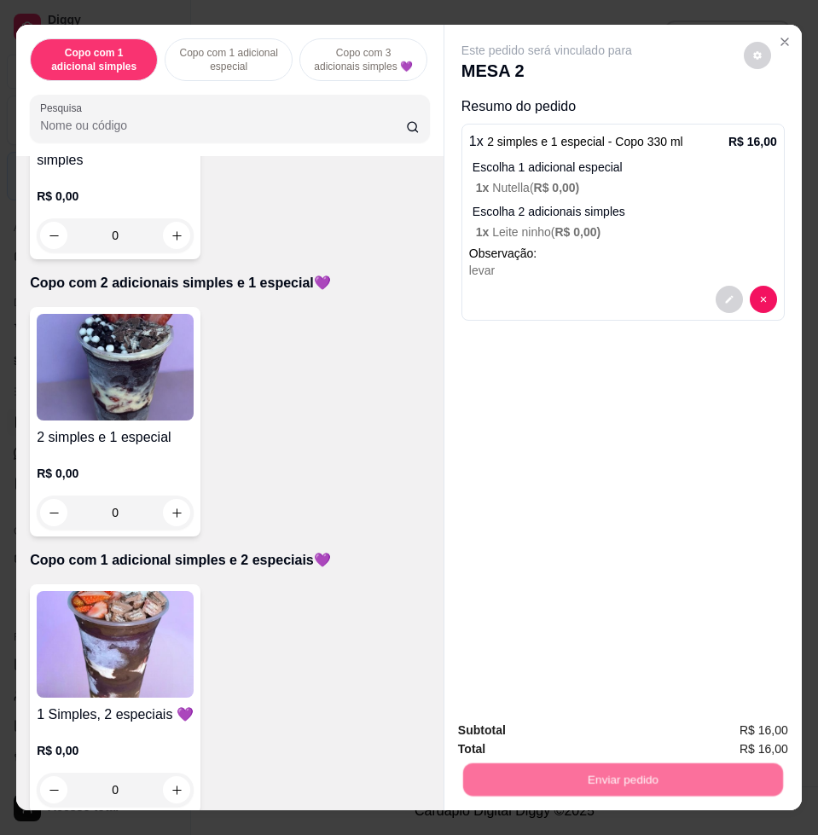
click at [743, 722] on button "Enviar pedido" at bounding box center [742, 729] width 94 height 32
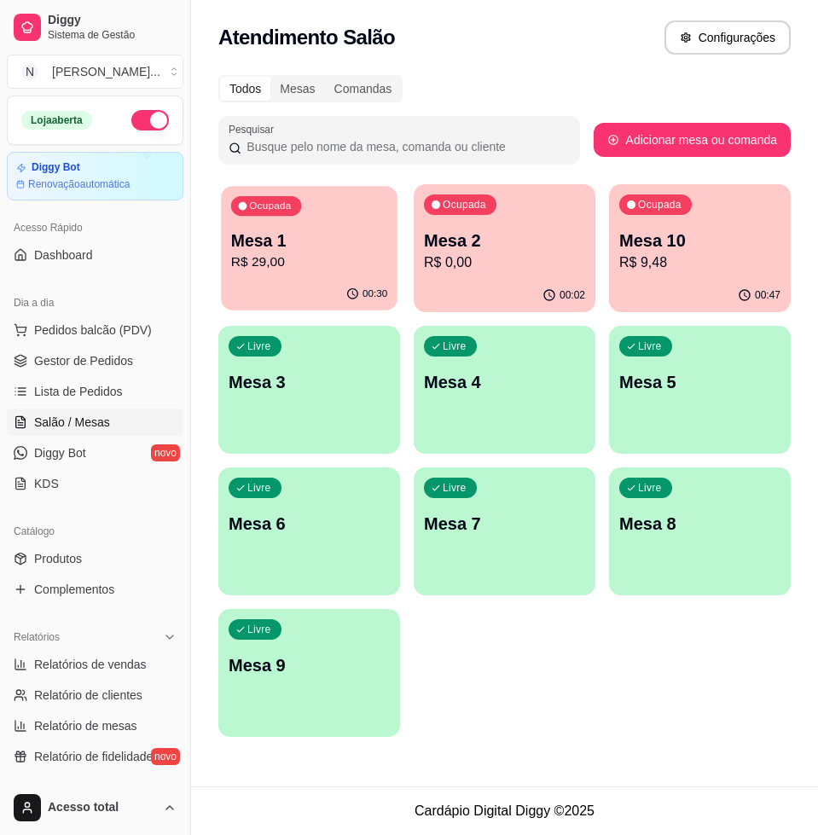
click at [318, 261] on p "R$ 29,00" at bounding box center [309, 262] width 156 height 20
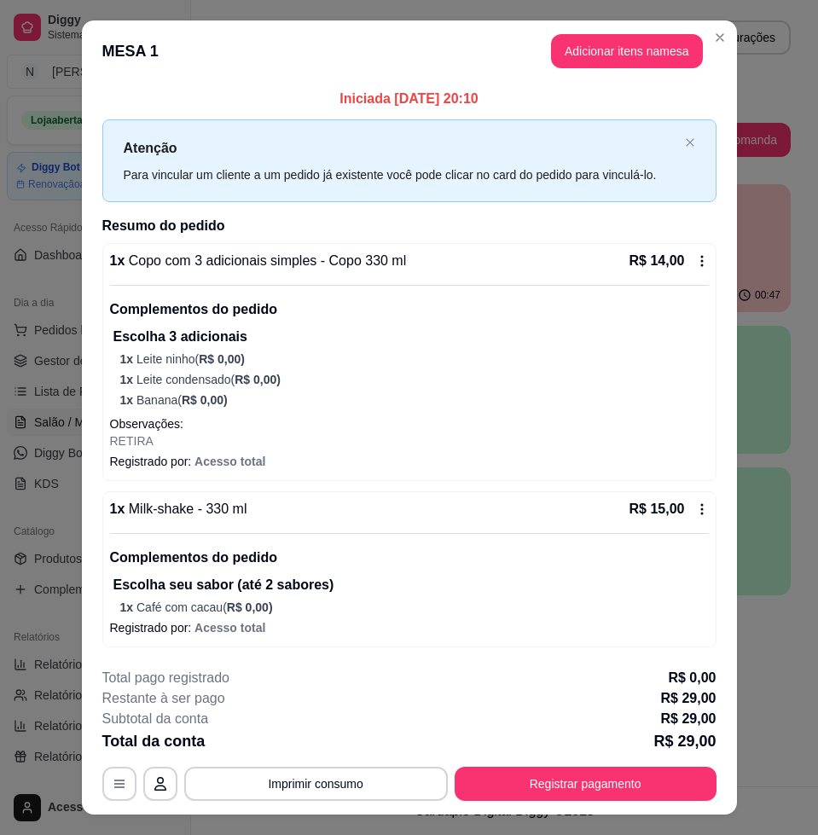
scroll to position [34, 0]
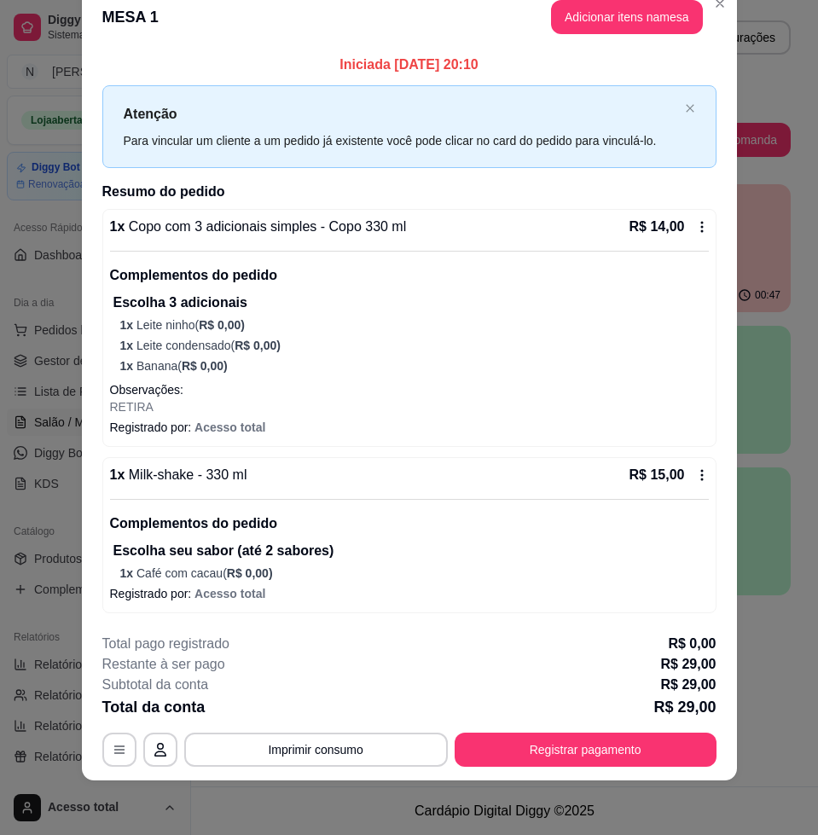
drag, startPoint x: 583, startPoint y: 779, endPoint x: 581, endPoint y: 766, distance: 13.0
click at [583, 780] on footer "**********" at bounding box center [409, 700] width 655 height 160
click at [581, 744] on button "Registrar pagamento" at bounding box center [586, 750] width 262 height 34
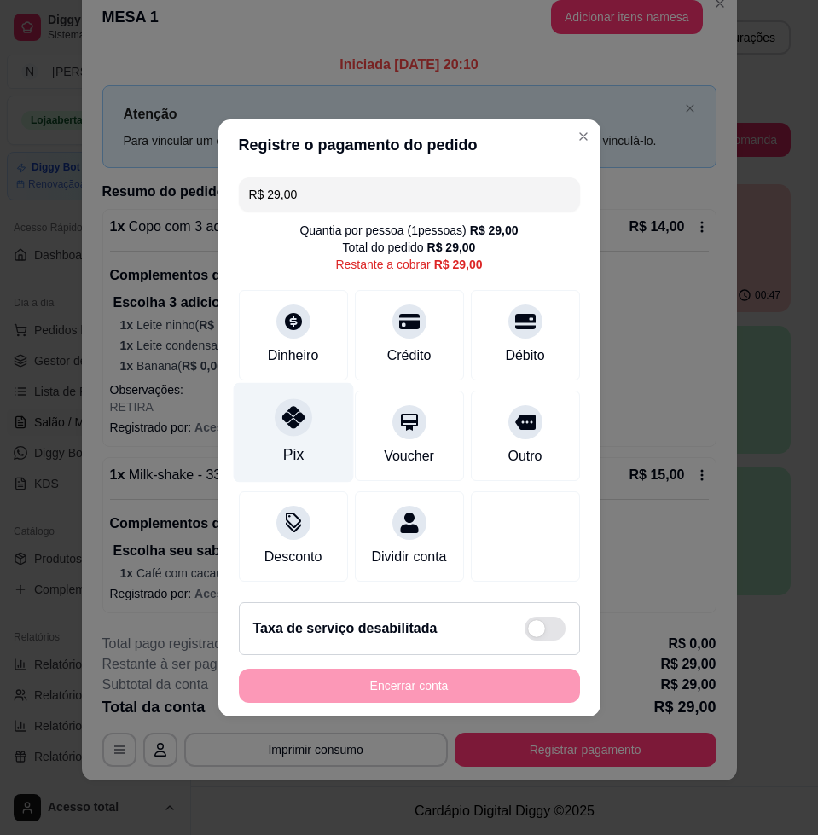
click at [285, 444] on div "Pix" at bounding box center [292, 455] width 20 height 22
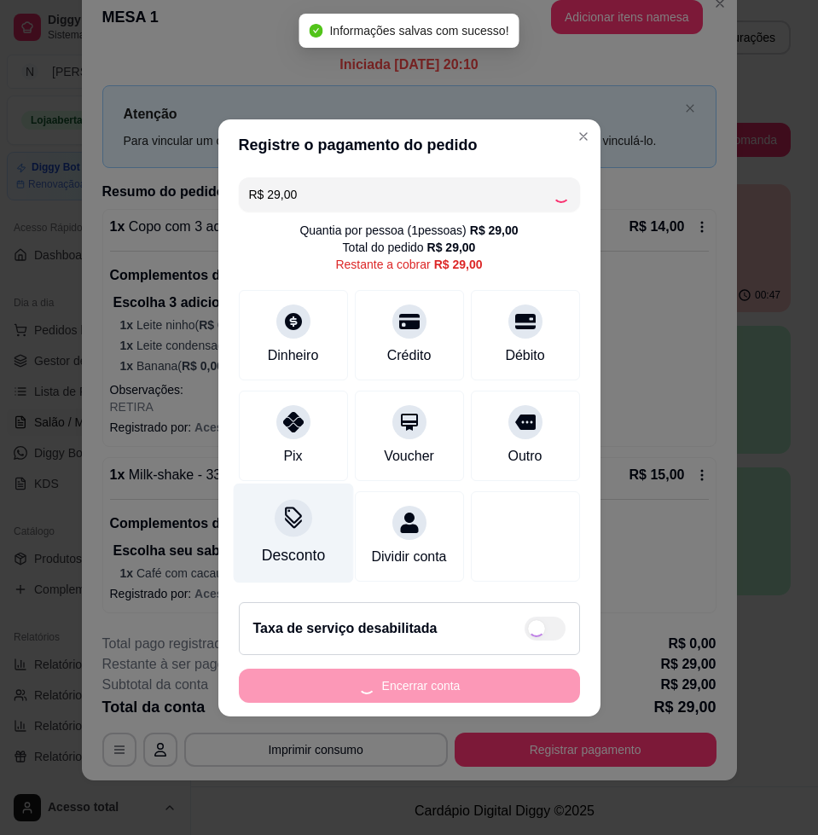
type input "R$ 0,00"
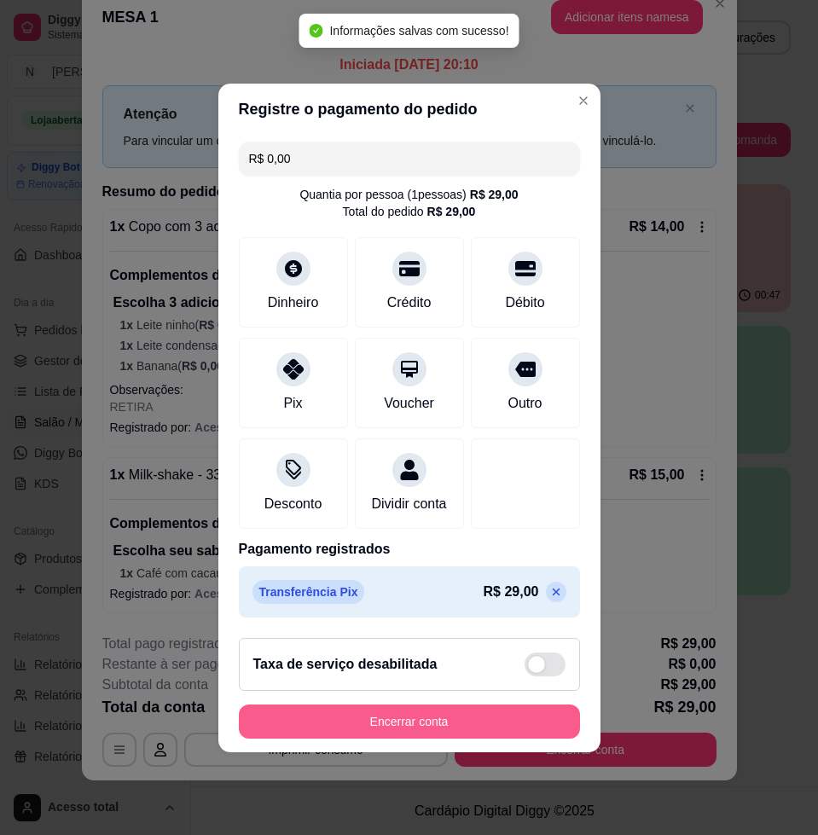
click at [506, 729] on button "Encerrar conta" at bounding box center [409, 722] width 341 height 34
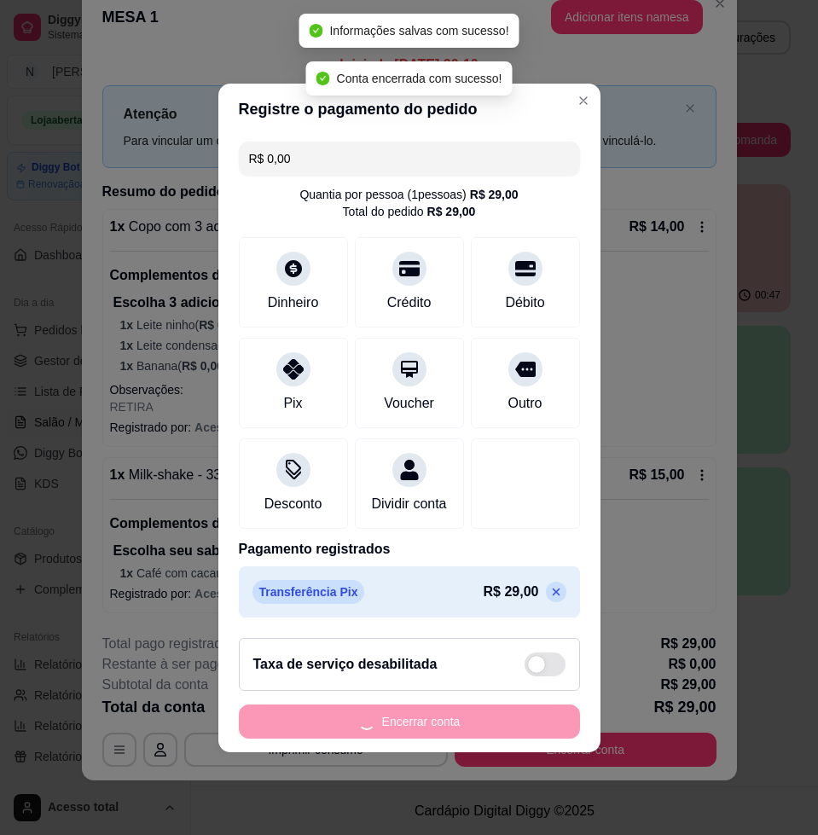
scroll to position [0, 0]
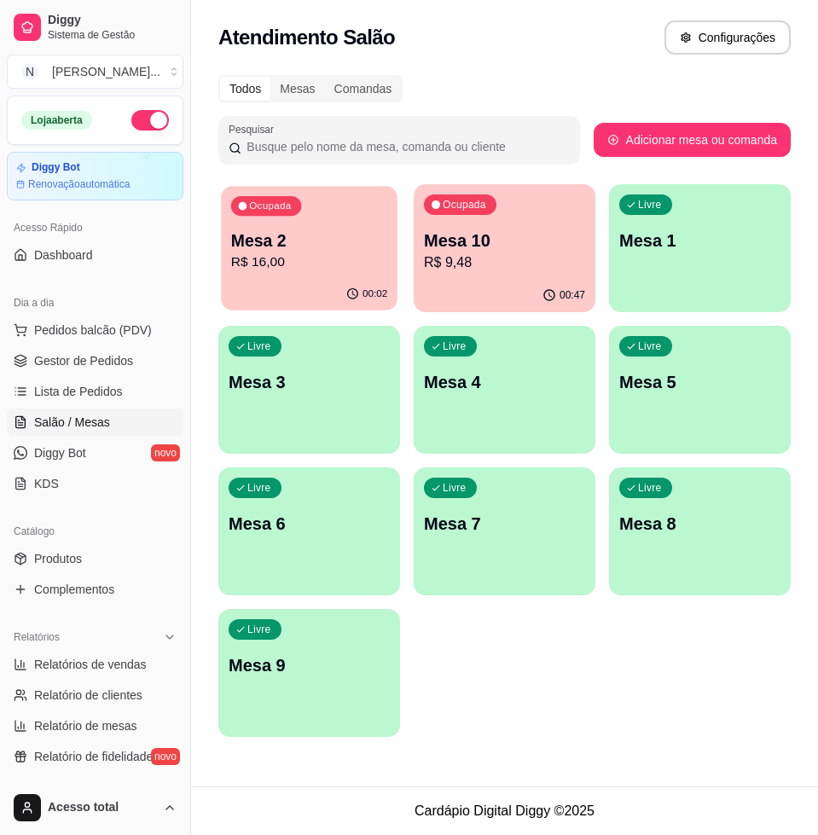
click at [326, 256] on p "R$ 16,00" at bounding box center [309, 262] width 156 height 20
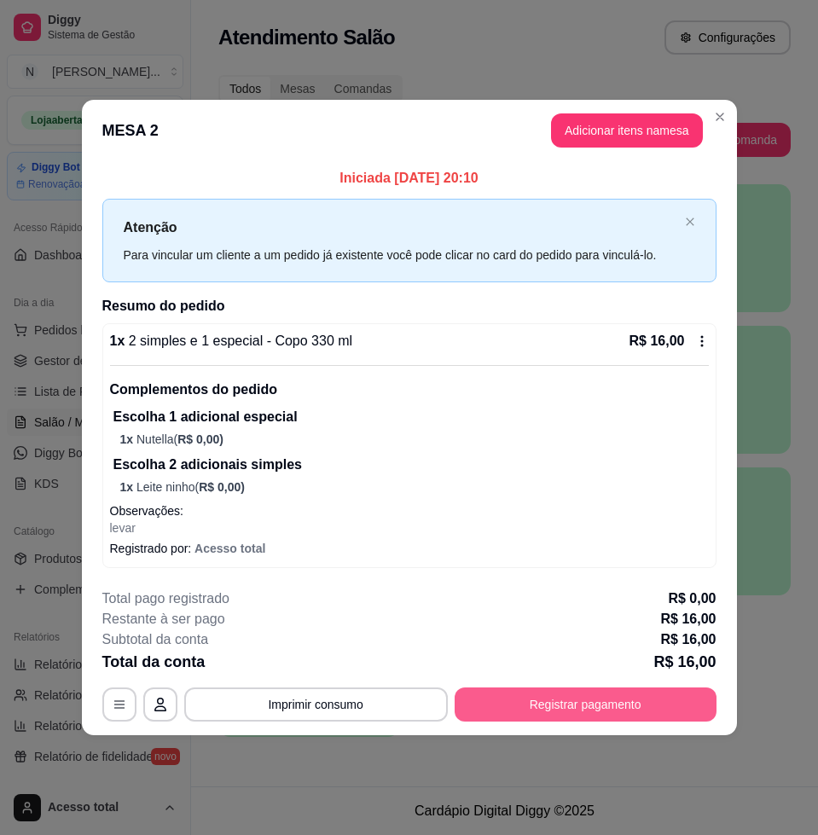
click at [513, 698] on button "Registrar pagamento" at bounding box center [586, 704] width 262 height 34
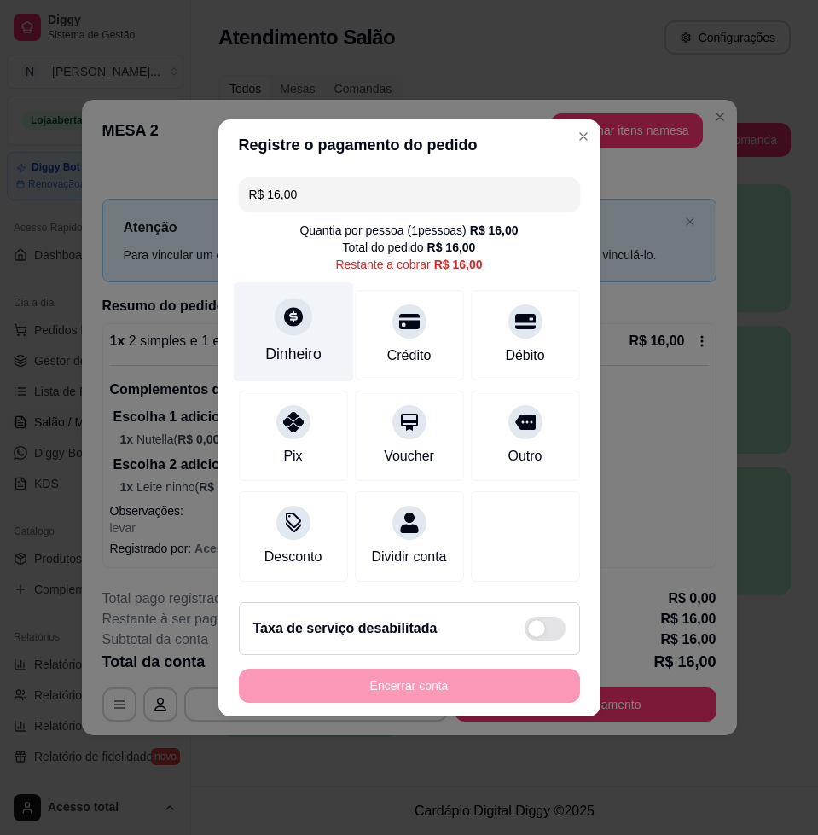
click at [280, 329] on div "Dinheiro" at bounding box center [293, 331] width 120 height 100
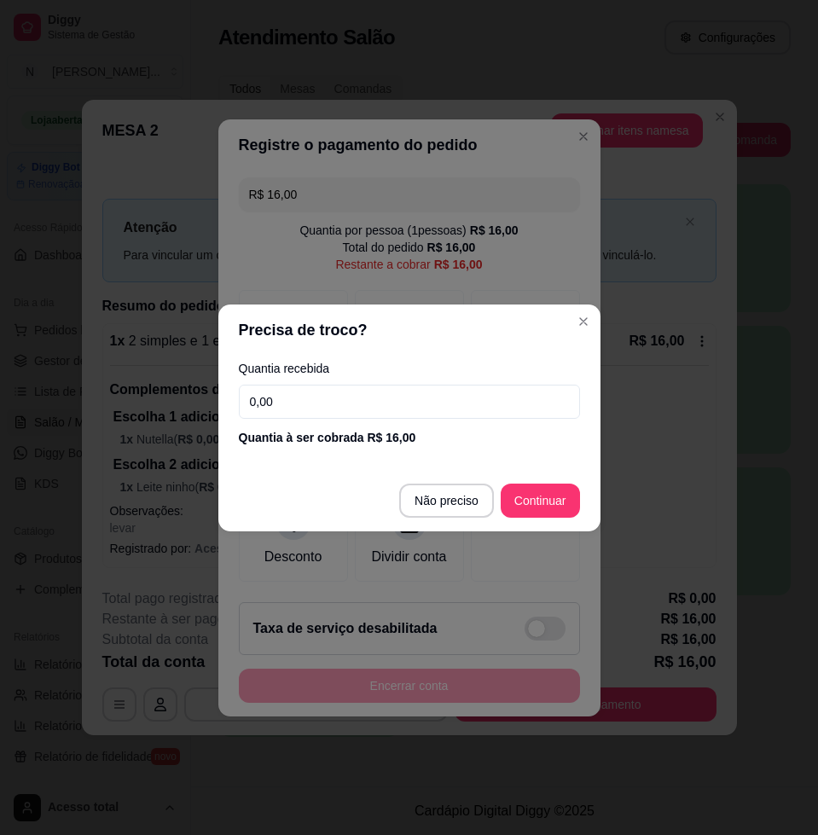
click at [366, 410] on input "0,00" at bounding box center [409, 402] width 341 height 34
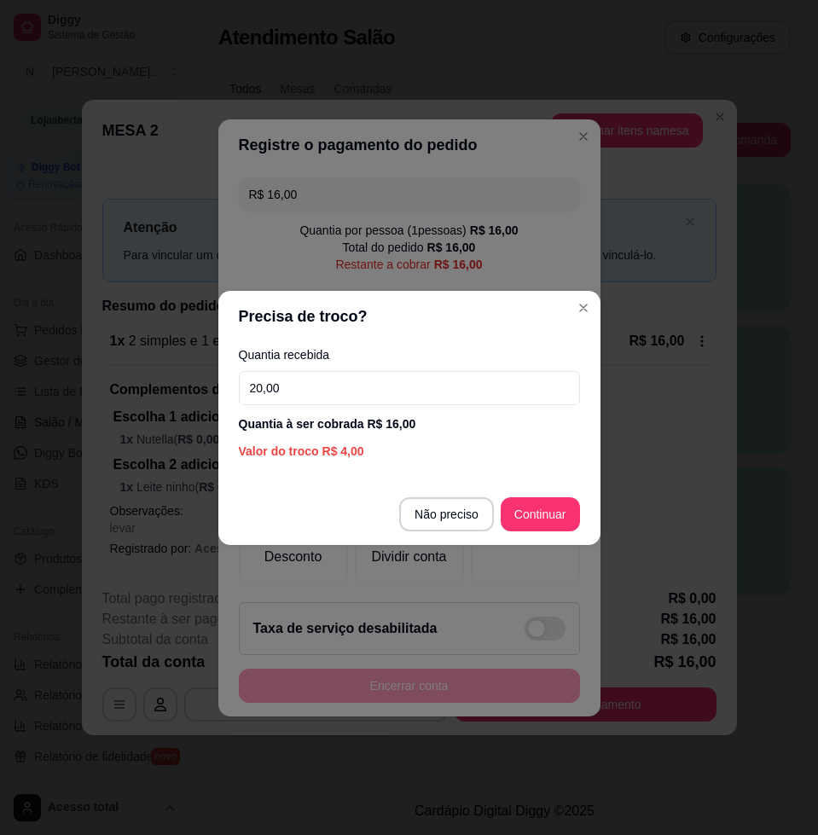
type input "20,00"
drag, startPoint x: 504, startPoint y: 488, endPoint x: 514, endPoint y: 508, distance: 22.9
click at [508, 502] on footer "Não preciso Continuar" at bounding box center [409, 514] width 382 height 61
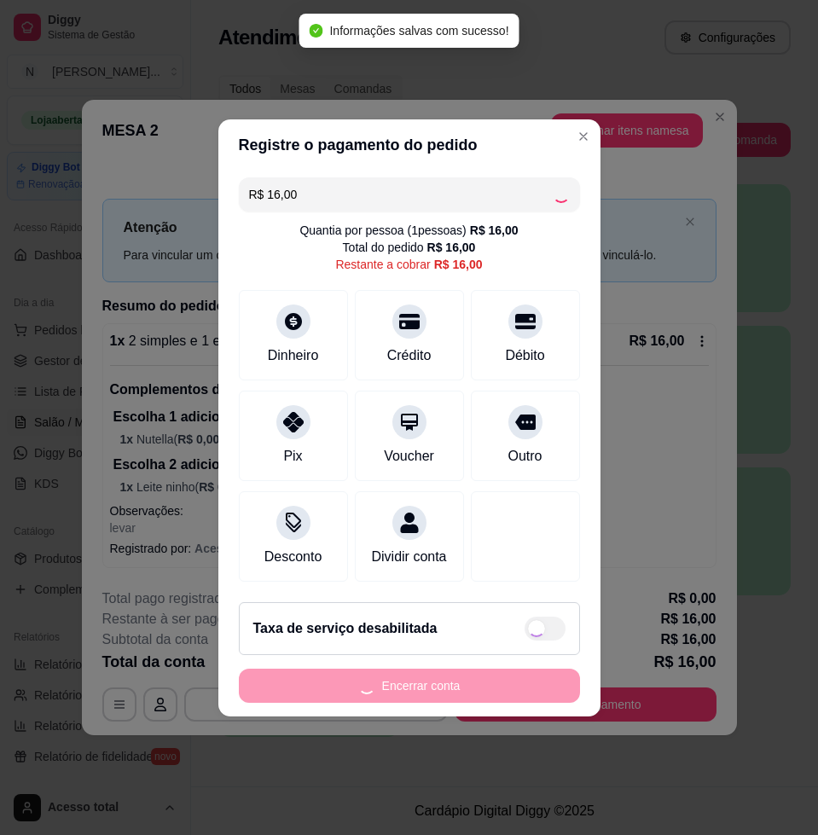
type input "R$ 0,00"
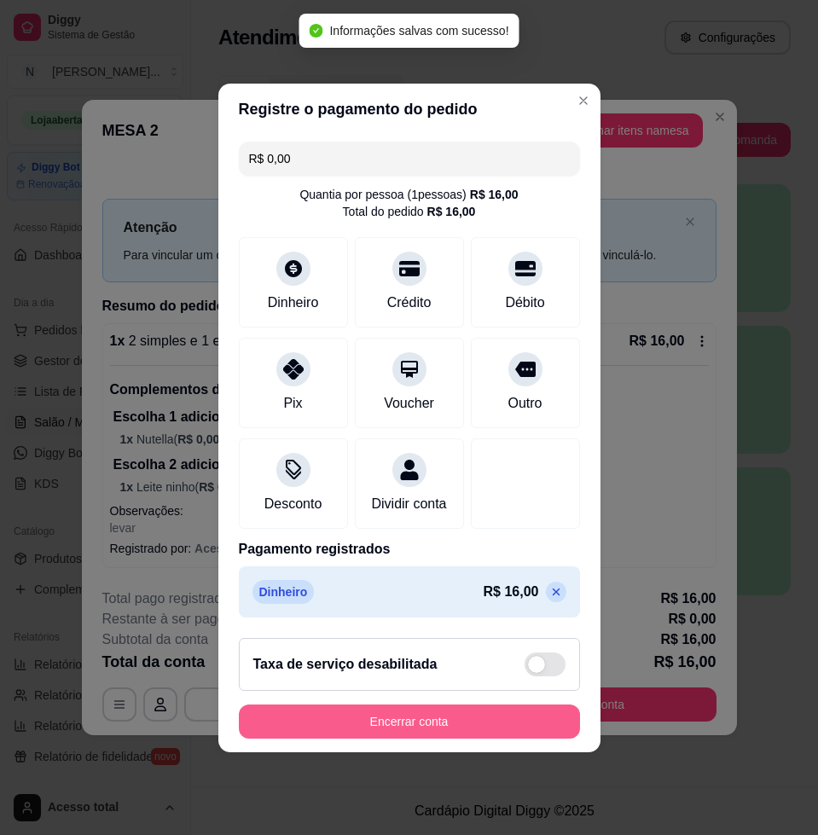
click at [542, 726] on button "Encerrar conta" at bounding box center [409, 722] width 341 height 34
